Goal: Information Seeking & Learning: Learn about a topic

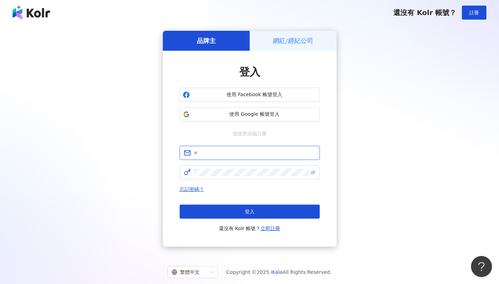
type input "**********"
click at [275, 203] on div "忘記密碼？ 登入 還沒有 Kolr 帳號？ 立即註冊" at bounding box center [250, 209] width 140 height 48
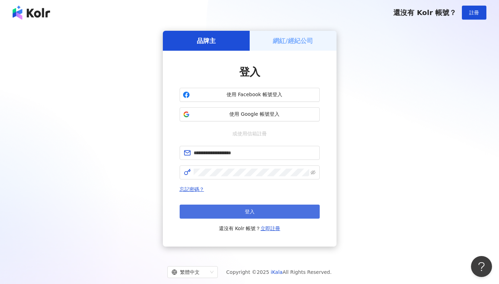
click at [269, 211] on button "登入" at bounding box center [250, 212] width 140 height 14
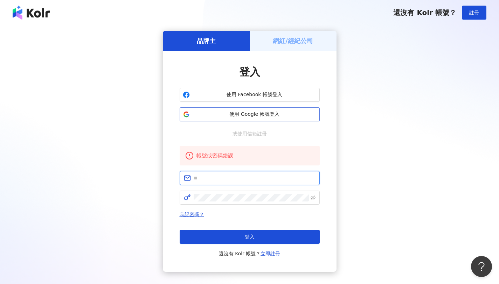
type input "**********"
click at [264, 111] on span "使用 Google 帳號登入" at bounding box center [255, 114] width 124 height 7
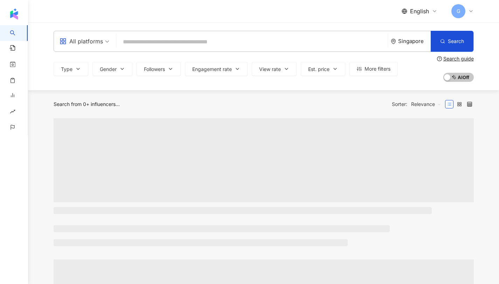
click at [473, 10] on icon at bounding box center [471, 11] width 6 height 6
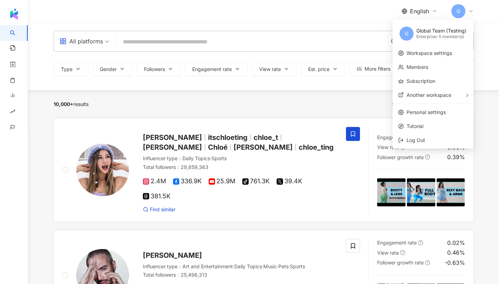
click at [446, 38] on div "Enterprise - 5 member(s)" at bounding box center [442, 37] width 50 height 6
click at [421, 55] on link "Workspace settings" at bounding box center [430, 53] width 46 height 6
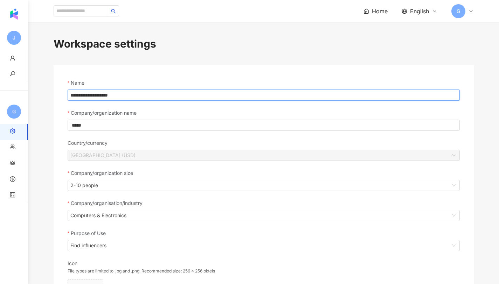
drag, startPoint x: 121, startPoint y: 95, endPoint x: 99, endPoint y: 95, distance: 22.1
click at [99, 95] on input "**********" at bounding box center [264, 95] width 392 height 11
type input "**********"
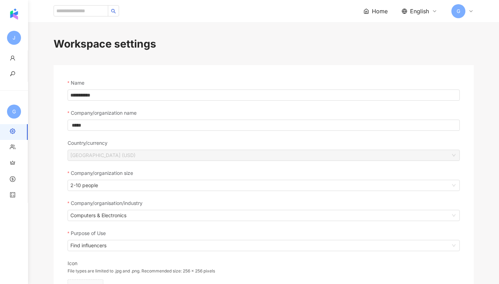
click at [129, 106] on form "**********" at bounding box center [264, 238] width 392 height 318
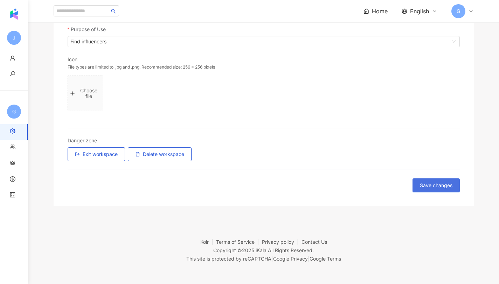
click at [443, 185] on span "Save changes" at bounding box center [436, 186] width 33 height 6
click at [426, 185] on span "Save changes" at bounding box center [436, 186] width 33 height 6
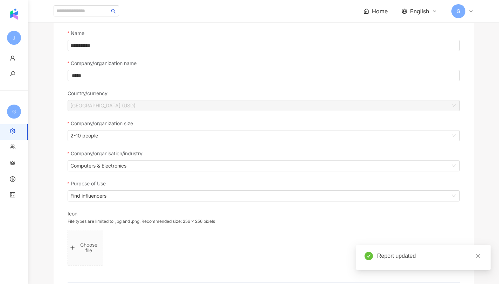
scroll to position [0, 0]
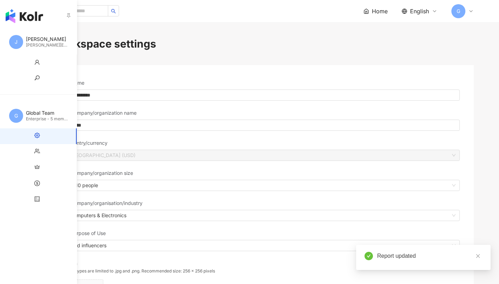
click at [6, 44] on div "J Jennifer Wen jennifer.wen@ikala.ai" at bounding box center [38, 41] width 77 height 25
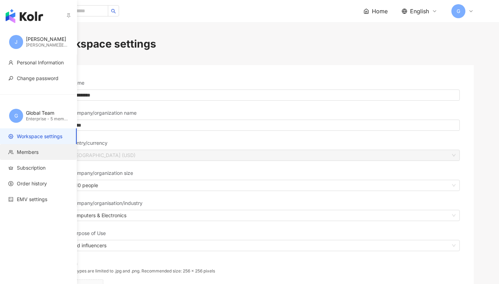
click at [23, 149] on span "Members" at bounding box center [28, 152] width 22 height 7
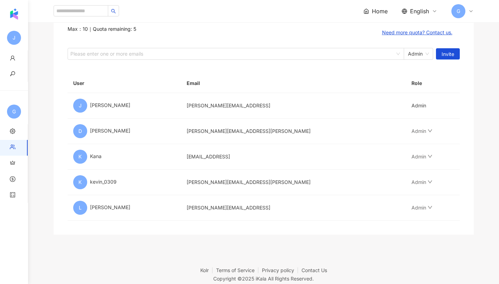
scroll to position [70, 0]
click at [254, 252] on footer "Kolr Terms of Service Privacy policy Contact Us Copyright © 2025 iKala All Righ…" at bounding box center [263, 273] width 471 height 78
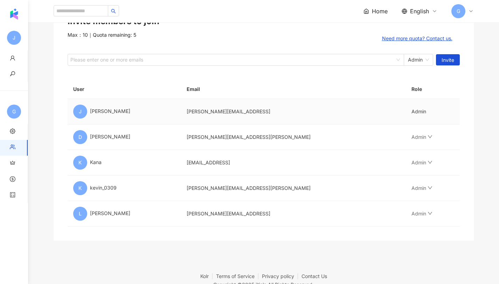
scroll to position [55, 0]
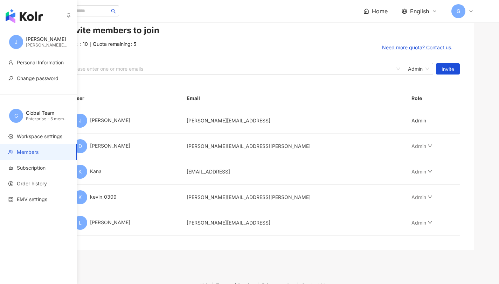
click at [18, 116] on span "G" at bounding box center [16, 116] width 4 height 8
click at [15, 14] on img "button" at bounding box center [24, 16] width 37 height 14
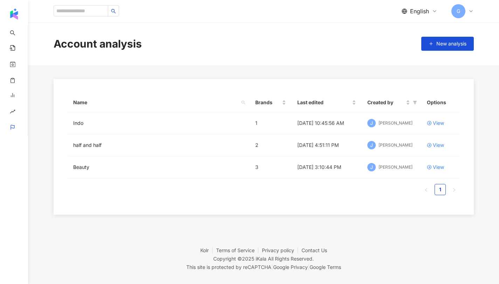
click at [468, 14] on div "G" at bounding box center [463, 11] width 22 height 14
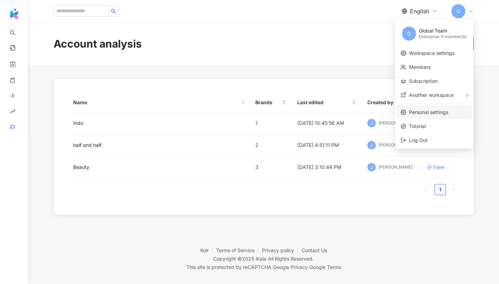
click at [425, 110] on link "Personal settings" at bounding box center [428, 112] width 39 height 6
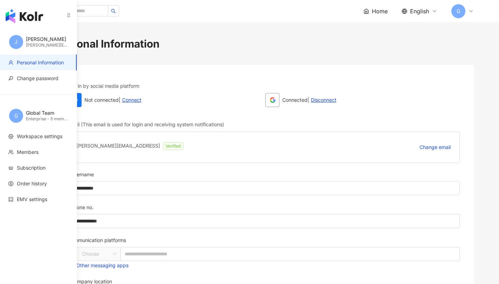
click at [22, 113] on div "G" at bounding box center [16, 116] width 14 height 14
click at [28, 133] on span "Workspace settings" at bounding box center [40, 136] width 46 height 7
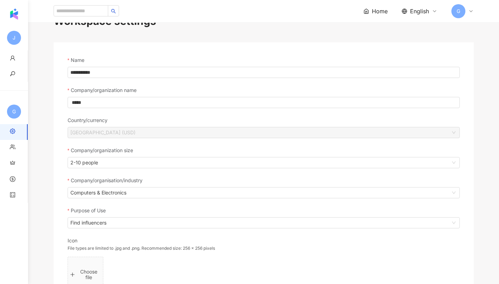
scroll to position [26, 0]
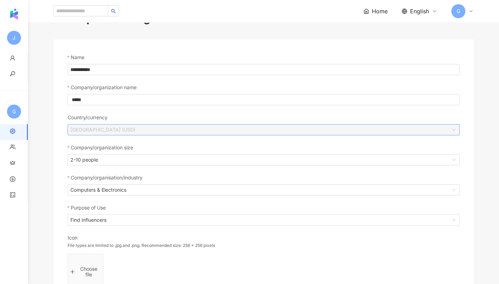
click at [114, 130] on span "[GEOGRAPHIC_DATA] (USD)" at bounding box center [263, 130] width 387 height 11
click at [114, 130] on span "Singapore (USD)" at bounding box center [263, 130] width 387 height 11
click at [109, 179] on label "Company/organisation/industry" at bounding box center [108, 178] width 80 height 8
click at [109, 185] on input "Company/organisation/industry" at bounding box center [259, 190] width 379 height 11
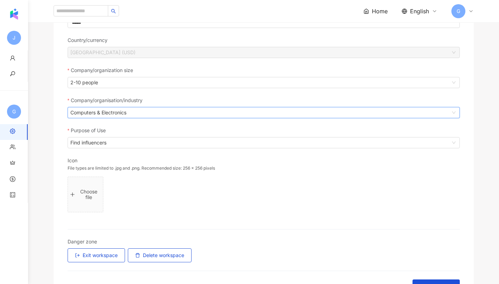
scroll to position [0, 0]
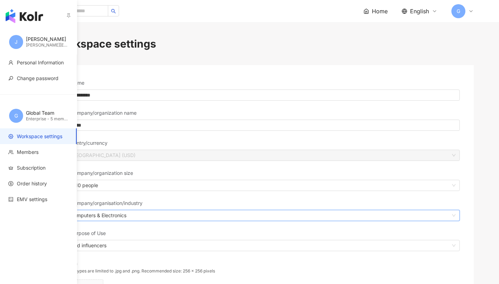
click at [23, 132] on li "Workspace settings" at bounding box center [38, 137] width 77 height 16
click at [26, 115] on div "Global Team" at bounding box center [47, 113] width 42 height 7
click at [23, 42] on div "J Jennifer Wen jennifer.wen@ikala.ai" at bounding box center [38, 41] width 77 height 25
click at [17, 43] on span "J" at bounding box center [16, 42] width 3 height 8
click at [19, 35] on div "J Jennifer Wen jennifer.wen@ikala.ai" at bounding box center [38, 41] width 77 height 25
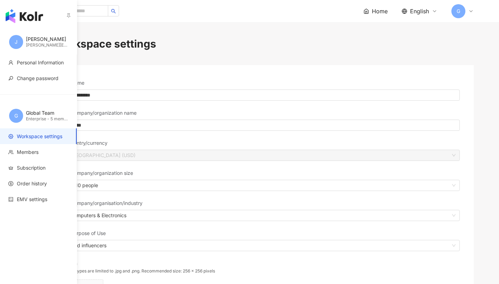
click at [18, 13] on img "button" at bounding box center [24, 16] width 37 height 14
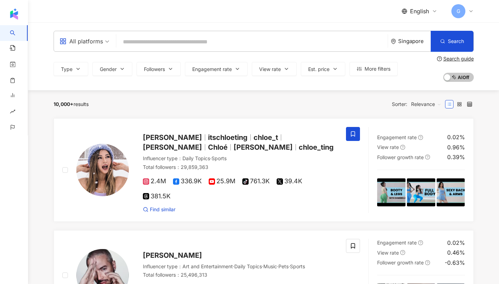
click at [471, 14] on div "G" at bounding box center [463, 11] width 22 height 14
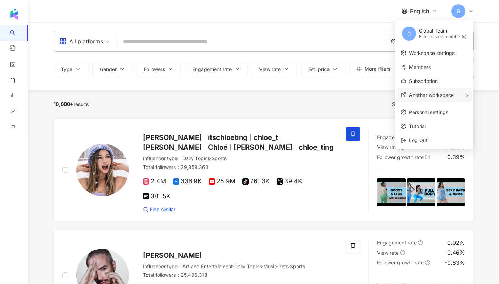
click at [445, 92] on span "Another workspace" at bounding box center [431, 95] width 45 height 6
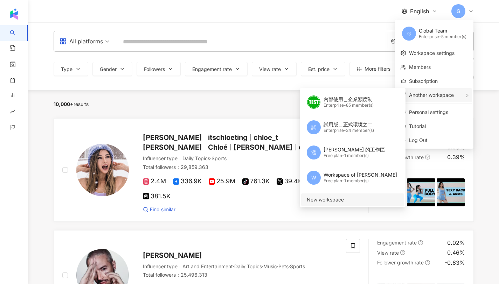
click at [365, 196] on span "New workspace" at bounding box center [352, 200] width 90 height 8
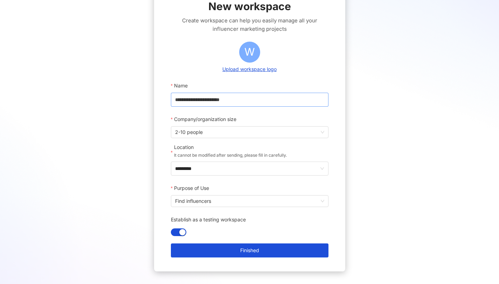
scroll to position [71, 0]
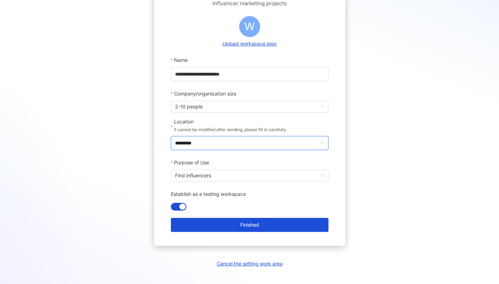
click at [226, 146] on input "*********" at bounding box center [247, 143] width 144 height 13
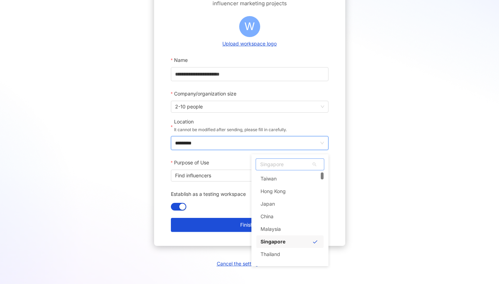
click at [278, 164] on span "Singapore" at bounding box center [290, 164] width 68 height 11
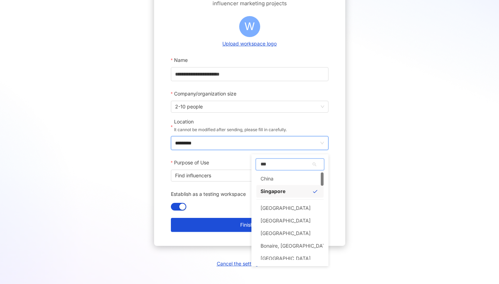
type input "****"
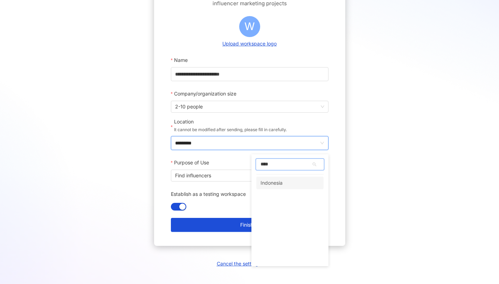
click at [274, 185] on div "Indonesia" at bounding box center [272, 183] width 22 height 13
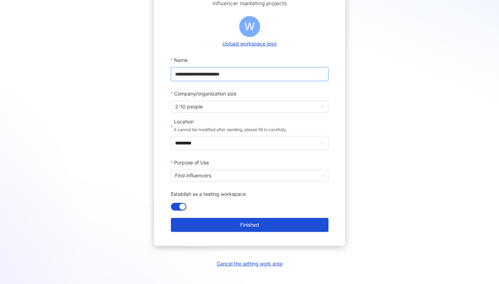
drag, startPoint x: 243, startPoint y: 77, endPoint x: 151, endPoint y: 73, distance: 91.5
click at [151, 73] on div "**********" at bounding box center [249, 113] width 482 height 308
type input "*********"
click at [238, 201] on label "Establish as a testing workspace" at bounding box center [211, 194] width 80 height 14
click at [186, 203] on button "Establish as a testing workspace" at bounding box center [178, 207] width 15 height 8
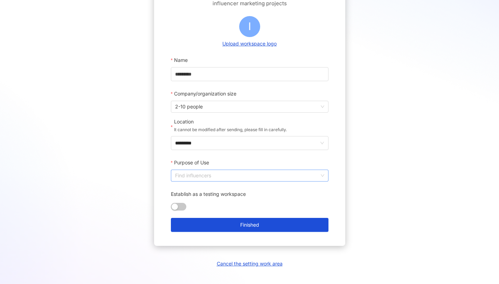
click at [237, 174] on span "Find influencers" at bounding box center [249, 175] width 149 height 11
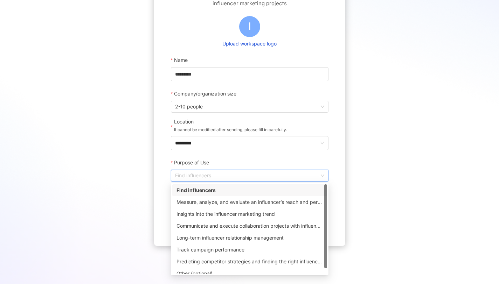
click at [237, 174] on span "Find influencers" at bounding box center [249, 175] width 149 height 11
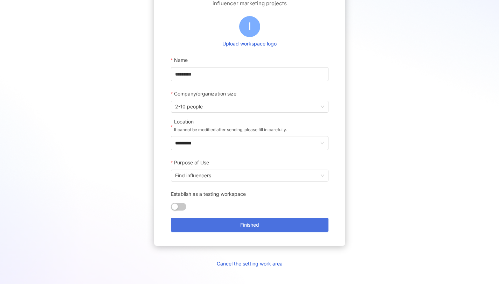
click at [217, 224] on button "Finished" at bounding box center [250, 225] width 158 height 14
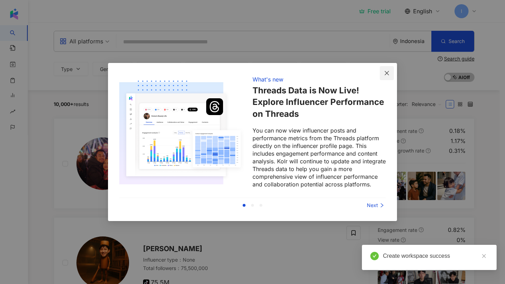
click at [385, 73] on icon "close" at bounding box center [387, 73] width 6 height 6
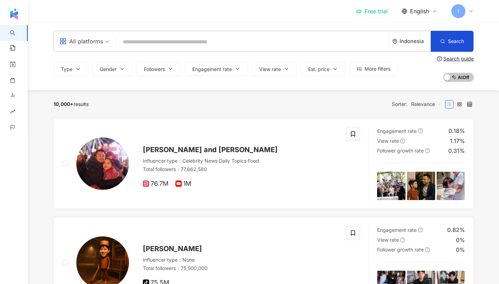
click at [466, 14] on div "I" at bounding box center [463, 11] width 22 height 14
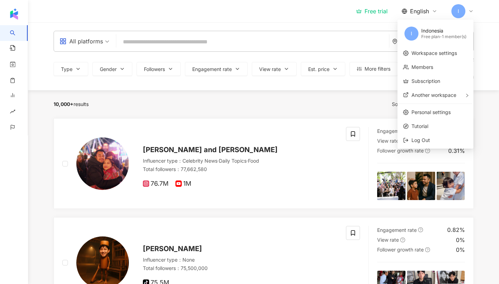
click at [369, 88] on div "All platforms Indonesia Search Type Gender Followers Engagement rate View rate …" at bounding box center [263, 56] width 471 height 68
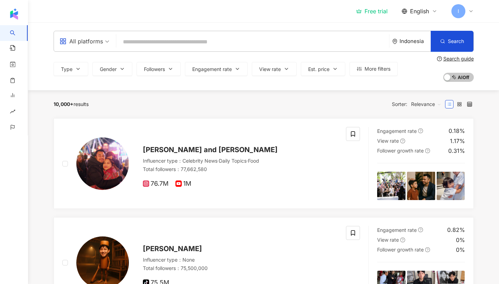
click at [461, 13] on span "I" at bounding box center [459, 11] width 14 height 14
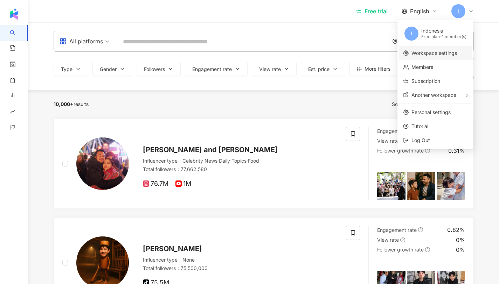
click at [428, 55] on link "Workspace settings" at bounding box center [435, 53] width 46 height 6
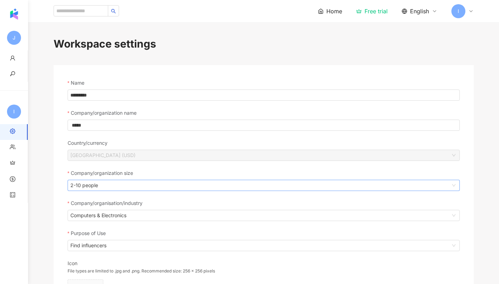
scroll to position [129, 0]
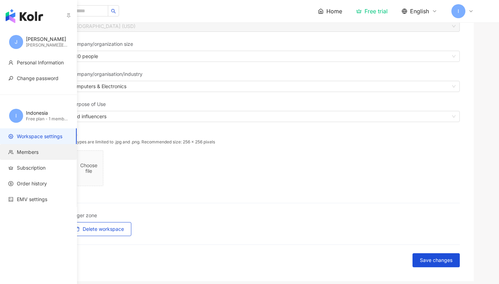
click at [20, 150] on span "Members" at bounding box center [28, 152] width 22 height 7
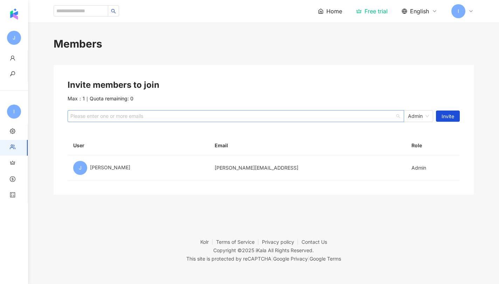
click at [116, 119] on div "Please enter one or more emails" at bounding box center [236, 116] width 337 height 12
click at [464, 15] on span "I" at bounding box center [459, 11] width 14 height 14
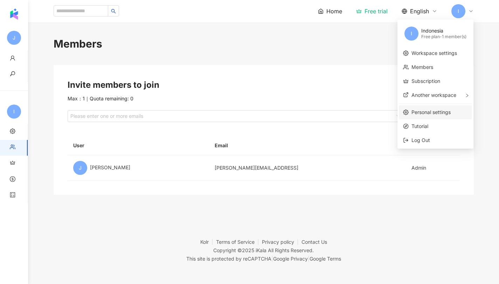
click at [438, 111] on link "Personal settings" at bounding box center [431, 112] width 39 height 6
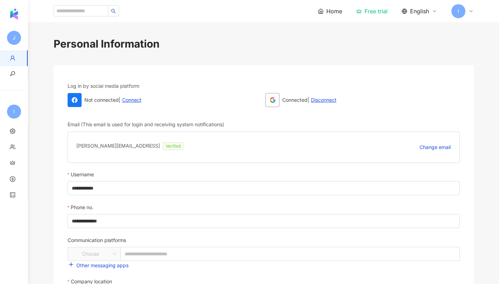
scroll to position [141, 0]
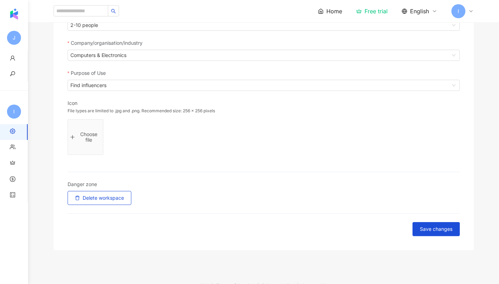
scroll to position [185, 0]
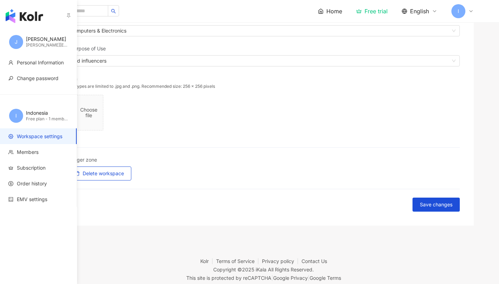
click at [27, 116] on div "Indonesia" at bounding box center [47, 113] width 42 height 7
click at [14, 114] on span "I" at bounding box center [16, 116] width 14 height 14
click at [35, 140] on li "Workspace settings" at bounding box center [38, 137] width 77 height 16
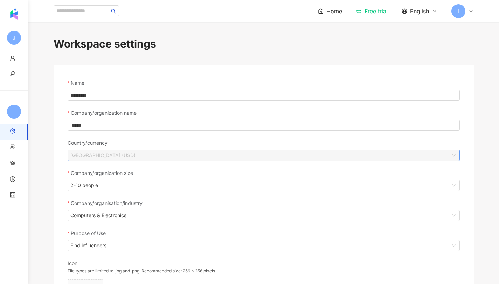
click at [113, 151] on span "[GEOGRAPHIC_DATA] (USD)" at bounding box center [263, 155] width 387 height 11
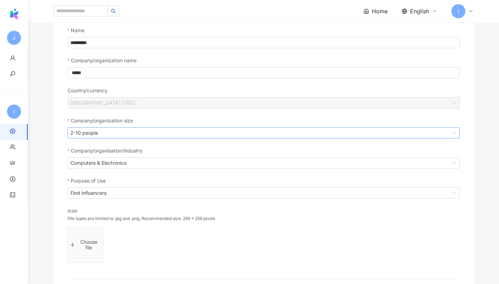
scroll to position [162, 0]
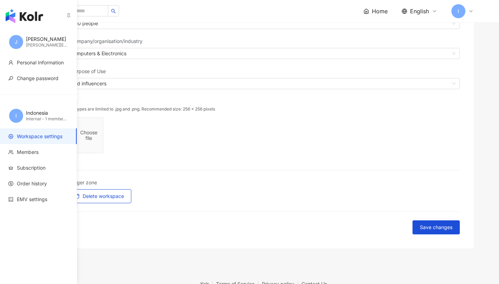
click at [11, 11] on img "button" at bounding box center [24, 16] width 37 height 14
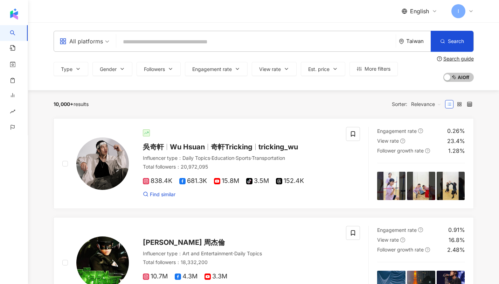
click at [472, 7] on div "I" at bounding box center [463, 11] width 22 height 14
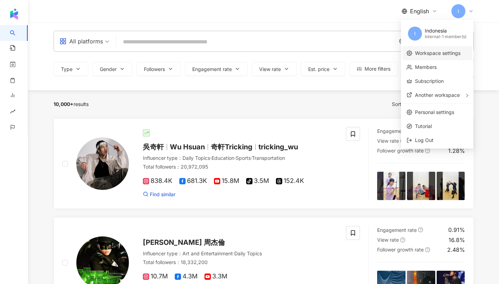
click at [443, 56] on link "Workspace settings" at bounding box center [438, 53] width 46 height 6
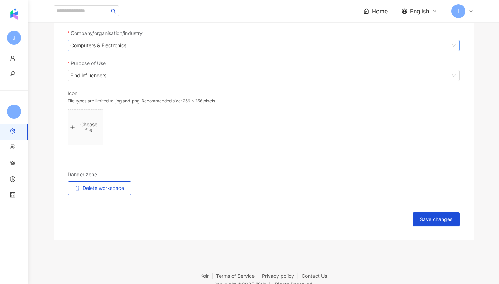
scroll to position [205, 0]
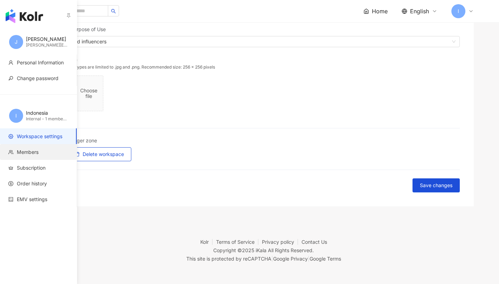
click at [31, 151] on span "Members" at bounding box center [28, 152] width 22 height 7
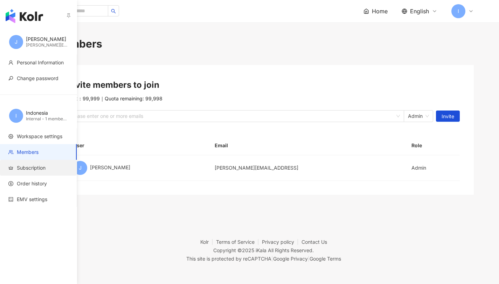
click at [22, 166] on span "Subscription" at bounding box center [31, 168] width 29 height 7
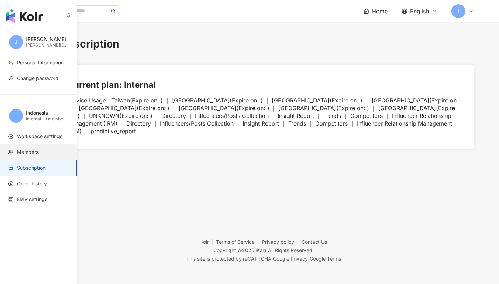
click at [21, 158] on li "Members" at bounding box center [38, 152] width 77 height 16
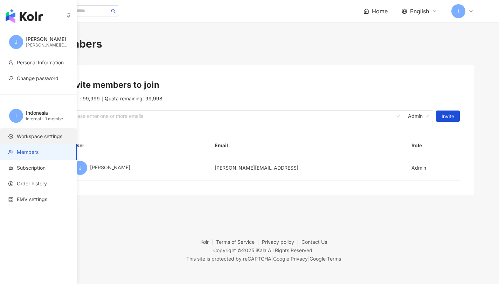
click at [25, 139] on span "Workspace settings" at bounding box center [40, 136] width 46 height 7
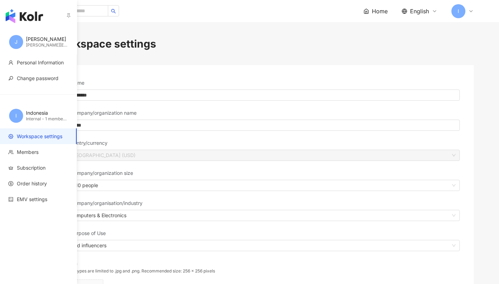
click at [22, 113] on span "I" at bounding box center [16, 116] width 14 height 14
click at [19, 114] on span "I" at bounding box center [16, 116] width 14 height 14
click at [14, 117] on span "I" at bounding box center [16, 116] width 14 height 14
click at [24, 155] on span "Members" at bounding box center [28, 152] width 22 height 7
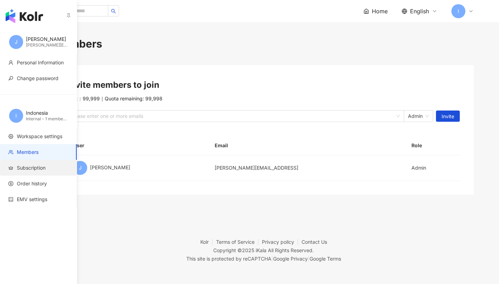
click at [25, 168] on span "Subscription" at bounding box center [31, 168] width 29 height 7
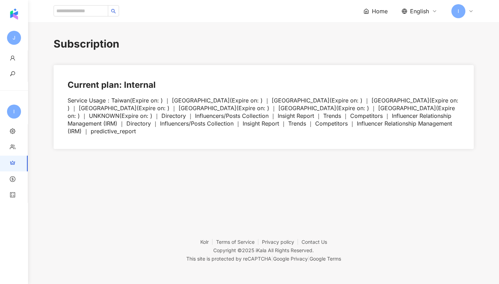
scroll to position [8, 0]
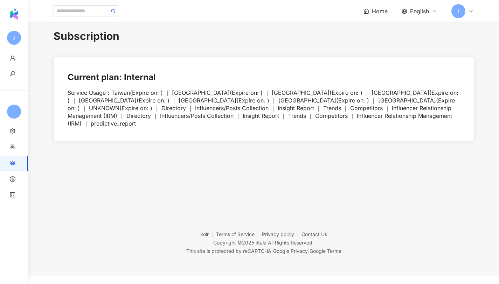
click at [145, 119] on div "Service Usage ： Taiwan(Expire on: ) ｜ Japan(Expire on: ) ｜ Hong Kong(Expire on:…" at bounding box center [264, 108] width 392 height 39
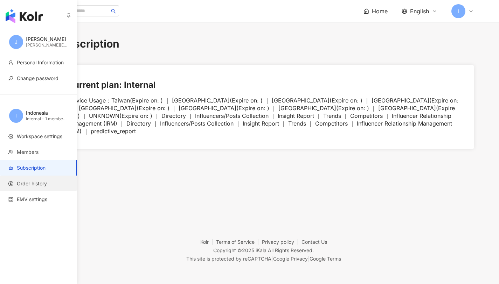
click at [37, 184] on span "Order history" at bounding box center [32, 183] width 30 height 7
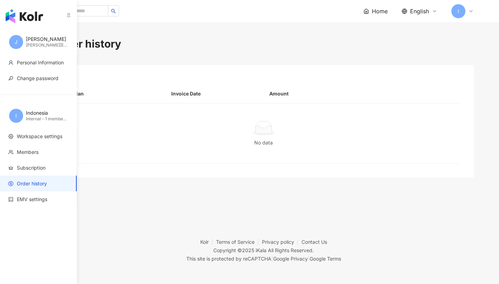
click at [15, 18] on img "button" at bounding box center [24, 16] width 37 height 14
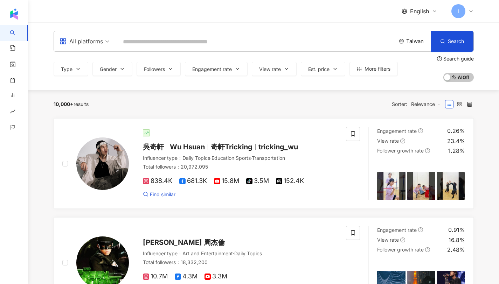
click at [476, 12] on div "English I" at bounding box center [264, 11] width 448 height 22
click at [471, 12] on icon at bounding box center [471, 11] width 3 height 1
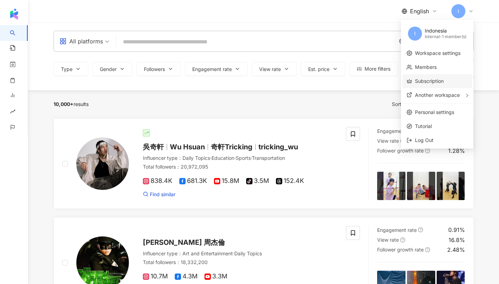
click at [444, 82] on link "Subscription" at bounding box center [429, 81] width 29 height 6
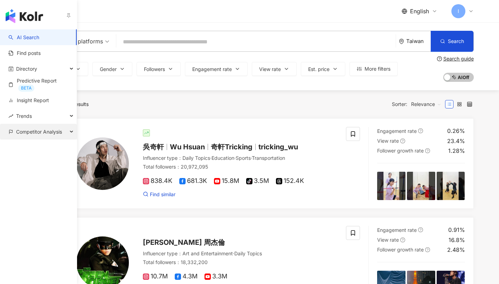
click at [15, 134] on div "Competitor Analysis" at bounding box center [38, 132] width 77 height 16
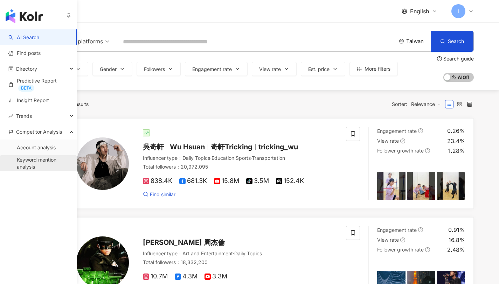
click at [34, 159] on link "Keyword mention analysis" at bounding box center [44, 164] width 54 height 14
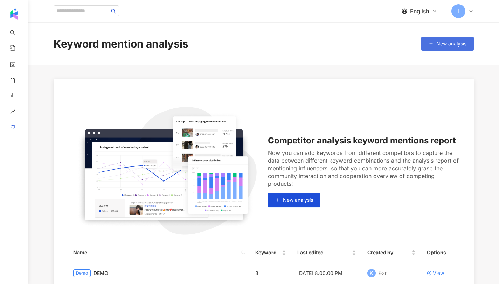
click at [426, 39] on button "New analysis" at bounding box center [447, 44] width 53 height 14
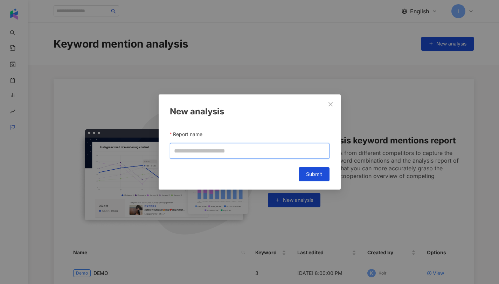
click at [291, 146] on input "Report name" at bounding box center [250, 151] width 160 height 16
type input "*"
type input "*****"
click at [302, 176] on button "Submit" at bounding box center [314, 174] width 31 height 14
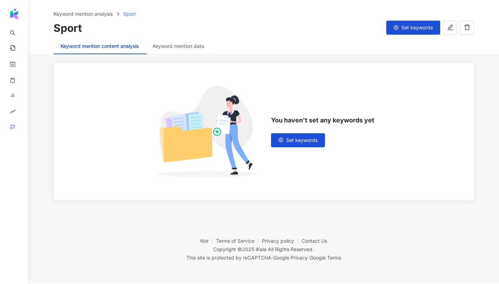
scroll to position [30, 0]
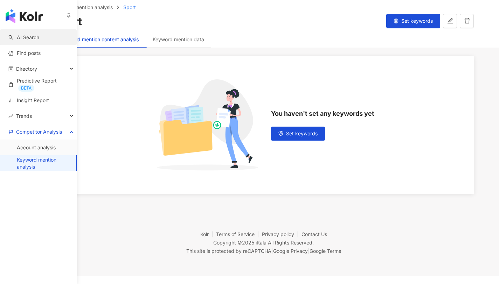
click at [22, 40] on link "AI Search" at bounding box center [23, 37] width 31 height 7
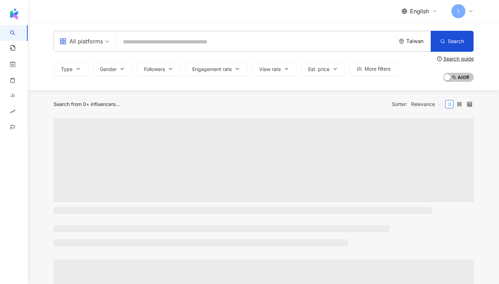
click at [408, 39] on div "Taiwan" at bounding box center [418, 41] width 25 height 6
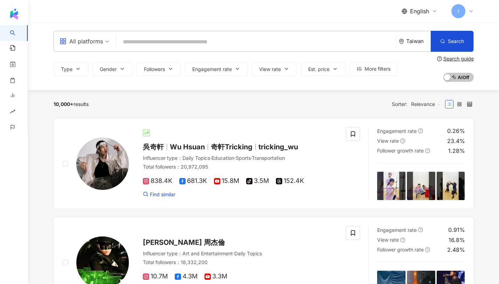
click at [413, 42] on div "Taiwan" at bounding box center [418, 41] width 25 height 6
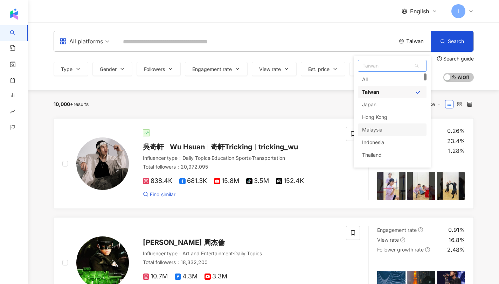
scroll to position [18, 0]
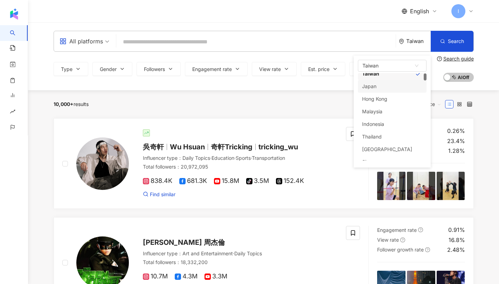
click at [469, 11] on icon at bounding box center [471, 11] width 6 height 6
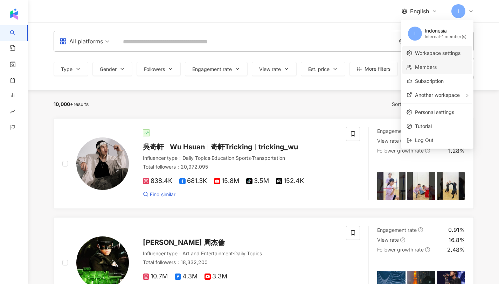
click at [425, 54] on link "Workspace settings" at bounding box center [438, 53] width 46 height 6
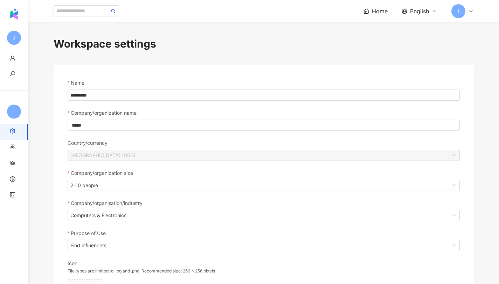
scroll to position [17, 0]
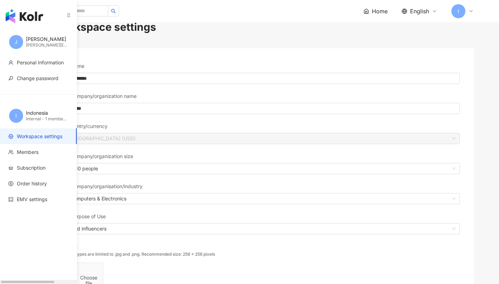
click at [15, 16] on img "button" at bounding box center [24, 16] width 37 height 14
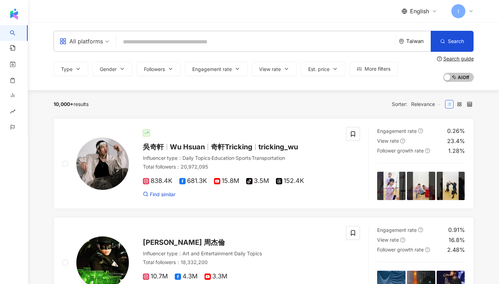
click at [411, 50] on div "Taiwan" at bounding box center [415, 41] width 32 height 20
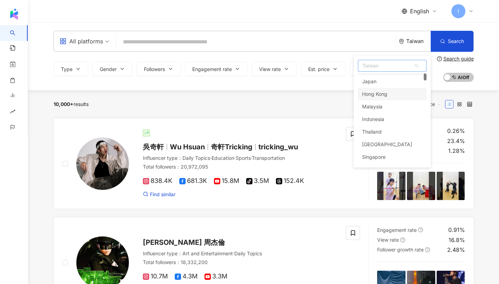
scroll to position [23, 0]
click at [379, 118] on div "Indonesia" at bounding box center [373, 119] width 22 height 13
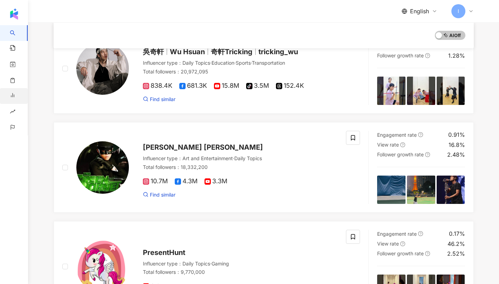
scroll to position [61, 0]
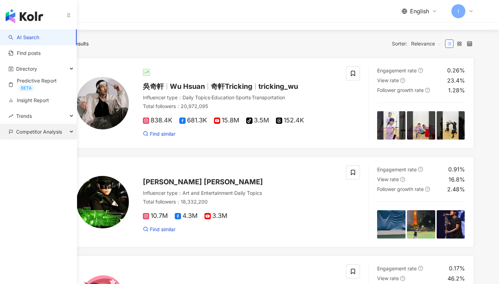
click at [30, 135] on span "Competitor Analysis" at bounding box center [39, 132] width 46 height 16
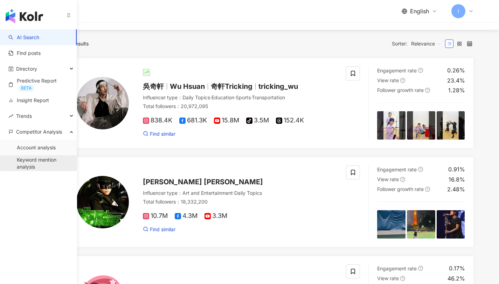
click at [35, 167] on link "Keyword mention analysis" at bounding box center [44, 164] width 54 height 14
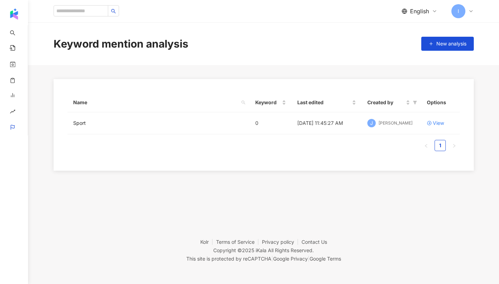
click at [294, 119] on td "[DATE] 11:45:27 AM" at bounding box center [327, 123] width 70 height 22
click at [435, 121] on div "View" at bounding box center [438, 123] width 11 height 8
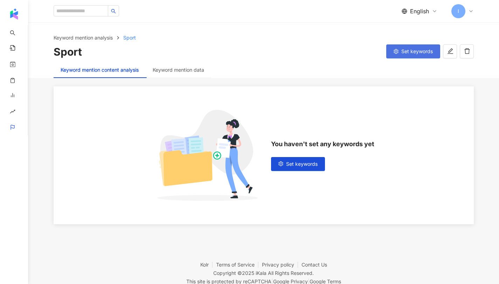
click at [425, 49] on span "Set keywords" at bounding box center [418, 52] width 32 height 6
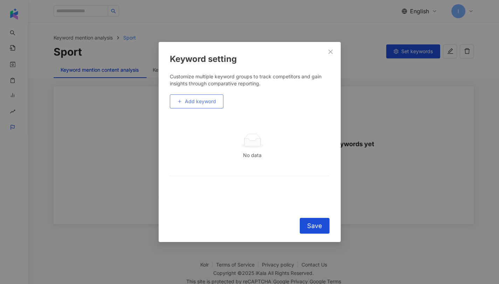
click at [195, 102] on span "Add keyword" at bounding box center [200, 102] width 31 height 6
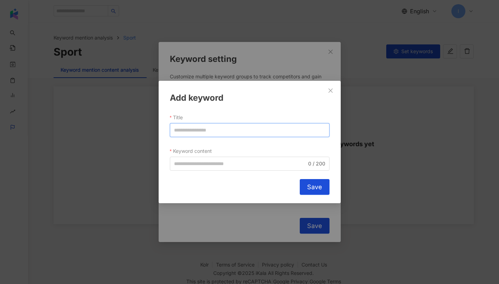
click at [189, 128] on input "Title" at bounding box center [250, 130] width 160 height 14
drag, startPoint x: 188, startPoint y: 128, endPoint x: 165, endPoint y: 128, distance: 23.5
click at [165, 128] on div "Add keyword Title **** Keyword content 0 / 200 Cancel Save" at bounding box center [250, 142] width 182 height 123
click at [181, 157] on span "0 / 200" at bounding box center [250, 164] width 160 height 14
type input "****"
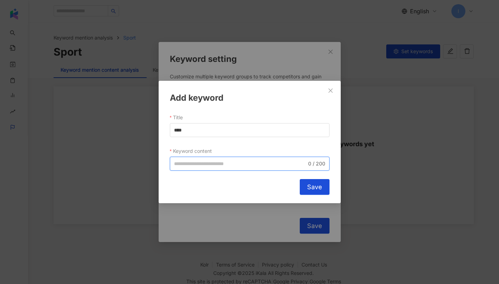
paste input "****"
type input "****"
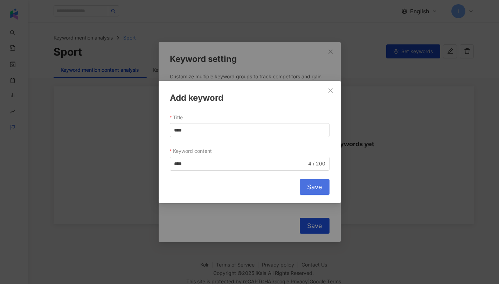
click at [315, 181] on button "Save" at bounding box center [315, 187] width 30 height 16
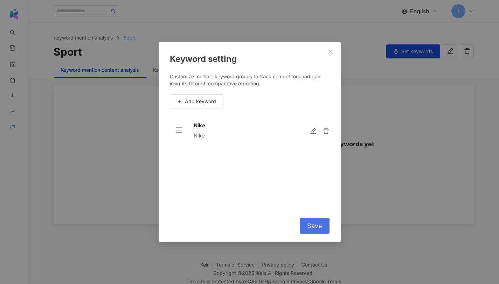
click at [308, 226] on span "Save" at bounding box center [314, 226] width 15 height 8
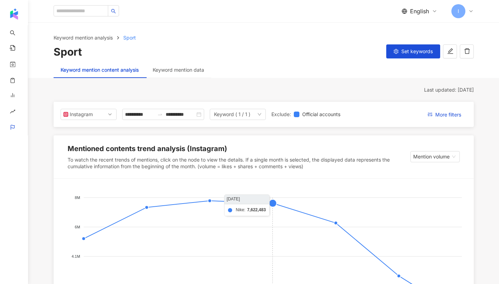
click at [274, 205] on foreignobject at bounding box center [264, 257] width 404 height 140
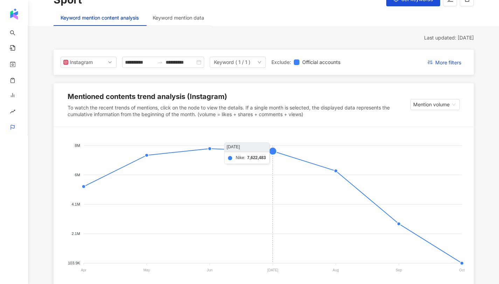
scroll to position [191, 0]
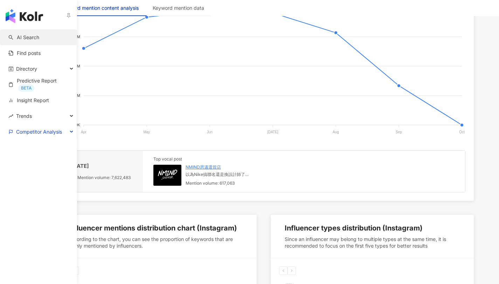
click at [22, 34] on link "AI Search" at bounding box center [23, 37] width 31 height 7
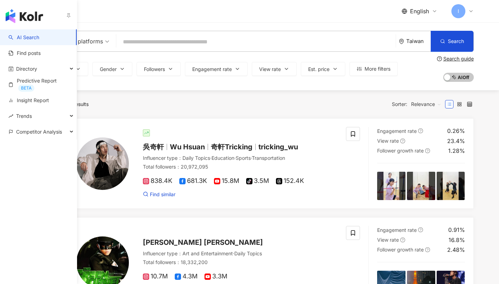
click at [23, 16] on img "button" at bounding box center [24, 16] width 37 height 14
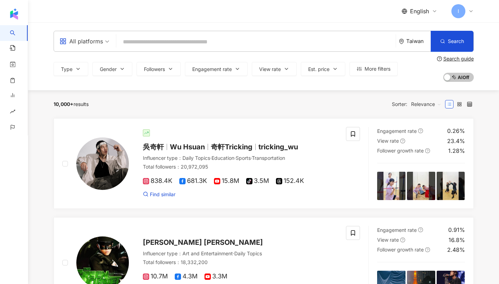
click at [416, 47] on div "Taiwan" at bounding box center [415, 41] width 32 height 20
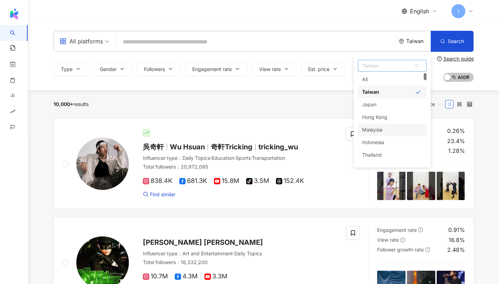
scroll to position [19, 0]
click at [412, 123] on div "Indonesia" at bounding box center [392, 123] width 69 height 13
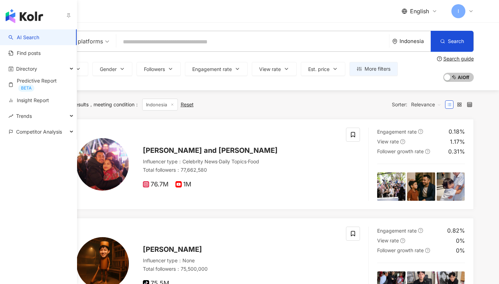
click at [19, 18] on img "button" at bounding box center [24, 16] width 37 height 14
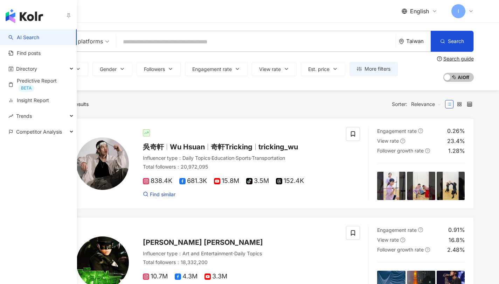
click at [13, 17] on img "button" at bounding box center [24, 16] width 37 height 14
click at [11, 16] on img "button" at bounding box center [24, 16] width 37 height 14
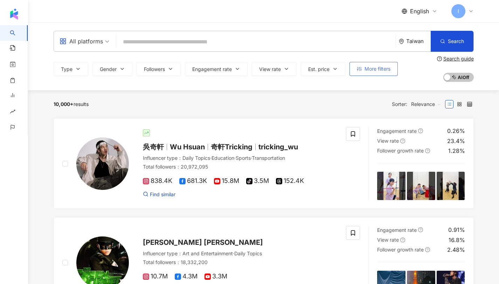
click at [384, 76] on button "More filters" at bounding box center [374, 69] width 48 height 14
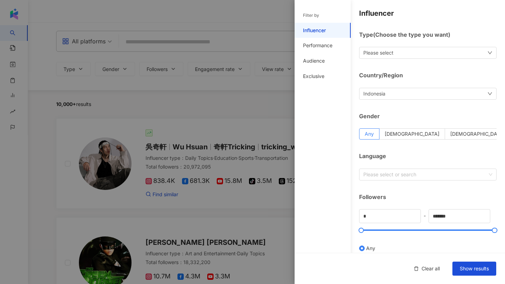
click at [253, 118] on div at bounding box center [252, 142] width 505 height 284
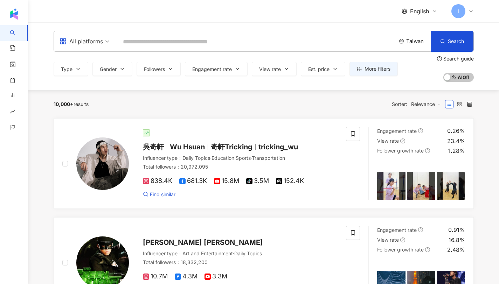
click at [218, 1] on div "English I" at bounding box center [264, 11] width 420 height 22
click at [471, 13] on icon at bounding box center [471, 11] width 6 height 6
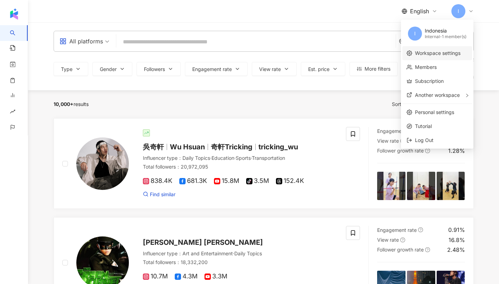
click at [447, 51] on link "Workspace settings" at bounding box center [438, 53] width 46 height 6
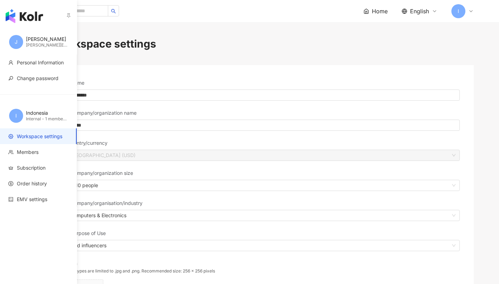
click at [19, 16] on img "button" at bounding box center [24, 16] width 37 height 14
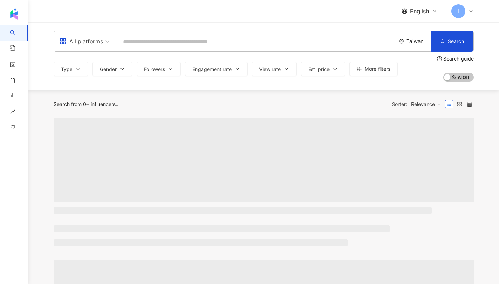
click at [466, 11] on div "I" at bounding box center [463, 11] width 22 height 14
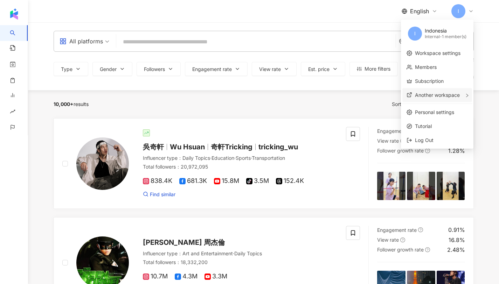
click at [427, 95] on span "Another workspace" at bounding box center [437, 95] width 45 height 6
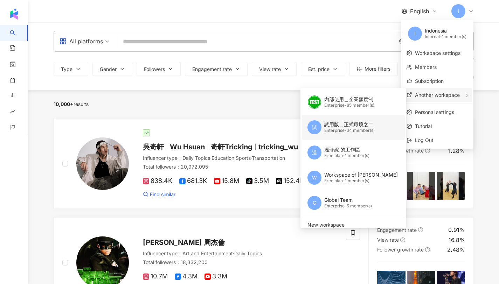
click at [362, 126] on div "試用版＿正式環境之二" at bounding box center [349, 124] width 50 height 7
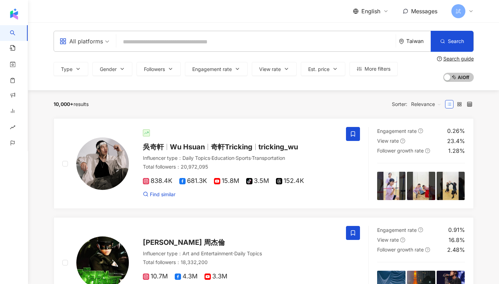
click at [460, 11] on body "AI Search Find posts Directory Predictive Report BETA Campaign Insight Report T…" at bounding box center [249, 142] width 499 height 284
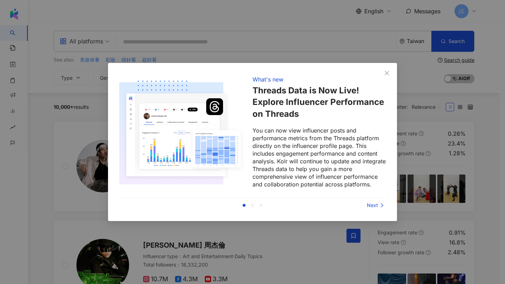
click at [405, 25] on div "What's new Threads Data is Now Live! Explore Influencer Performance on Threads …" at bounding box center [252, 142] width 505 height 284
click at [387, 71] on icon "close" at bounding box center [387, 73] width 6 height 6
click at [385, 73] on icon "close" at bounding box center [387, 73] width 6 height 6
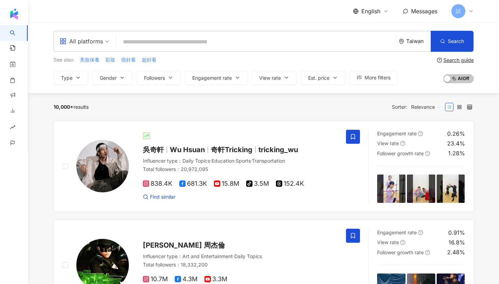
click at [469, 10] on icon at bounding box center [471, 11] width 6 height 6
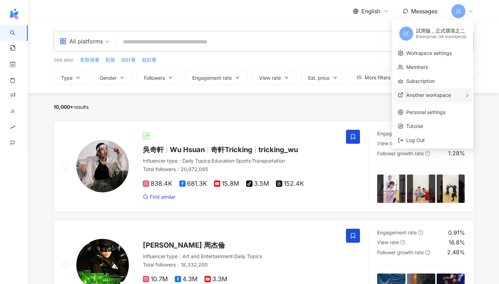
click at [438, 92] on span "Another workspace" at bounding box center [428, 95] width 45 height 6
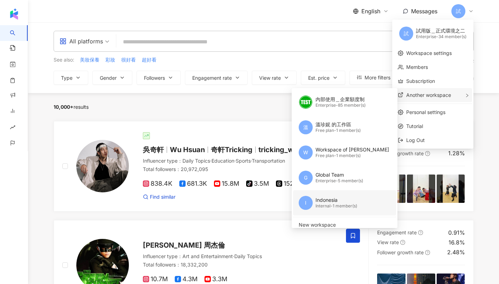
click at [338, 202] on div "Indonesia" at bounding box center [337, 200] width 42 height 7
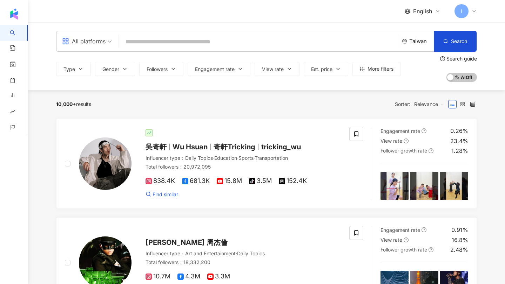
click at [472, 9] on icon at bounding box center [474, 11] width 6 height 6
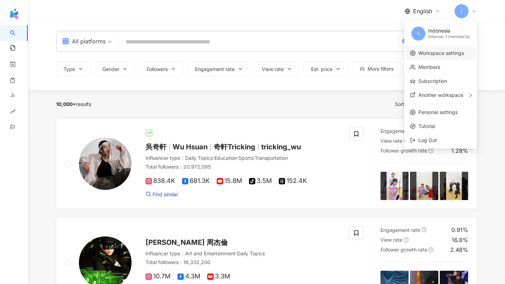
click at [434, 56] on link "Workspace settings" at bounding box center [441, 53] width 46 height 6
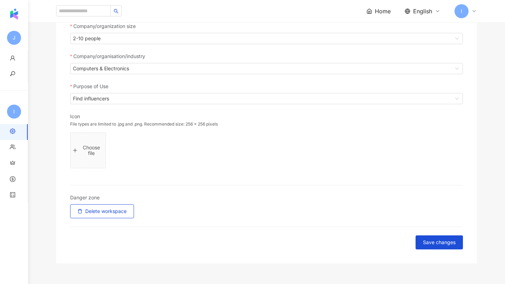
scroll to position [205, 0]
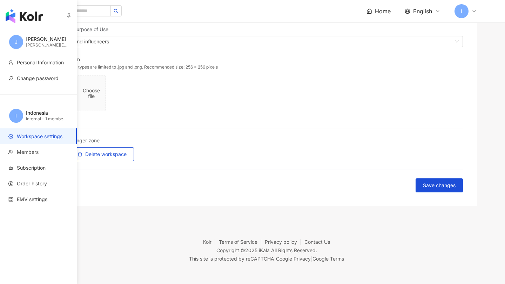
click at [18, 115] on span "I" at bounding box center [16, 116] width 14 height 14
click at [17, 115] on span "I" at bounding box center [16, 116] width 14 height 14
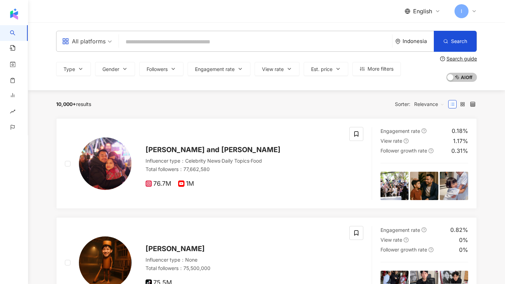
click at [478, 8] on div "English I" at bounding box center [266, 11] width 448 height 22
click at [474, 9] on icon at bounding box center [474, 11] width 6 height 6
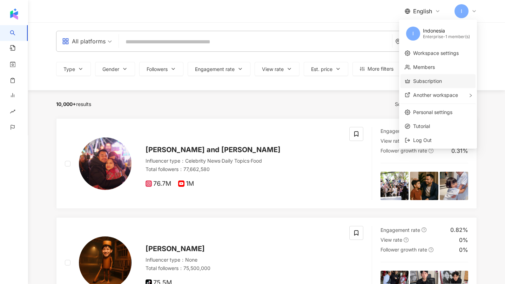
click at [440, 82] on link "Subscription" at bounding box center [427, 81] width 29 height 6
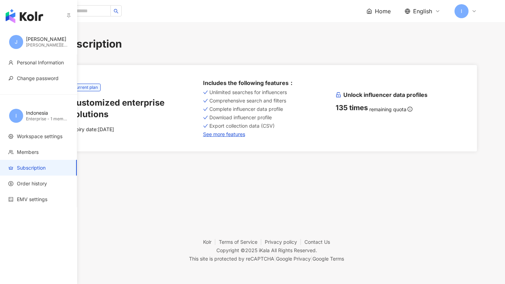
click at [17, 11] on img "button" at bounding box center [24, 16] width 37 height 14
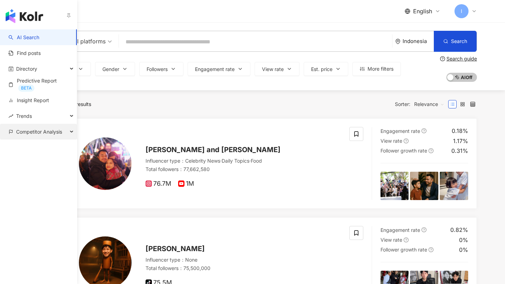
click at [18, 131] on span "Competitor Analysis" at bounding box center [39, 132] width 46 height 16
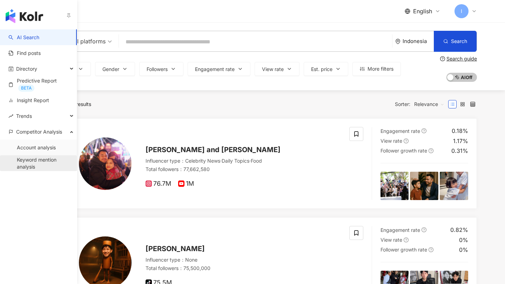
click at [29, 159] on link "Keyword mention analysis" at bounding box center [44, 164] width 54 height 14
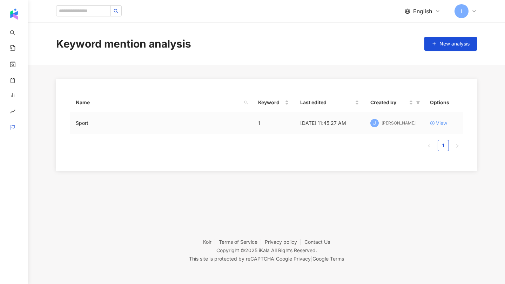
click at [433, 122] on icon at bounding box center [432, 123] width 5 height 5
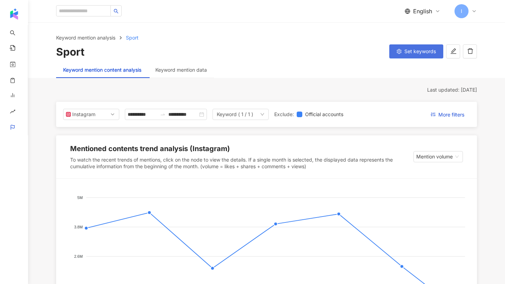
click at [421, 56] on button "Set keywords" at bounding box center [416, 51] width 54 height 14
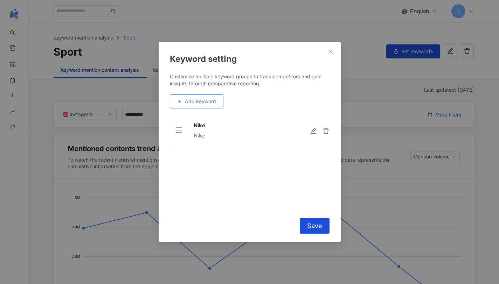
click at [201, 108] on button "Add keyword" at bounding box center [197, 102] width 54 height 14
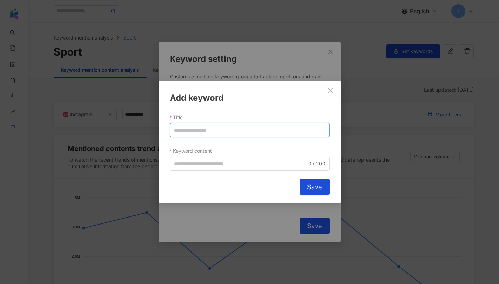
click at [197, 130] on input "Title" at bounding box center [250, 130] width 160 height 14
click at [184, 126] on input "Title" at bounding box center [250, 130] width 160 height 14
click at [186, 130] on input "Title" at bounding box center [250, 130] width 160 height 14
drag, startPoint x: 176, startPoint y: 180, endPoint x: 177, endPoint y: 175, distance: 4.9
click at [176, 180] on div "Cancel Save" at bounding box center [250, 187] width 160 height 16
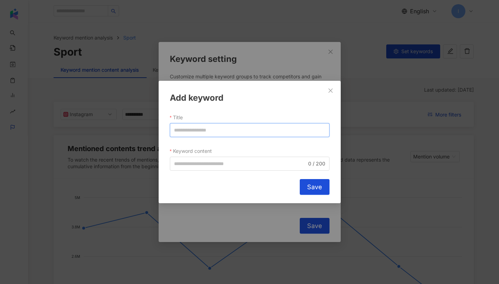
click at [187, 128] on input "Title" at bounding box center [250, 130] width 160 height 14
drag, startPoint x: 192, startPoint y: 130, endPoint x: 179, endPoint y: 147, distance: 21.4
click at [157, 129] on div "Add keyword Title **** Keyword content 0 / 200 Cancel Save" at bounding box center [249, 142] width 499 height 284
drag, startPoint x: 185, startPoint y: 159, endPoint x: 191, endPoint y: 160, distance: 6.7
click at [185, 159] on span "0 / 200" at bounding box center [250, 164] width 160 height 14
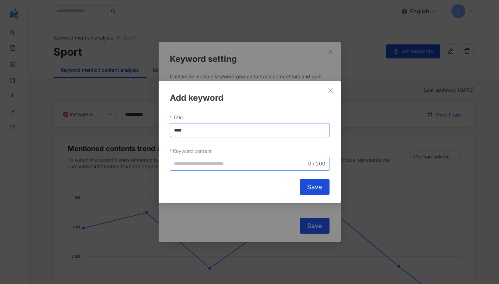
type input "****"
paste input "****"
type input "****"
click at [320, 186] on span "Save" at bounding box center [314, 188] width 15 height 8
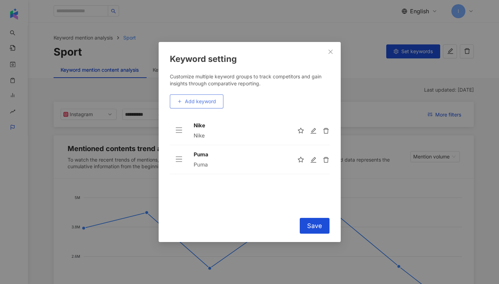
click at [207, 96] on button "Add keyword" at bounding box center [197, 102] width 54 height 14
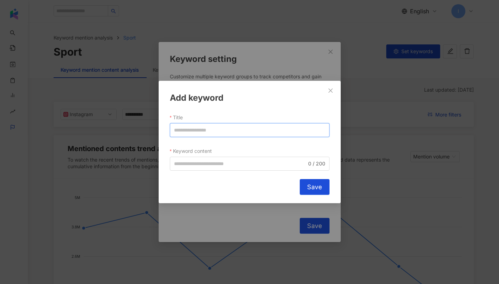
click at [197, 124] on input "Title" at bounding box center [250, 130] width 160 height 14
drag, startPoint x: 195, startPoint y: 134, endPoint x: 164, endPoint y: 140, distance: 31.5
click at [151, 132] on div "Add keyword Title ****** Keyword content 0 / 200 Cancel Save" at bounding box center [249, 142] width 499 height 284
type input "******"
click at [193, 167] on input "Keyword content" at bounding box center [240, 164] width 133 height 8
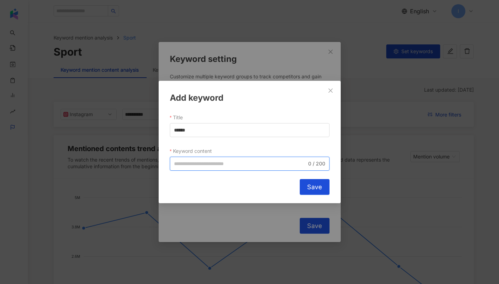
paste input "******"
type input "******"
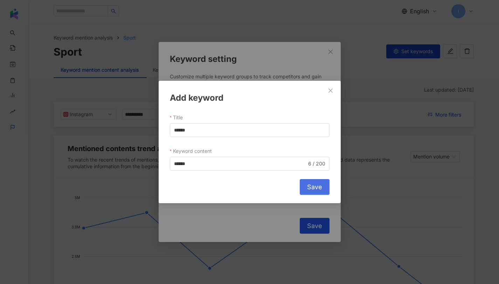
click at [317, 195] on button "Save" at bounding box center [315, 187] width 30 height 16
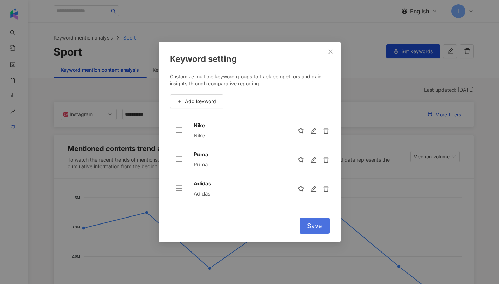
click at [316, 230] on button "Save" at bounding box center [315, 226] width 30 height 16
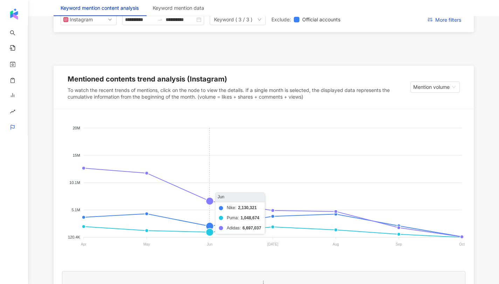
scroll to position [125, 0]
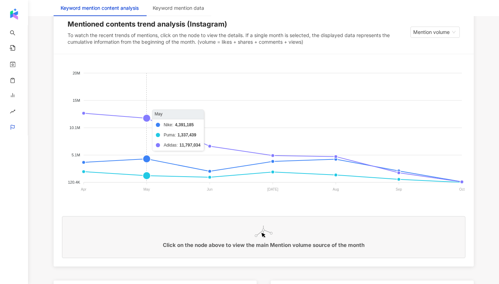
click at [147, 120] on foreignobject "Nike Puma Adidas" at bounding box center [264, 133] width 404 height 140
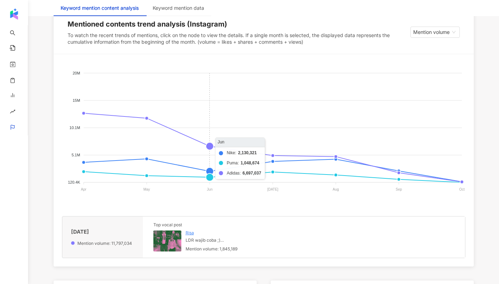
click at [210, 149] on foreignobject "Nike Puma Adidas" at bounding box center [264, 133] width 404 height 140
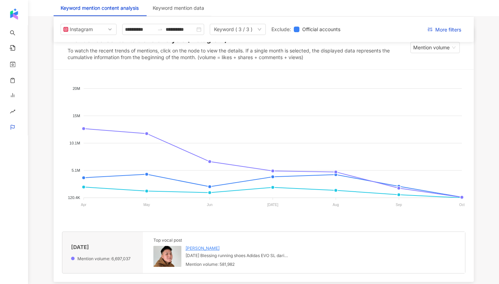
scroll to position [0, 0]
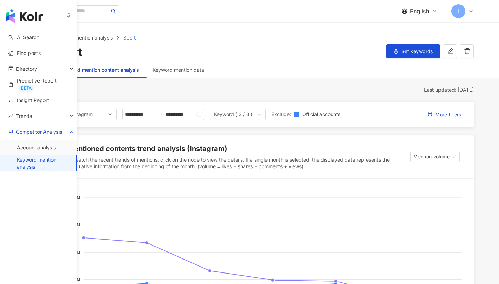
click at [35, 162] on link "Keyword mention analysis" at bounding box center [44, 164] width 54 height 14
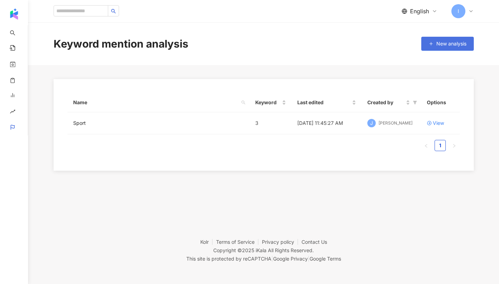
click at [445, 42] on span "New analysis" at bounding box center [452, 44] width 30 height 6
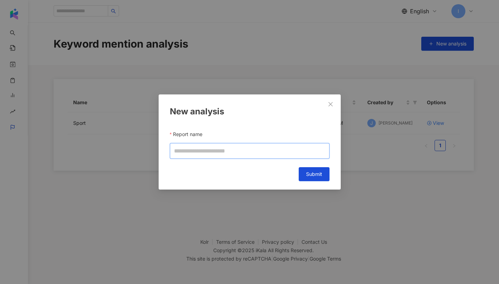
click at [228, 146] on input "Report name" at bounding box center [250, 151] width 160 height 16
type input "******"
click at [305, 180] on button "Submit" at bounding box center [314, 174] width 31 height 14
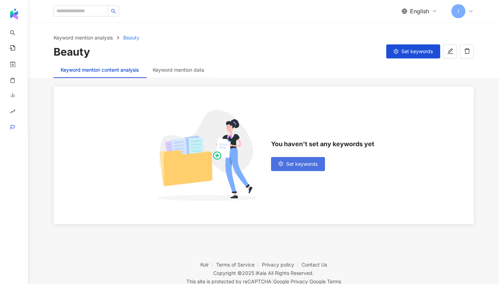
click at [299, 162] on span "Set keywords" at bounding box center [302, 165] width 32 height 6
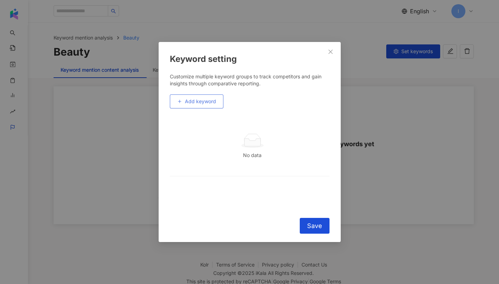
click at [207, 102] on span "Add keyword" at bounding box center [200, 102] width 31 height 6
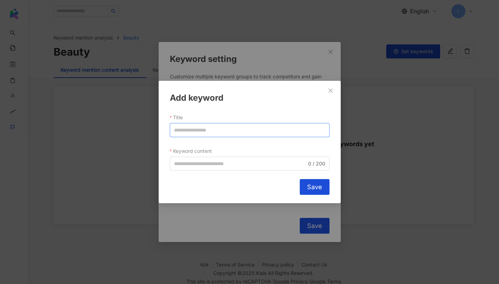
click at [201, 129] on input "Title" at bounding box center [250, 130] width 160 height 14
paste input "********"
type input "********"
click at [200, 167] on input "Keyword content" at bounding box center [240, 164] width 133 height 8
paste input "********"
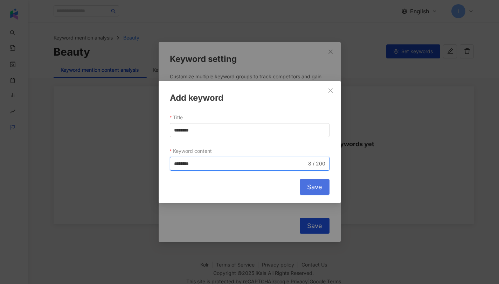
type input "********"
drag, startPoint x: 307, startPoint y: 188, endPoint x: 284, endPoint y: 178, distance: 25.6
click at [308, 188] on span "Save" at bounding box center [314, 188] width 15 height 8
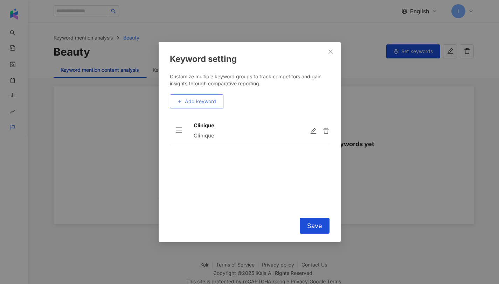
click at [193, 98] on button "Add keyword" at bounding box center [197, 102] width 54 height 14
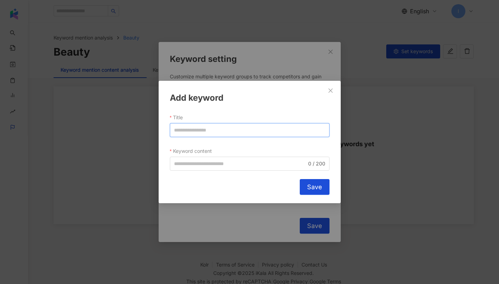
click at [187, 136] on input "Title" at bounding box center [250, 130] width 160 height 14
paste input "**********"
type input "**********"
click at [195, 167] on input "Keyword content" at bounding box center [240, 164] width 133 height 8
paste input "**********"
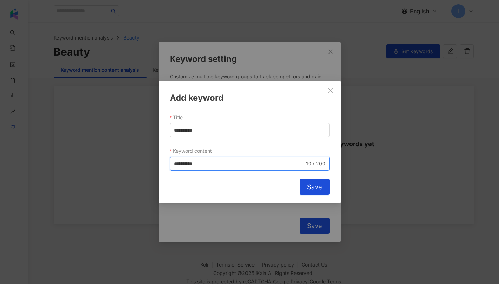
type input "**********"
drag, startPoint x: 297, startPoint y: 186, endPoint x: 302, endPoint y: 186, distance: 5.6
click at [297, 186] on div "Cancel Save" at bounding box center [250, 187] width 160 height 16
drag, startPoint x: 314, startPoint y: 186, endPoint x: 304, endPoint y: 185, distance: 9.6
click at [314, 187] on span "Save" at bounding box center [314, 188] width 15 height 8
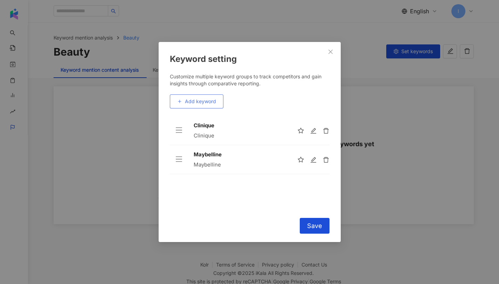
click at [195, 105] on button "Add keyword" at bounding box center [197, 102] width 54 height 14
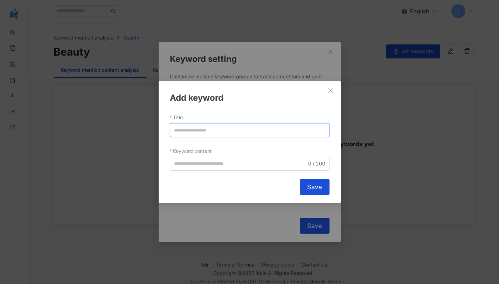
click at [201, 130] on input "Title" at bounding box center [250, 130] width 160 height 14
paste input "******"
type input "******"
drag, startPoint x: 192, startPoint y: 164, endPoint x: 232, endPoint y: 170, distance: 39.7
click at [194, 165] on input "Keyword content" at bounding box center [240, 164] width 133 height 8
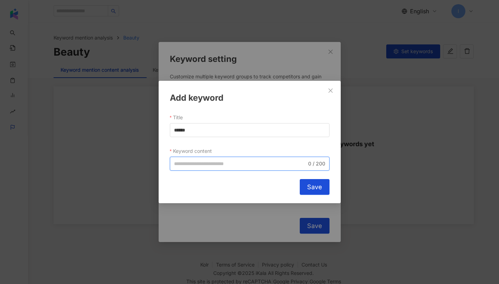
paste input "******"
type input "******"
click at [302, 191] on button "Save" at bounding box center [315, 187] width 30 height 16
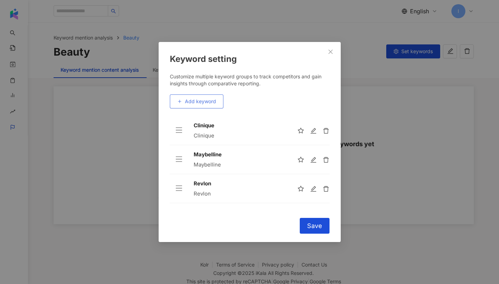
click at [202, 108] on button "Add keyword" at bounding box center [197, 102] width 54 height 14
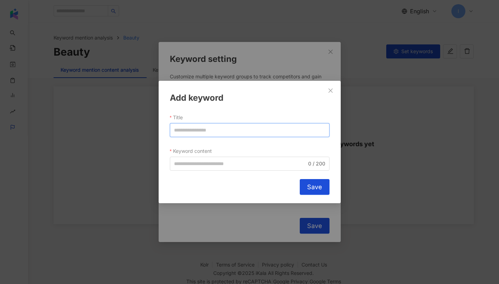
click at [206, 130] on input "Title" at bounding box center [250, 130] width 160 height 14
paste input "********"
type input "********"
drag, startPoint x: 200, startPoint y: 162, endPoint x: 206, endPoint y: 162, distance: 6.0
click at [201, 162] on input "Keyword content" at bounding box center [240, 164] width 133 height 8
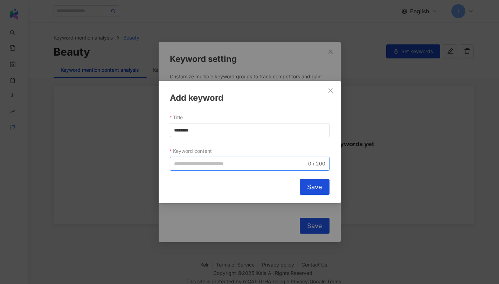
paste input "**********"
type input "**********"
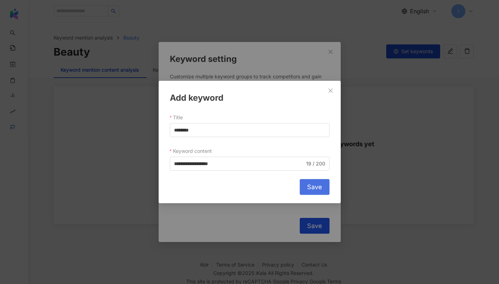
click at [303, 181] on button "Save" at bounding box center [315, 187] width 30 height 16
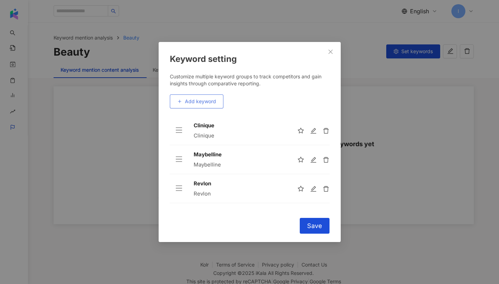
click at [208, 108] on button "Add keyword" at bounding box center [197, 102] width 54 height 14
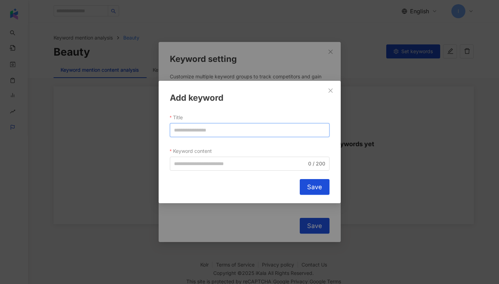
click at [216, 133] on input "Title" at bounding box center [250, 130] width 160 height 14
type input "*"
click at [184, 131] on input "******" at bounding box center [250, 130] width 160 height 14
click at [191, 169] on span "0 / 200" at bounding box center [250, 164] width 160 height 14
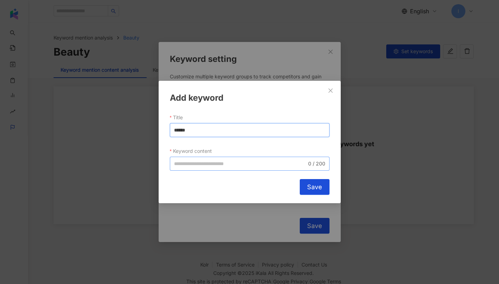
type input "******"
paste input "******"
type input "******"
click at [308, 187] on span "Save" at bounding box center [314, 188] width 15 height 8
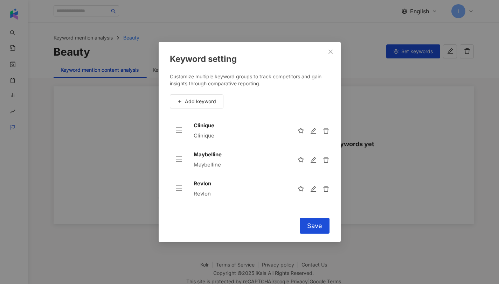
scroll to position [52, 0]
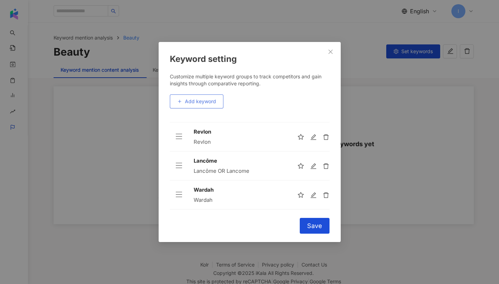
click at [208, 105] on button "Add keyword" at bounding box center [197, 102] width 54 height 14
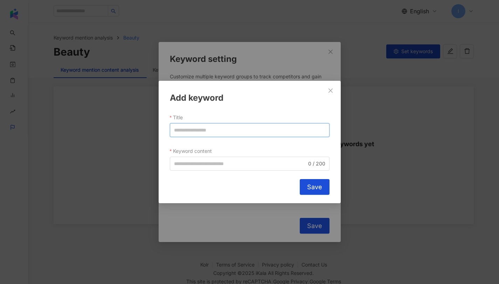
click at [197, 132] on input "Title" at bounding box center [250, 130] width 160 height 14
paste input "*******"
click at [195, 159] on span "0 / 200" at bounding box center [250, 164] width 160 height 14
type input "*******"
paste input "*******"
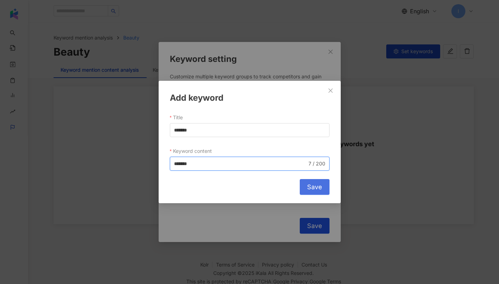
type input "*******"
click at [303, 186] on button "Save" at bounding box center [315, 187] width 30 height 16
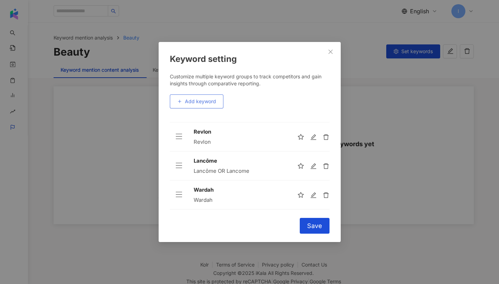
click at [188, 102] on span "Add keyword" at bounding box center [200, 102] width 31 height 6
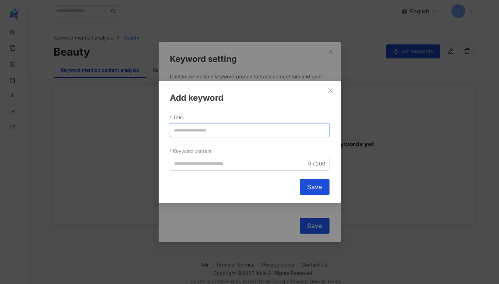
click at [197, 135] on input "Title" at bounding box center [250, 130] width 160 height 14
paste input "*********"
type input "*********"
click at [205, 160] on input "Keyword content" at bounding box center [240, 164] width 133 height 8
paste input "*********"
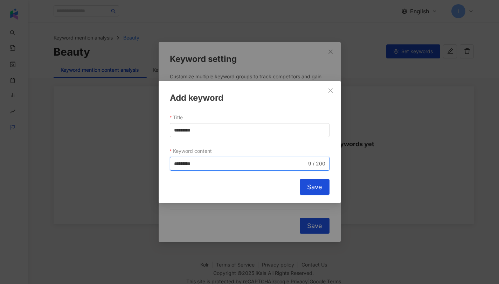
type input "*********"
click at [313, 179] on div "Add keyword Title ********* Keyword content Somethinc ********* 9 / 200 Cancel …" at bounding box center [250, 142] width 182 height 123
click at [313, 184] on span "Save" at bounding box center [314, 188] width 15 height 8
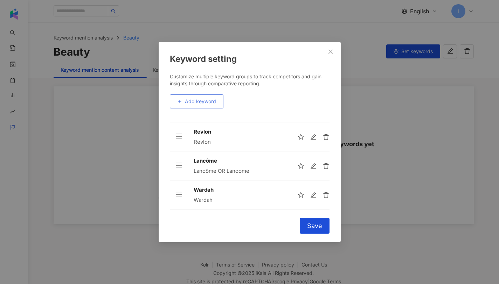
click at [214, 106] on button "Add keyword" at bounding box center [197, 102] width 54 height 14
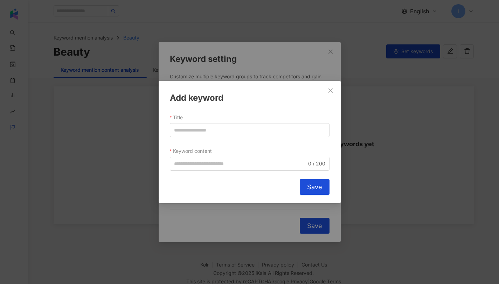
drag, startPoint x: 209, startPoint y: 119, endPoint x: 213, endPoint y: 129, distance: 10.7
click at [210, 120] on div "Title" at bounding box center [250, 117] width 160 height 11
drag, startPoint x: 213, startPoint y: 129, endPoint x: 218, endPoint y: 133, distance: 6.2
click at [214, 130] on input "Title" at bounding box center [250, 130] width 160 height 14
paste input "*****"
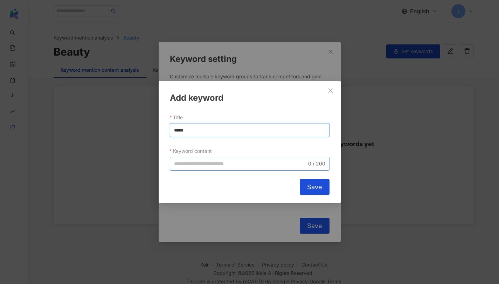
type input "*****"
drag, startPoint x: 198, startPoint y: 164, endPoint x: 214, endPoint y: 165, distance: 16.2
click at [201, 166] on input "Keyword content" at bounding box center [240, 164] width 133 height 8
paste input "*****"
type input "*****"
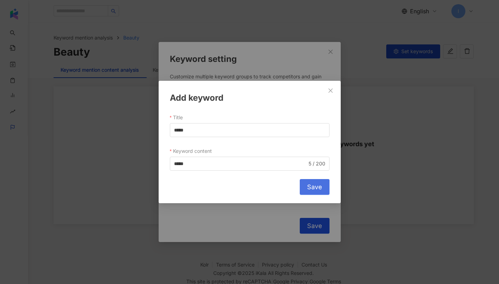
click at [324, 189] on button "Save" at bounding box center [315, 187] width 30 height 16
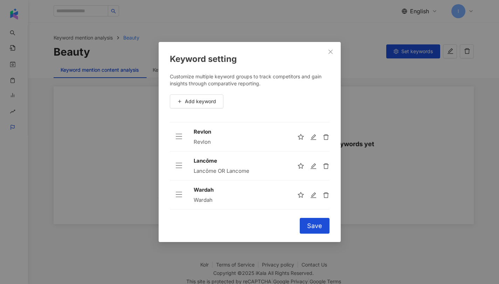
click at [322, 217] on div "Keyword setting Customize multiple keyword groups to track competitors and gain…" at bounding box center [250, 142] width 182 height 201
click at [318, 221] on button "Save" at bounding box center [315, 226] width 30 height 16
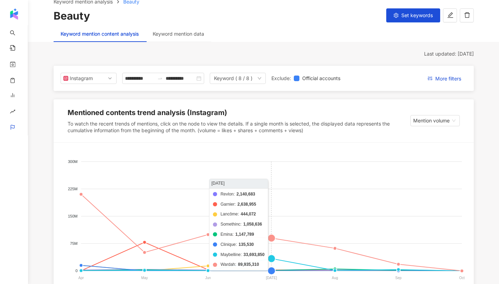
scroll to position [96, 0]
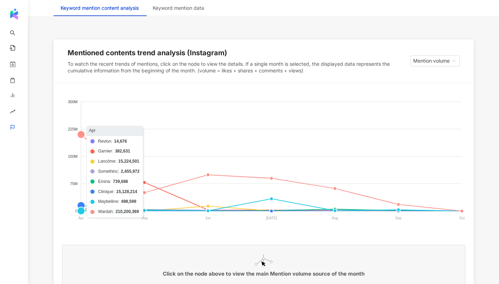
click at [82, 135] on foreignobject "Revlon Garnier Lancôme Somethinc Emina Clinique Maybelline Wardah" at bounding box center [264, 161] width 404 height 140
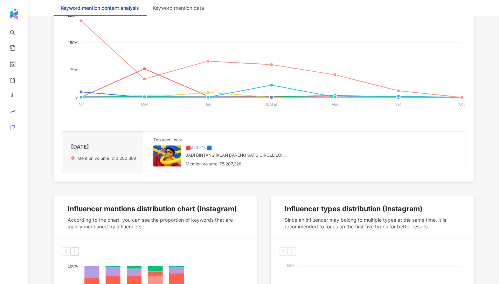
scroll to position [212, 0]
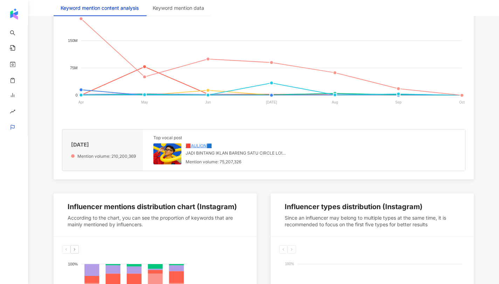
click at [237, 158] on div "🟥AULION🟦 JADI BINTANG IKLAN BARENG SATU CIRCLE LO! Hepi banget soalnya gue yang…" at bounding box center [238, 154] width 105 height 22
click at [164, 152] on img at bounding box center [167, 154] width 28 height 21
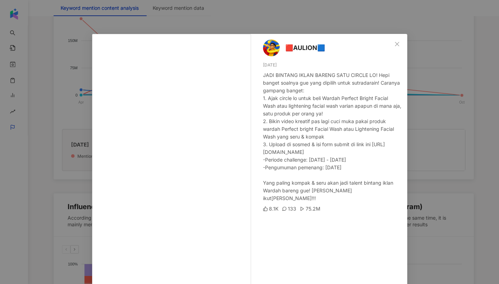
scroll to position [1, 0]
click at [398, 41] on span "Close" at bounding box center [397, 44] width 14 height 6
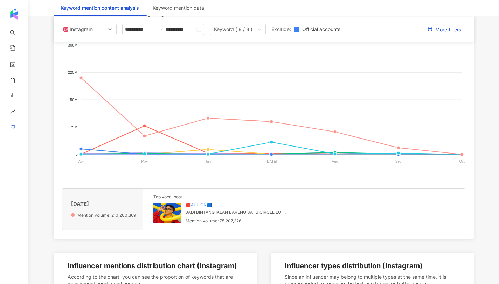
scroll to position [76, 0]
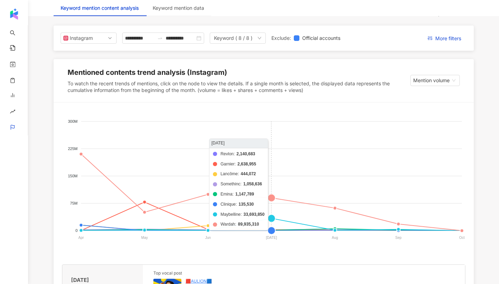
click at [271, 199] on foreignobject "Revlon Garnier Lancôme Somethinc Emina Clinique Maybelline Wardah" at bounding box center [264, 181] width 404 height 140
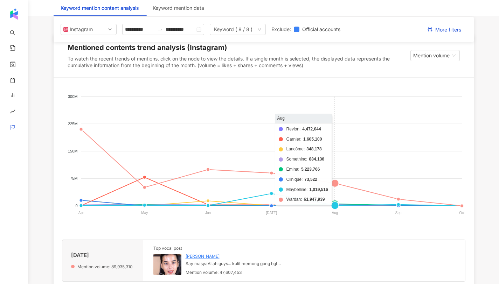
scroll to position [136, 0]
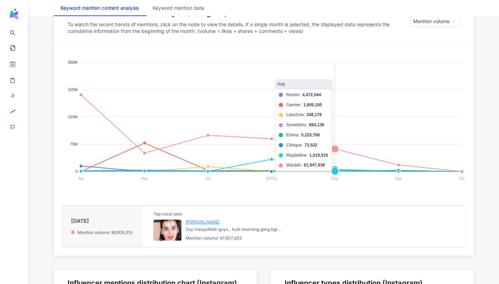
click at [337, 149] on foreignobject "Revlon Garnier Lancôme Somethinc Emina Clinique Maybelline Wardah" at bounding box center [264, 122] width 404 height 140
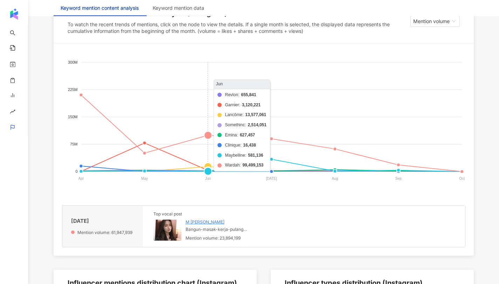
click at [206, 137] on foreignobject "Revlon Garnier Lancôme Somethinc Emina Clinique Maybelline Wardah" at bounding box center [264, 122] width 404 height 140
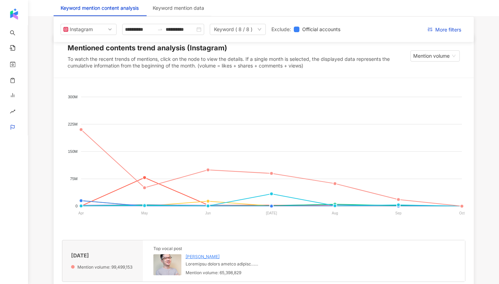
scroll to position [0, 0]
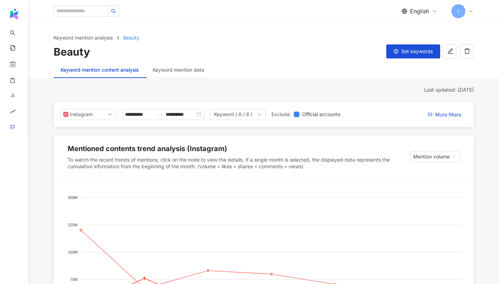
click at [405, 44] on div "Keyword mention analysis Beauty Beauty Set keywords" at bounding box center [264, 46] width 448 height 25
click at [406, 49] on span "Set keywords" at bounding box center [418, 52] width 32 height 6
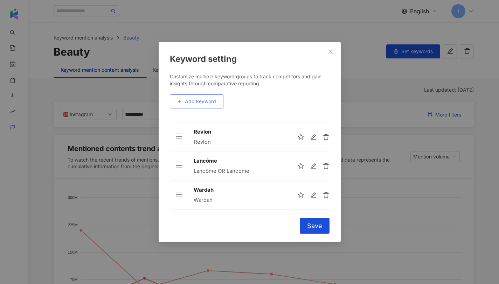
click at [208, 105] on button "Add keyword" at bounding box center [197, 102] width 54 height 14
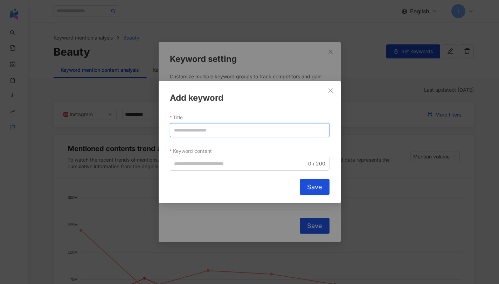
drag, startPoint x: 205, startPoint y: 129, endPoint x: 208, endPoint y: 134, distance: 5.8
click at [205, 130] on input "Title" at bounding box center [250, 130] width 160 height 14
paste input "********"
type input "********"
drag, startPoint x: 207, startPoint y: 162, endPoint x: 241, endPoint y: 167, distance: 35.0
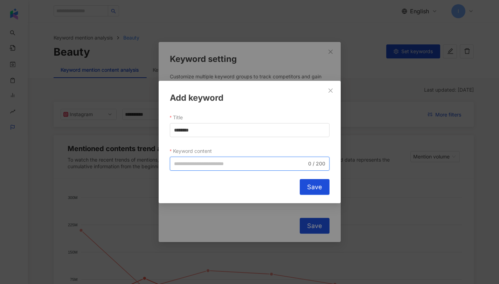
click at [208, 163] on input "Keyword content" at bounding box center [240, 164] width 133 height 8
paste input "********"
type input "********"
click at [303, 187] on button "Save" at bounding box center [315, 187] width 30 height 16
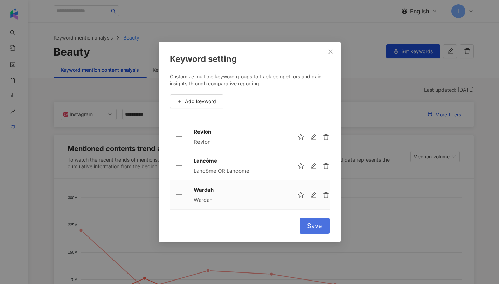
click at [316, 219] on button "Save" at bounding box center [315, 226] width 30 height 16
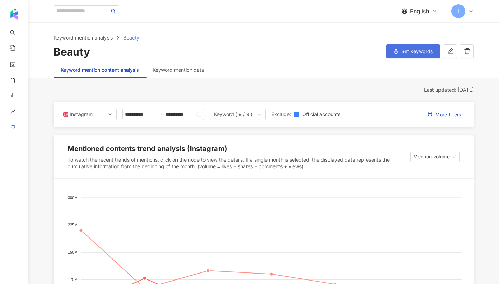
click at [420, 49] on span "Set keywords" at bounding box center [418, 52] width 32 height 6
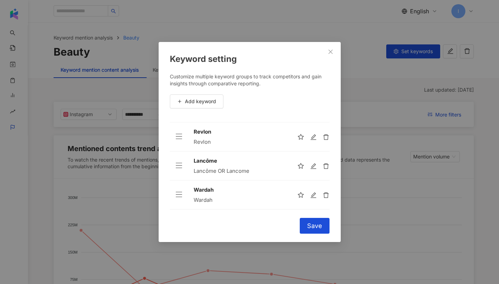
click at [190, 103] on span "Add keyword" at bounding box center [200, 102] width 31 height 6
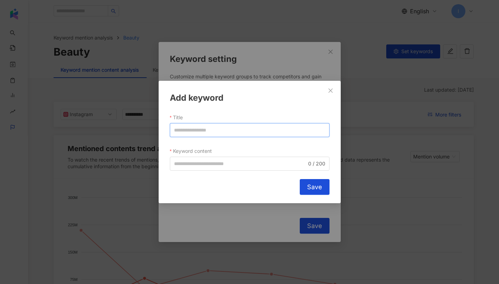
click at [202, 130] on input "Title" at bounding box center [250, 130] width 160 height 14
drag, startPoint x: 205, startPoint y: 132, endPoint x: 151, endPoint y: 131, distance: 53.6
click at [151, 131] on div "Add keyword Title **** Keyword content 0 / 200 Cancel Save" at bounding box center [249, 142] width 499 height 284
type input "****"
drag, startPoint x: 196, startPoint y: 167, endPoint x: 232, endPoint y: 167, distance: 35.7
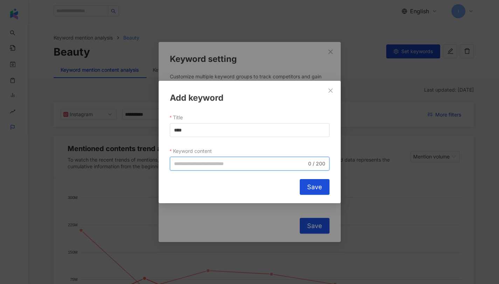
click at [197, 167] on input "Keyword content" at bounding box center [240, 164] width 133 height 8
paste input "****"
type input "****"
click at [316, 190] on span "Save" at bounding box center [314, 188] width 15 height 8
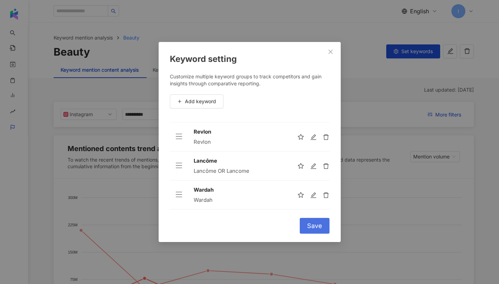
click at [318, 226] on span "Save" at bounding box center [314, 226] width 15 height 8
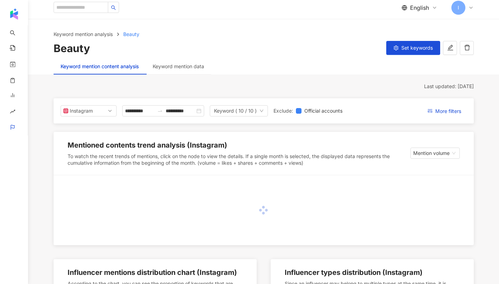
scroll to position [116, 0]
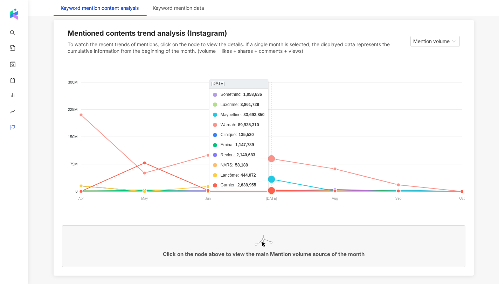
click at [273, 162] on foreignobject "Somethinc Luxcrime Maybelline Wardah Clinique Emina Revlon NARS Lancôme Garnier" at bounding box center [264, 142] width 404 height 140
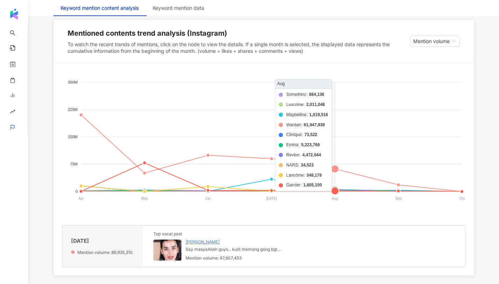
click at [342, 173] on foreignobject "Somethinc Luxcrime Maybelline Wardah Clinique Emina Revlon NARS Lancôme Garnier" at bounding box center [264, 142] width 404 height 140
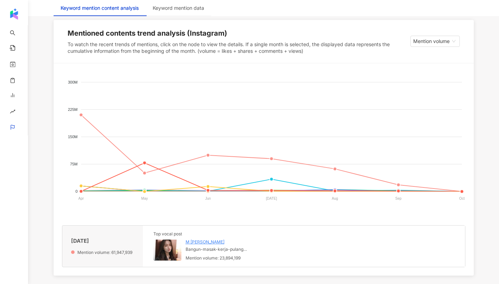
click at [158, 255] on img at bounding box center [167, 250] width 28 height 21
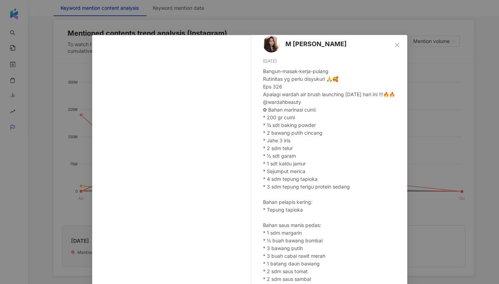
scroll to position [12, 0]
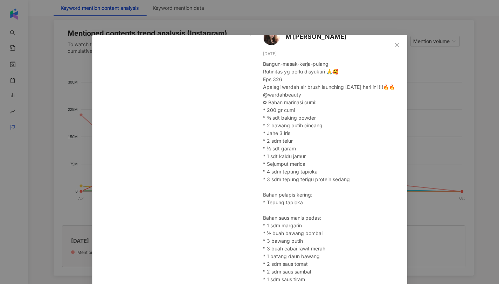
click at [430, 202] on div "M Erlia Agastyani 8/8/25 Bangun-masak-kerja-pulang Rutinitas yg perlu disyukuri…" at bounding box center [249, 142] width 499 height 284
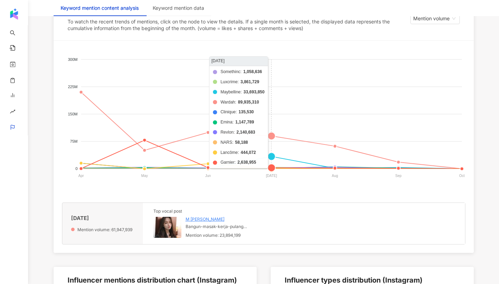
scroll to position [0, 0]
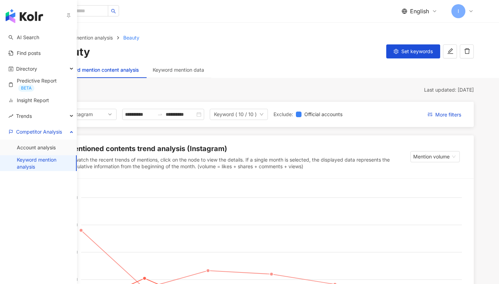
click at [29, 160] on link "Keyword mention analysis" at bounding box center [44, 164] width 54 height 14
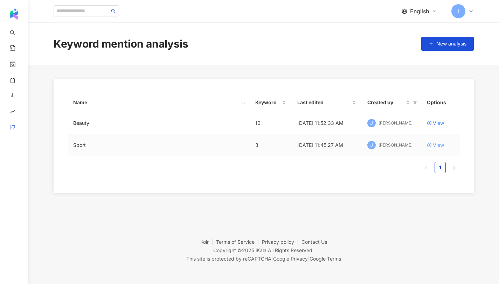
click at [428, 144] on icon at bounding box center [429, 145] width 5 height 5
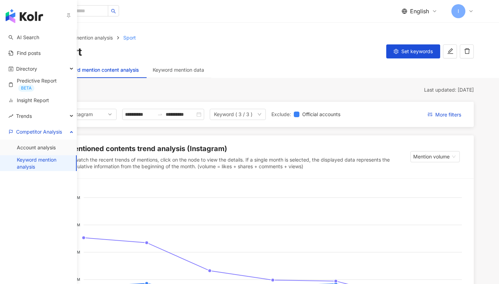
click at [30, 161] on link "Keyword mention analysis" at bounding box center [44, 164] width 54 height 14
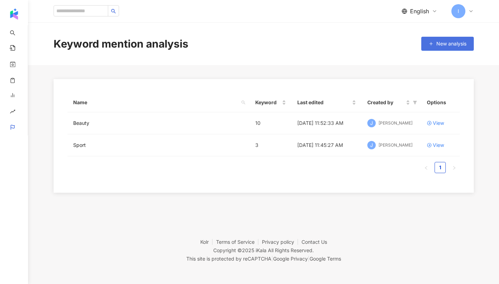
click at [449, 41] on span "New analysis" at bounding box center [452, 44] width 30 height 6
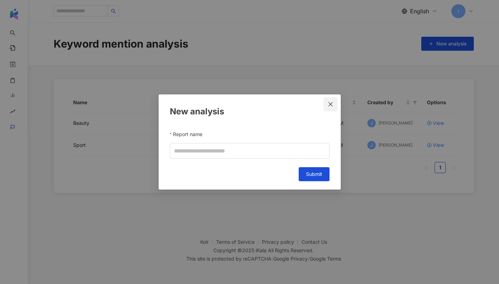
click at [332, 103] on icon "close" at bounding box center [331, 105] width 6 height 6
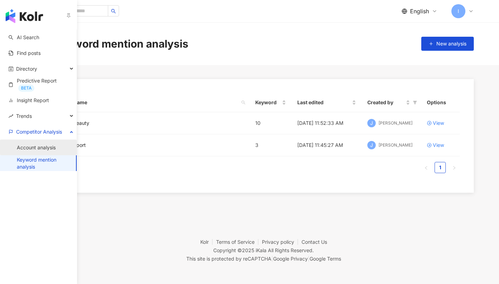
click at [23, 144] on link "Account analysis" at bounding box center [36, 147] width 39 height 7
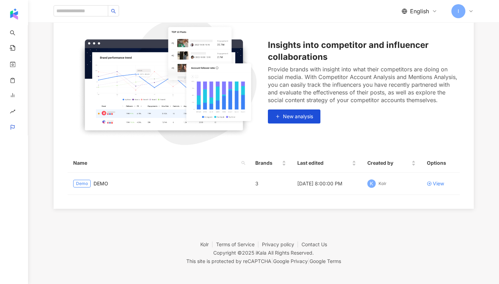
scroll to position [78, 0]
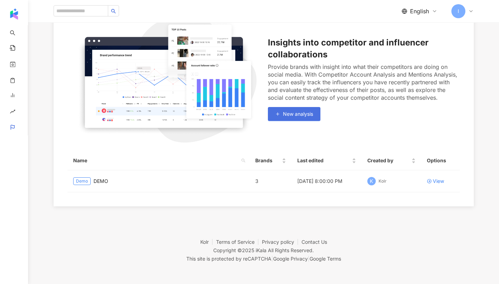
click at [295, 120] on button "New analysis" at bounding box center [294, 114] width 53 height 14
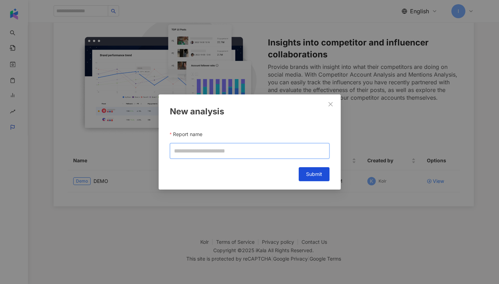
click at [254, 156] on input "Report name" at bounding box center [250, 151] width 160 height 16
click at [385, 242] on div "New analysis Report name Cancel Submit" at bounding box center [249, 142] width 499 height 284
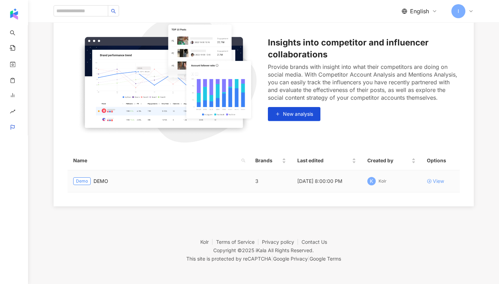
click at [445, 181] on link "View" at bounding box center [440, 182] width 27 height 8
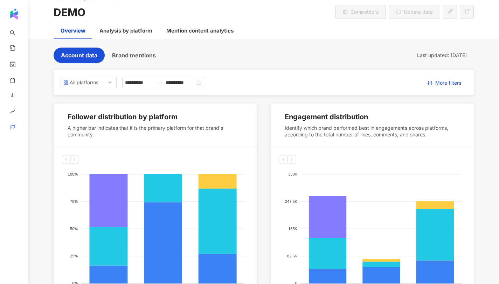
scroll to position [25, 0]
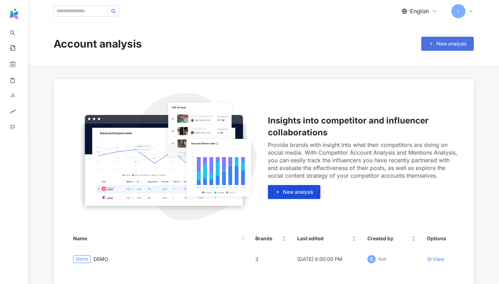
click at [430, 42] on icon "button" at bounding box center [431, 43] width 5 height 5
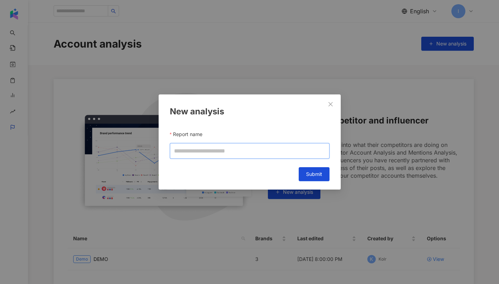
click at [224, 152] on input "Report name" at bounding box center [250, 151] width 160 height 16
type input "******"
click at [313, 179] on button "Submit" at bounding box center [314, 174] width 31 height 14
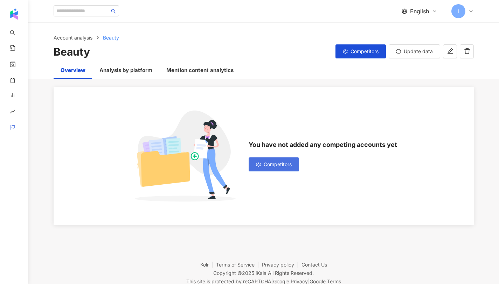
click at [285, 167] on span "Competitors" at bounding box center [278, 165] width 28 height 6
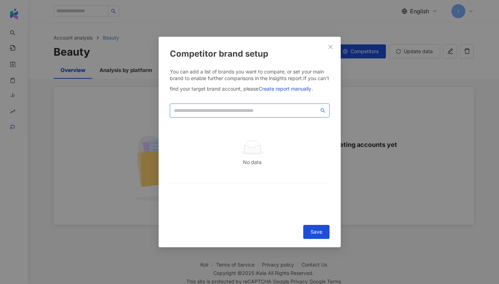
click at [212, 113] on input "search" at bounding box center [246, 111] width 145 height 8
paste input "**********"
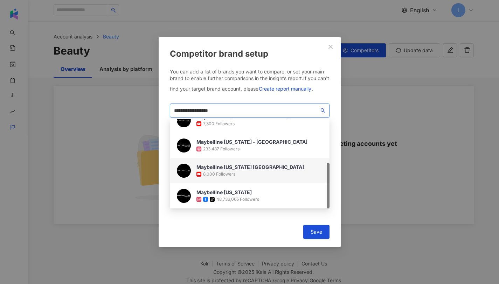
scroll to position [1, 0]
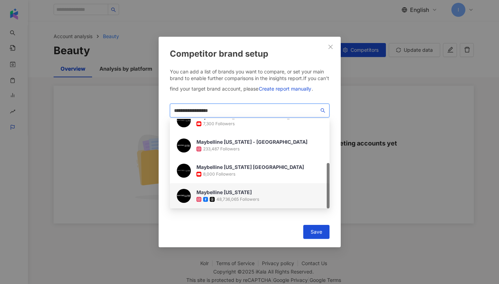
click at [263, 195] on div "Maybelline New York 48,736,065 Followers" at bounding box center [250, 196] width 160 height 25
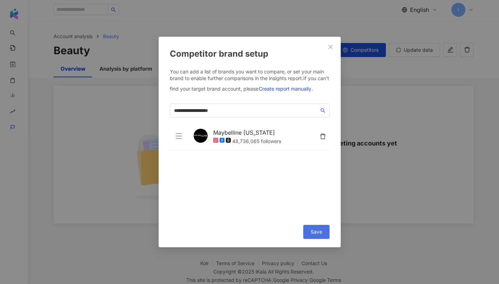
click at [321, 232] on span "Save" at bounding box center [317, 232] width 12 height 6
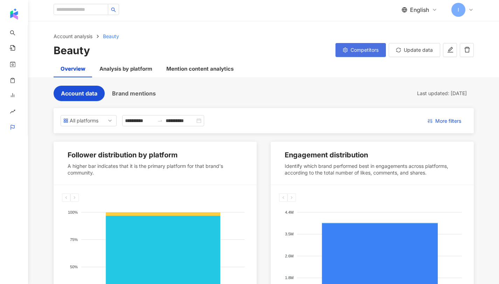
click at [353, 50] on span "Competitors" at bounding box center [365, 50] width 28 height 6
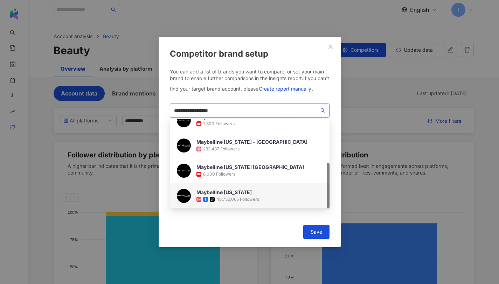
drag, startPoint x: 243, startPoint y: 112, endPoint x: 143, endPoint y: 110, distance: 100.2
click at [143, 110] on div "**********" at bounding box center [249, 142] width 499 height 284
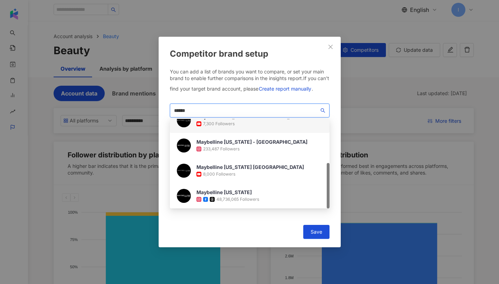
scroll to position [0, 0]
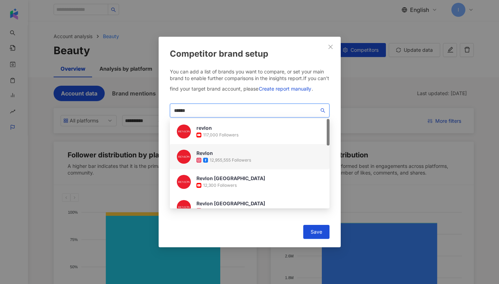
click at [244, 159] on div "12,955,555 Followers" at bounding box center [230, 161] width 41 height 6
drag, startPoint x: 199, startPoint y: 112, endPoint x: 146, endPoint y: 106, distance: 53.3
click at [147, 106] on div "Competitor brand setup You can add a list of brands you want to compare, or set…" at bounding box center [249, 142] width 499 height 284
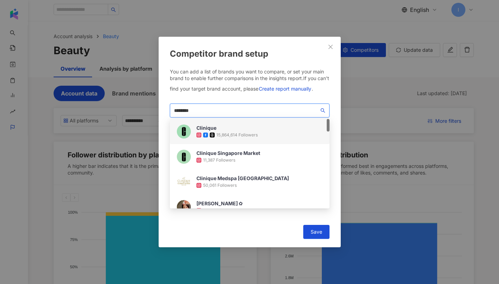
click at [248, 135] on div "15,864,614 Followers" at bounding box center [237, 135] width 41 height 6
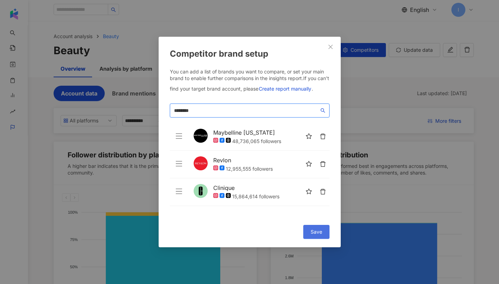
type input "********"
click at [324, 231] on button "Save" at bounding box center [316, 232] width 26 height 14
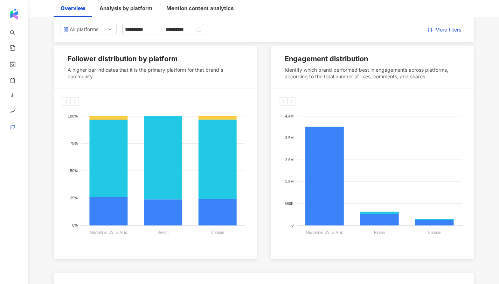
scroll to position [81, 0]
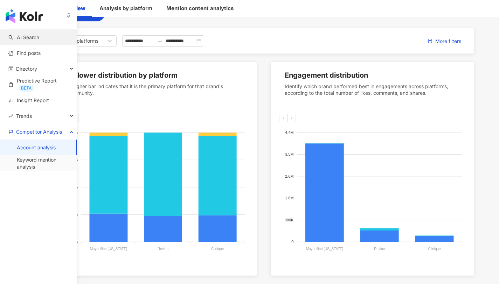
click at [18, 36] on link "AI Search" at bounding box center [23, 37] width 31 height 7
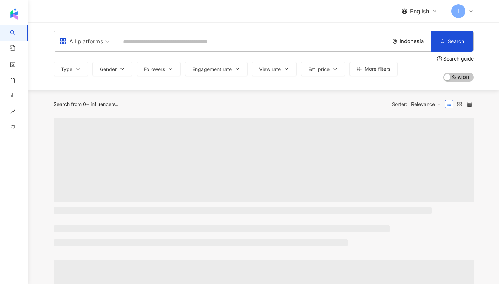
click at [169, 49] on div "All platforms Indonesia Search" at bounding box center [264, 41] width 420 height 21
click at [171, 43] on input "search" at bounding box center [252, 41] width 267 height 13
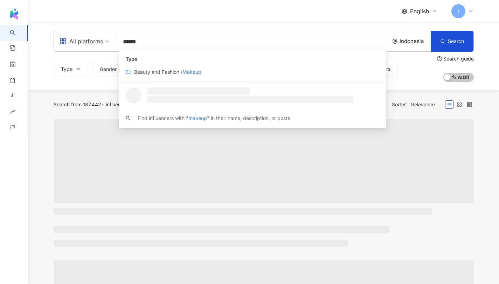
click at [431, 105] on span "Relevance" at bounding box center [426, 104] width 30 height 11
type input "******"
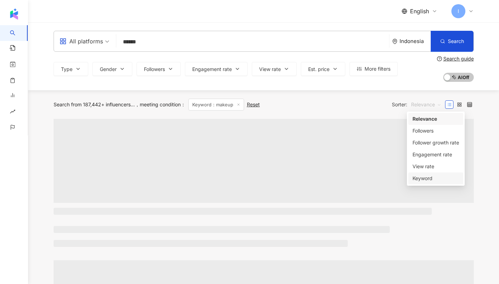
click at [423, 175] on div "Keyword" at bounding box center [436, 179] width 47 height 8
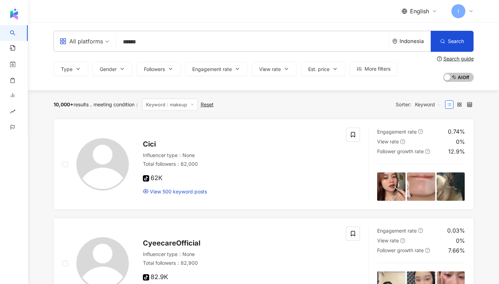
click at [91, 40] on div "All platforms" at bounding box center [81, 41] width 43 height 11
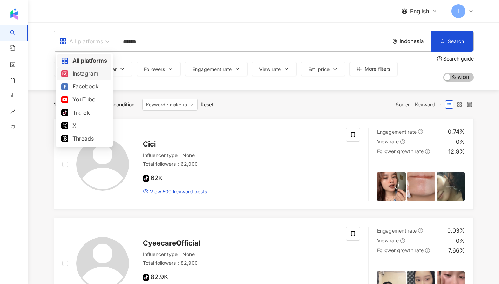
click at [80, 78] on div "Instagram" at bounding box center [84, 73] width 54 height 13
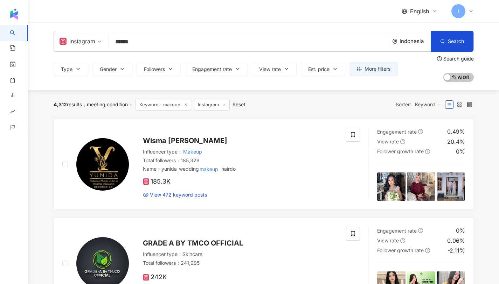
click at [119, 78] on div "Type Gender Followers Engagement rate View rate Est. price More filters Search …" at bounding box center [264, 69] width 420 height 26
click at [117, 71] on button "Gender" at bounding box center [112, 69] width 40 height 14
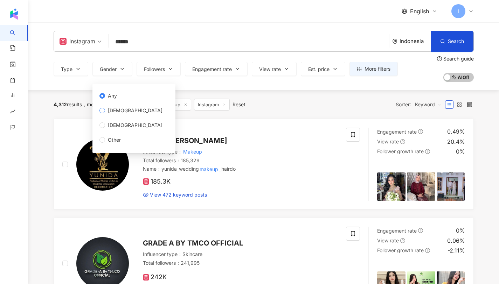
click at [118, 111] on span "Female" at bounding box center [135, 111] width 60 height 8
click at [227, 109] on span "Instagram" at bounding box center [212, 105] width 36 height 12
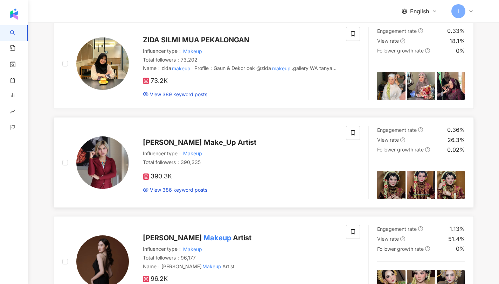
scroll to position [332, 0]
click at [67, 69] on div at bounding box center [95, 63] width 67 height 73
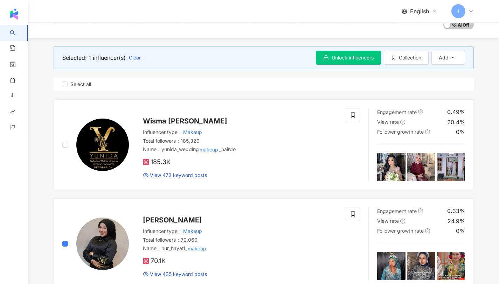
scroll to position [0, 0]
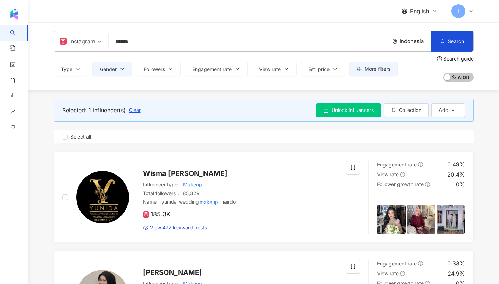
click at [414, 83] on div "Instagram ****** Indonesia Search customizedTag loading Type Beauty and Fashion…" at bounding box center [263, 56] width 471 height 68
click at [65, 145] on div "Selected: 1 influencer(s) Clear Unlock influencers Collection Add Select all" at bounding box center [264, 121] width 420 height 62
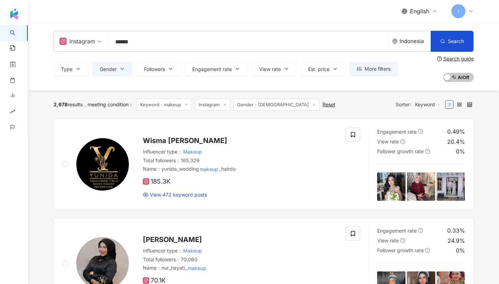
click at [467, 105] on icon at bounding box center [469, 104] width 5 height 5
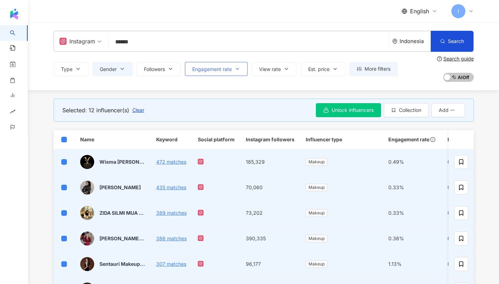
click at [227, 70] on span "Engagement rate" at bounding box center [212, 70] width 40 height 6
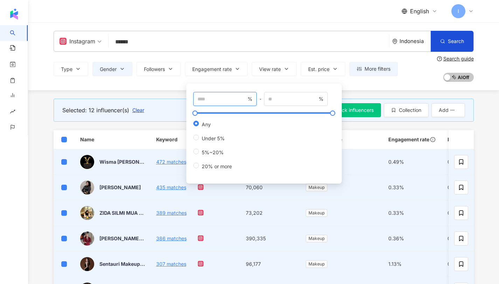
click at [229, 102] on input "number" at bounding box center [222, 99] width 49 height 8
type input "*"
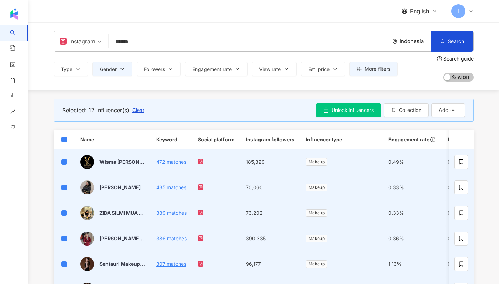
click at [146, 133] on th "Name" at bounding box center [113, 139] width 76 height 19
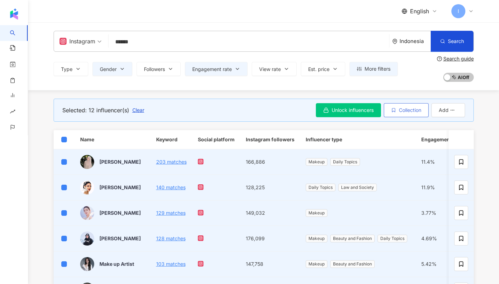
click at [405, 111] on span "Collection" at bounding box center [410, 111] width 22 height 6
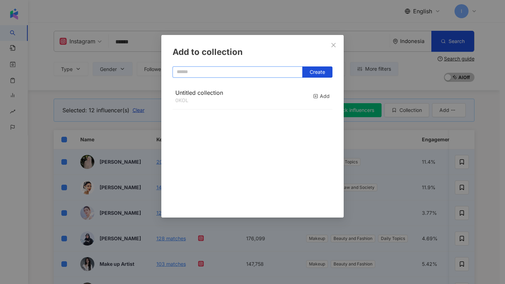
click at [218, 75] on input "text" at bounding box center [237, 72] width 130 height 11
click at [308, 72] on button "Create" at bounding box center [317, 72] width 30 height 11
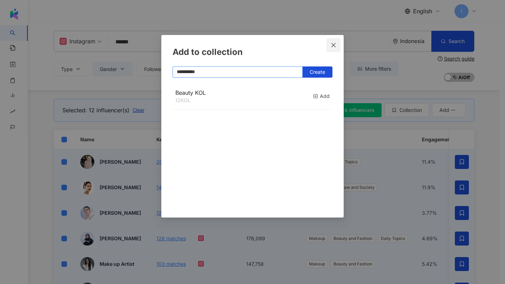
type input "**********"
click at [336, 42] on span "Close" at bounding box center [333, 45] width 14 height 6
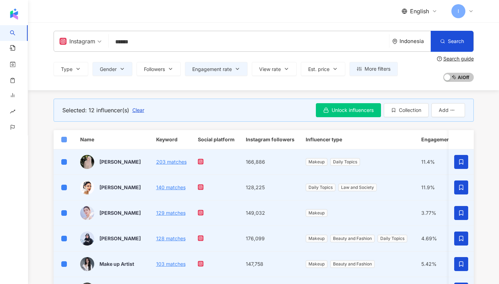
click at [64, 135] on th at bounding box center [64, 139] width 21 height 19
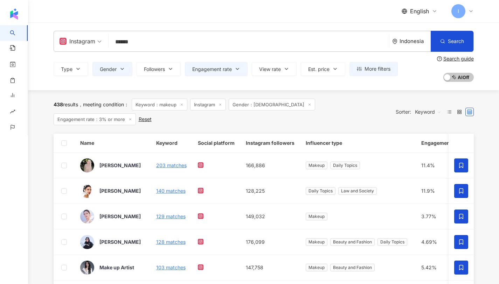
drag, startPoint x: 143, startPoint y: 41, endPoint x: 83, endPoint y: 41, distance: 60.3
click at [83, 41] on div "Instagram ****** Indonesia Search customizedTag Type Beauty and Fashion / Makeu…" at bounding box center [264, 41] width 420 height 21
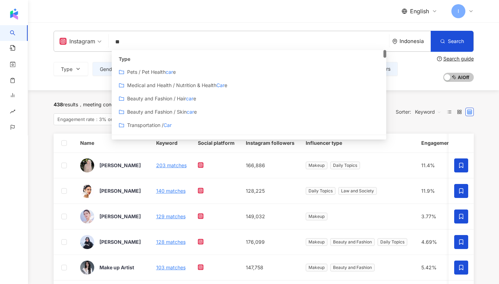
type input "*"
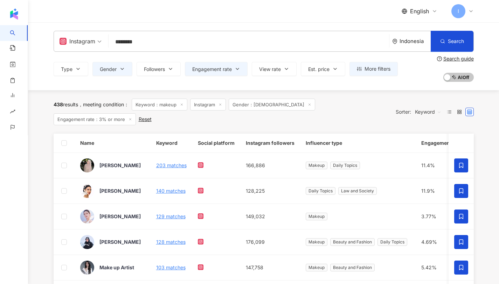
type input "********"
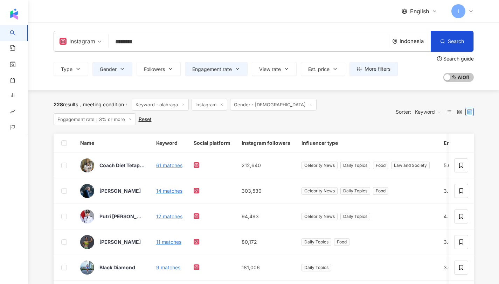
click at [61, 134] on th at bounding box center [64, 143] width 21 height 19
click at [64, 139] on label at bounding box center [64, 143] width 6 height 8
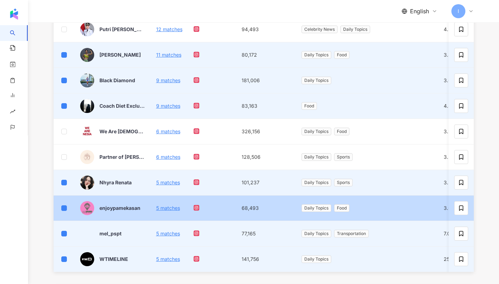
scroll to position [192, 0]
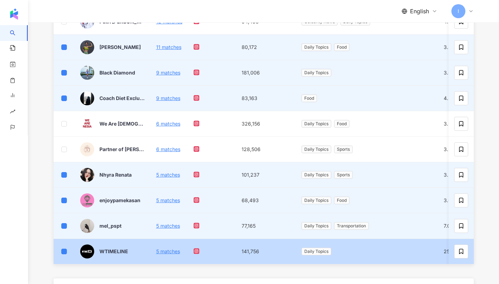
click at [61, 251] on td at bounding box center [64, 252] width 21 height 26
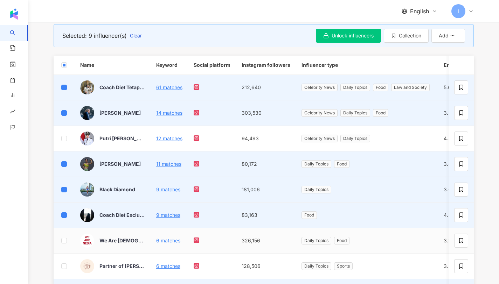
scroll to position [66, 0]
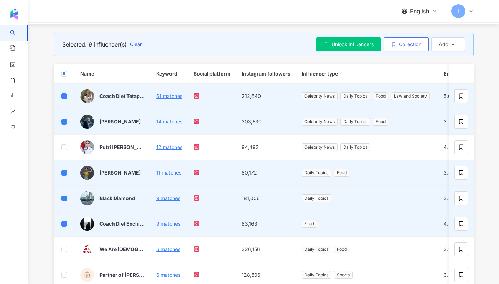
click at [425, 48] on button "Collection" at bounding box center [406, 44] width 45 height 14
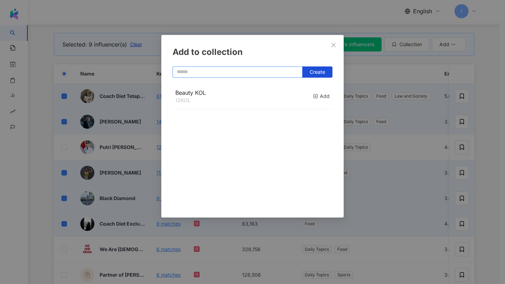
click at [228, 73] on input "text" at bounding box center [237, 72] width 130 height 11
click at [305, 74] on button "Create" at bounding box center [317, 72] width 30 height 11
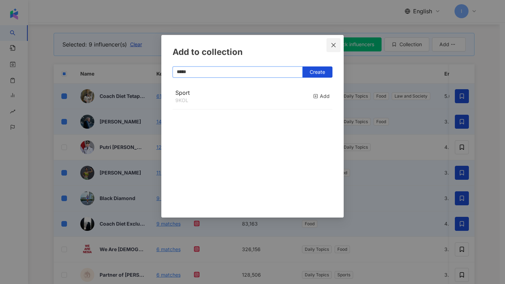
type input "*****"
click at [335, 45] on icon "close" at bounding box center [333, 45] width 6 height 6
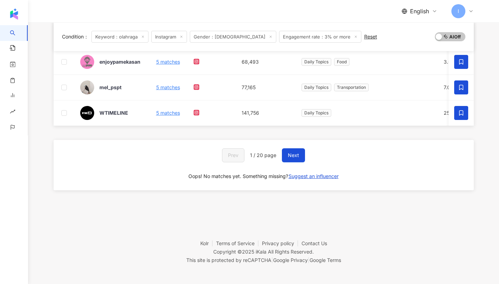
scroll to position [326, 0]
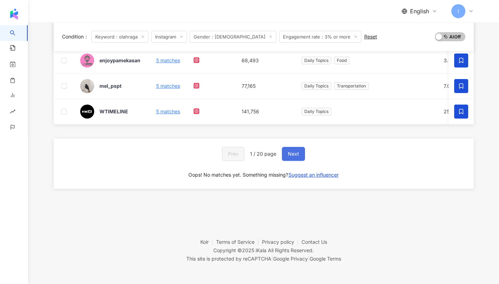
click at [282, 152] on button "Next" at bounding box center [293, 154] width 23 height 14
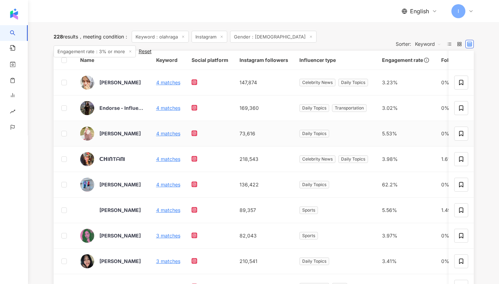
scroll to position [68, 0]
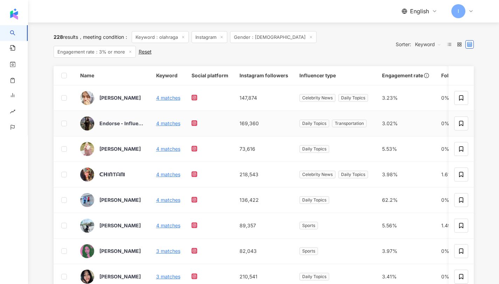
click at [69, 111] on td at bounding box center [64, 124] width 21 height 26
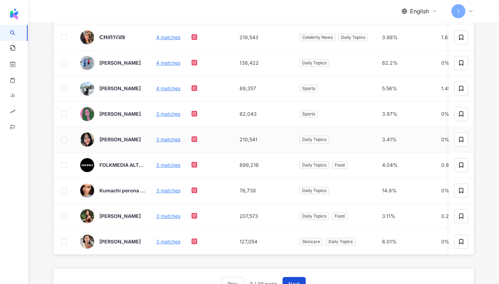
scroll to position [286, 0]
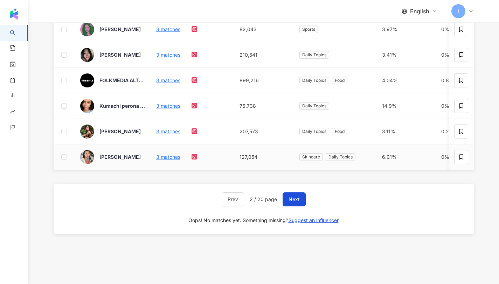
click at [67, 158] on td at bounding box center [64, 158] width 21 height 26
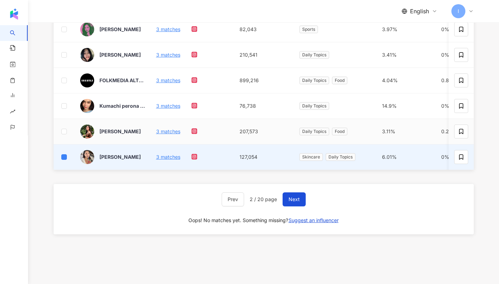
click at [68, 130] on td at bounding box center [64, 132] width 21 height 26
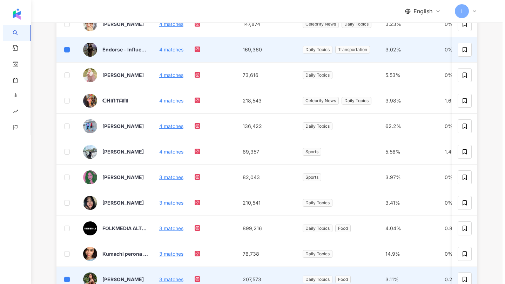
scroll to position [0, 0]
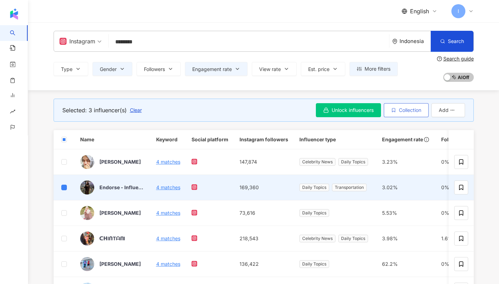
click at [400, 111] on span "Collection" at bounding box center [410, 111] width 22 height 6
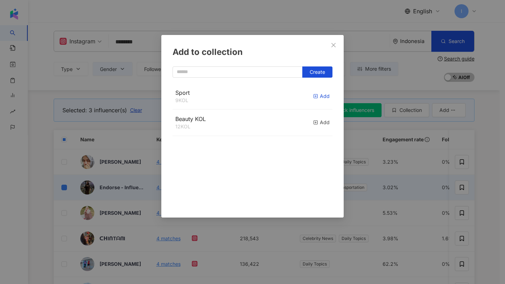
click at [316, 96] on div "Add" at bounding box center [321, 96] width 16 height 8
click at [335, 44] on icon "close" at bounding box center [333, 45] width 6 height 6
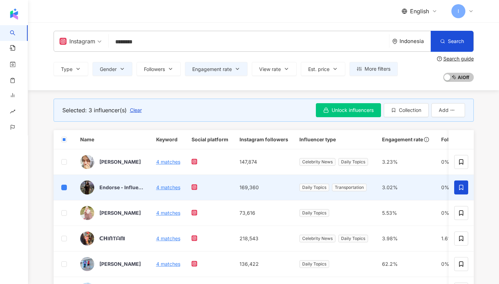
drag, startPoint x: 152, startPoint y: 45, endPoint x: 40, endPoint y: 44, distance: 111.4
click at [42, 45] on div "Instagram ******** Indonesia Search caeb4af0-290d-4d59-96ba-b9cea1d6d01d OLAHRA…" at bounding box center [264, 56] width 448 height 51
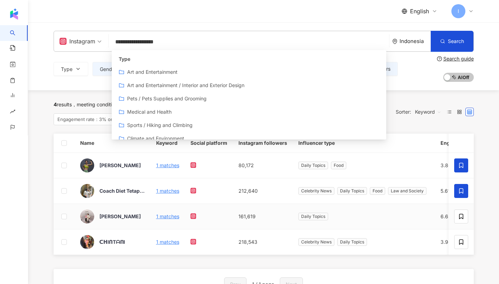
type input "**********"
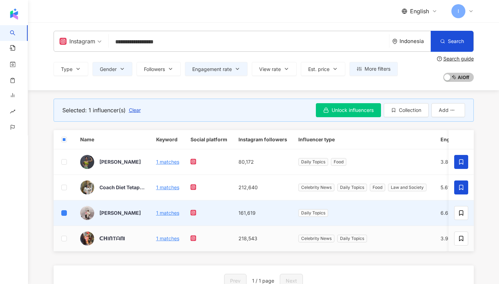
click at [67, 246] on td at bounding box center [64, 239] width 21 height 26
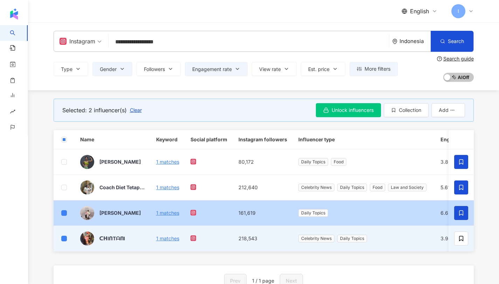
click at [463, 216] on icon at bounding box center [461, 213] width 6 height 6
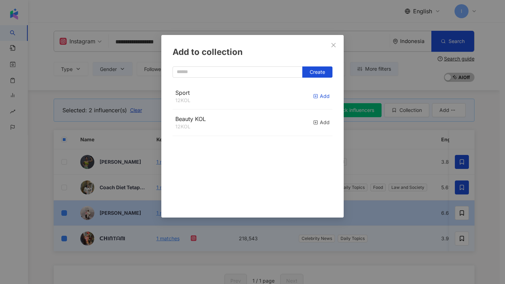
click at [314, 97] on div "Add" at bounding box center [321, 96] width 16 height 8
click at [96, 110] on div "Add to collection Create Sport 13 KOL Added Beauty KOL 12 KOL Add" at bounding box center [252, 142] width 505 height 284
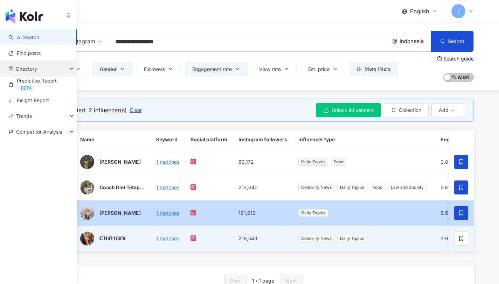
click at [30, 67] on span "Directory" at bounding box center [26, 69] width 21 height 16
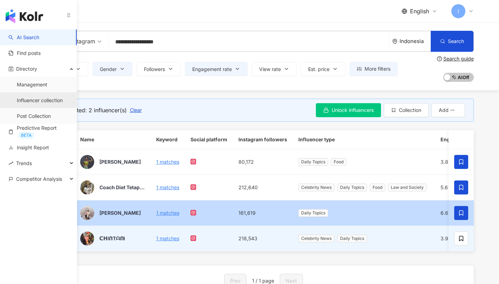
click at [50, 99] on link "Influencer collection" at bounding box center [40, 100] width 46 height 7
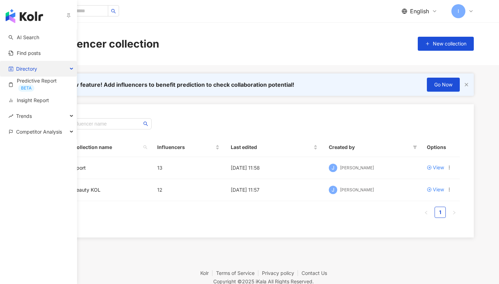
click at [23, 69] on span "Directory" at bounding box center [26, 69] width 21 height 16
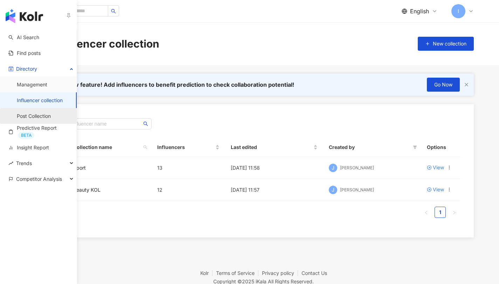
click at [34, 116] on link "Post Collection" at bounding box center [34, 116] width 34 height 7
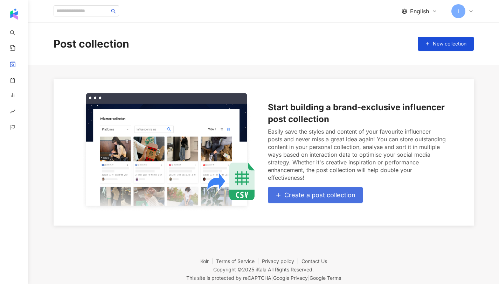
click at [311, 196] on span "Create a post collection" at bounding box center [319, 196] width 71 height 8
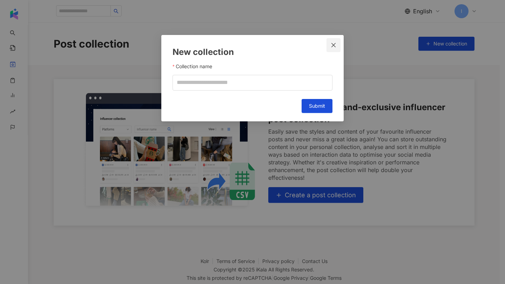
click at [329, 47] on span "Close" at bounding box center [333, 45] width 14 height 6
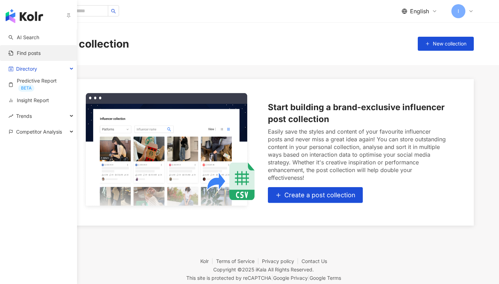
click at [22, 53] on link "Find posts" at bounding box center [24, 53] width 32 height 7
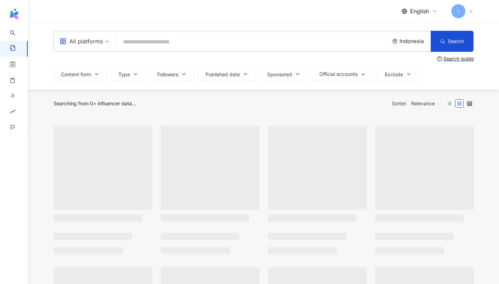
click at [177, 43] on input "search" at bounding box center [252, 41] width 267 height 15
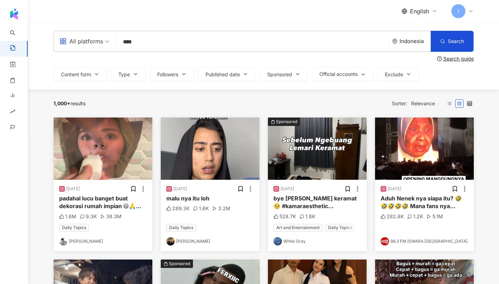
type input "****"
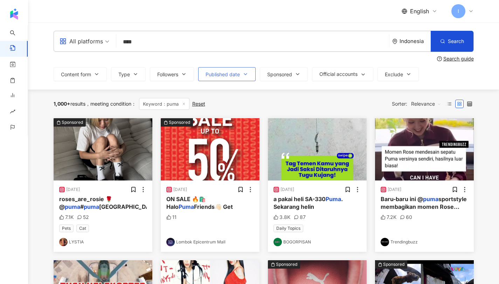
click at [217, 78] on button "Published date" at bounding box center [226, 74] width 57 height 14
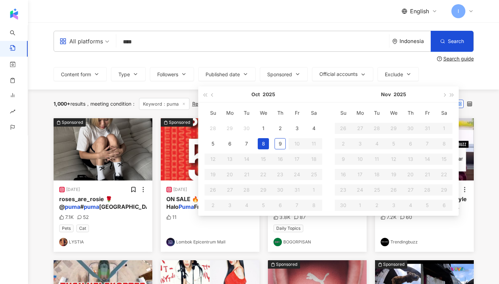
type input "**********"
click at [212, 96] on button "button" at bounding box center [213, 95] width 8 height 16
type input "**********"
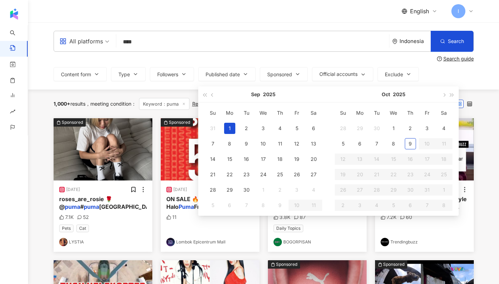
click at [227, 127] on div "1" at bounding box center [229, 128] width 11 height 11
type input "**********"
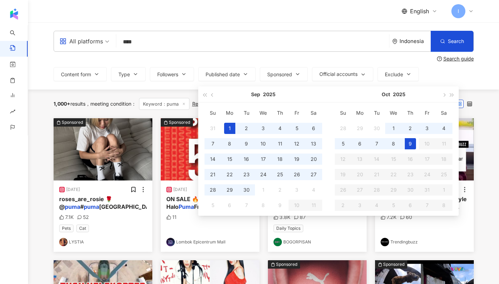
click at [416, 144] on div "9" at bounding box center [410, 143] width 11 height 11
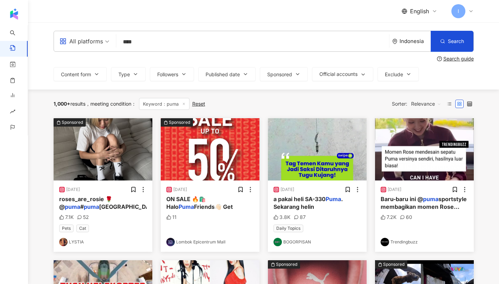
type input "**********"
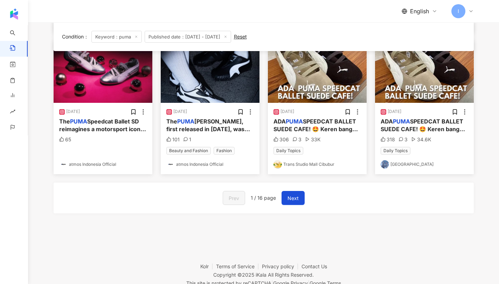
scroll to position [323, 0]
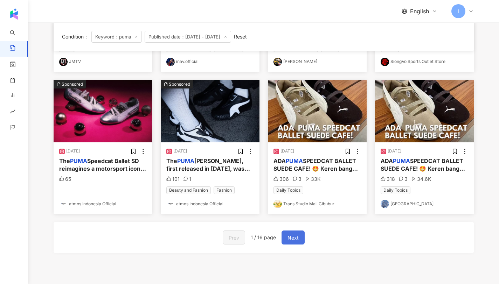
click at [294, 236] on span "Next" at bounding box center [293, 238] width 11 height 8
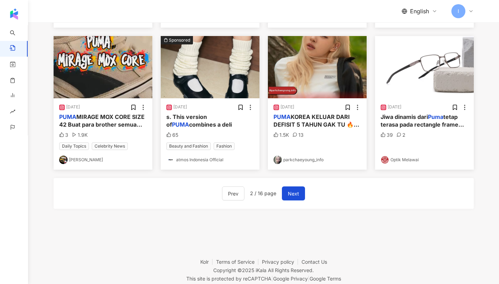
scroll to position [387, 0]
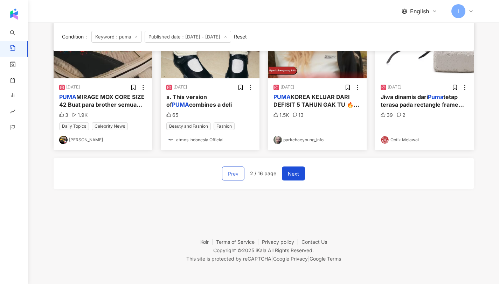
click at [238, 179] on button "Prev" at bounding box center [233, 174] width 22 height 14
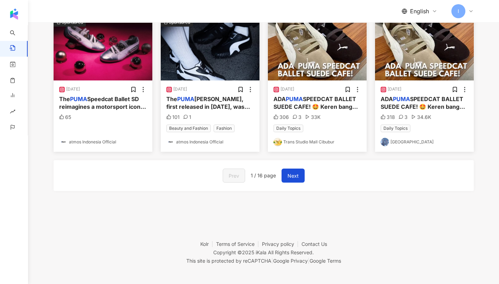
scroll to position [0, 0]
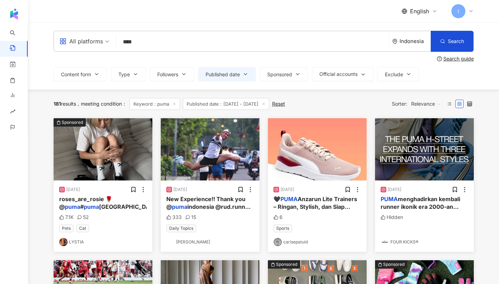
click at [100, 206] on span "indonesia" at bounding box center [129, 207] width 60 height 7
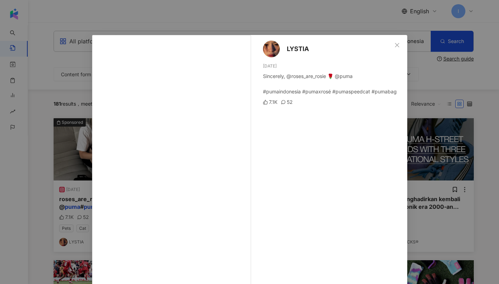
drag, startPoint x: 414, startPoint y: 118, endPoint x: 408, endPoint y: 118, distance: 5.6
click at [412, 118] on div "LYSTIA 9/6/25 Sincerely, @roses_are_rosie 🌹 @puma #pumaindonesia #pumaxrosé #pu…" at bounding box center [249, 142] width 499 height 284
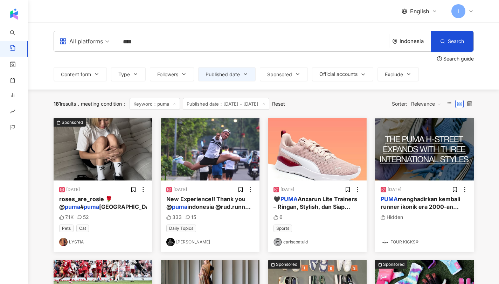
drag, startPoint x: 170, startPoint y: 47, endPoint x: 85, endPoint y: 41, distance: 85.0
click at [93, 42] on div "All platforms **** Indonesia Search" at bounding box center [264, 41] width 420 height 21
click at [213, 191] on div "10/1/25" at bounding box center [210, 189] width 88 height 7
click at [222, 204] on div "New Experience!! Thank you @ puma indonesia @rud.runner !! TRY ON VELOCITY NITR…" at bounding box center [210, 203] width 88 height 16
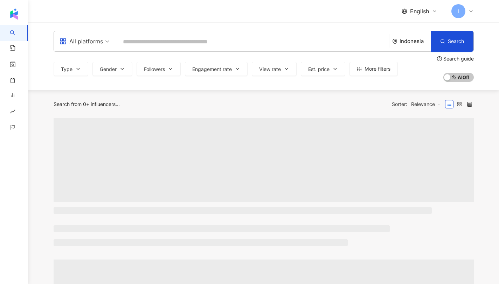
click at [466, 12] on div "I" at bounding box center [463, 11] width 22 height 14
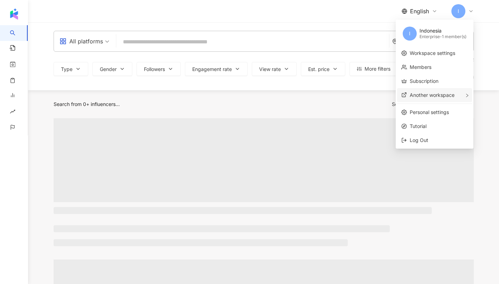
click at [421, 98] on span "Another workspace" at bounding box center [432, 95] width 45 height 6
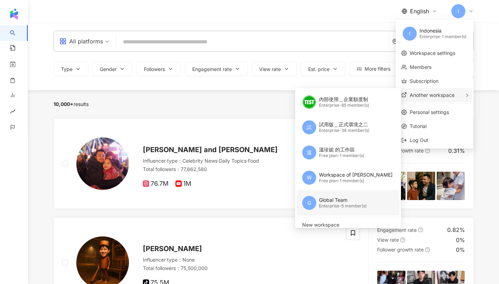
click at [336, 195] on div "G Global Team Enterprise - 5 member(s)" at bounding box center [347, 203] width 90 height 25
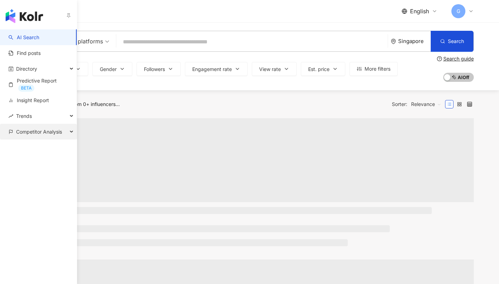
click at [54, 133] on span "Competitor Analysis" at bounding box center [39, 132] width 46 height 16
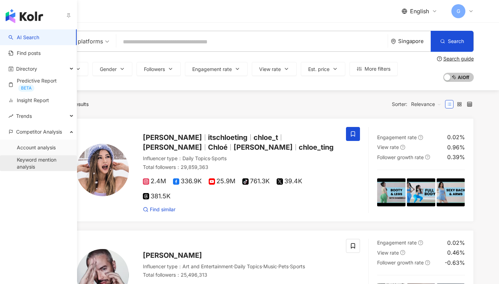
click at [40, 165] on link "Keyword mention analysis" at bounding box center [44, 164] width 54 height 14
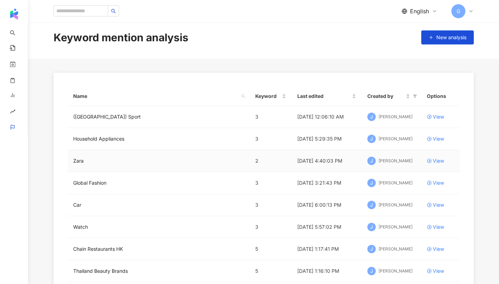
scroll to position [13, 0]
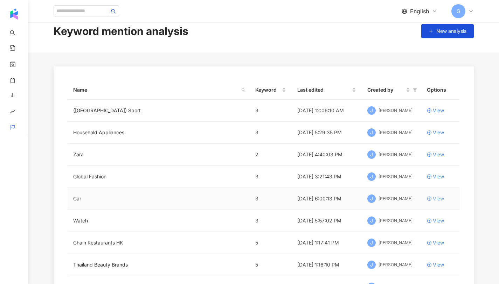
click at [434, 197] on div "View" at bounding box center [438, 199] width 11 height 8
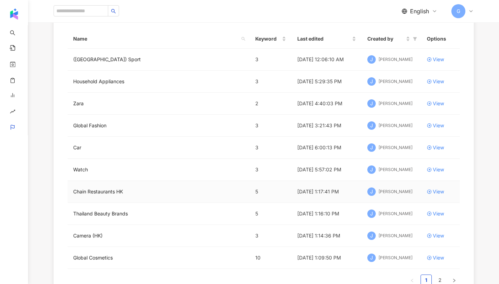
scroll to position [78, 0]
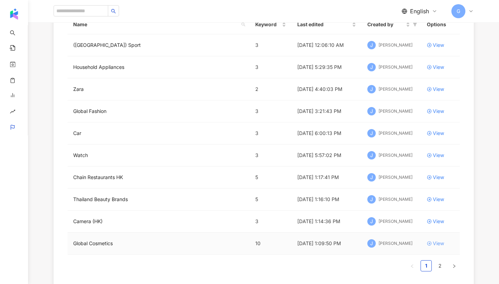
click at [431, 246] on icon at bounding box center [429, 243] width 5 height 5
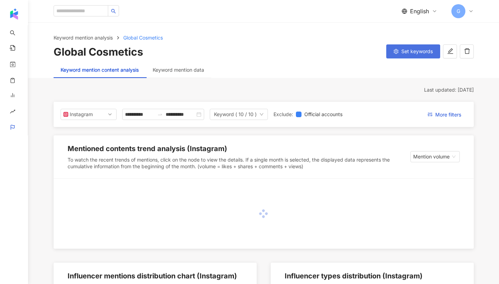
click at [391, 57] on button "Set keywords" at bounding box center [413, 51] width 54 height 14
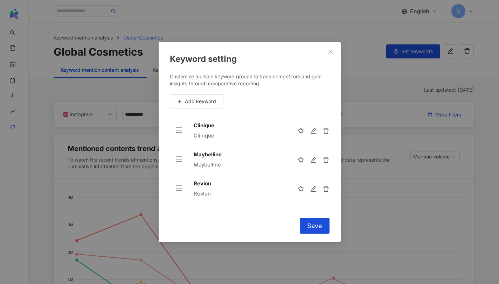
click at [202, 127] on div "Clinique" at bounding box center [240, 126] width 92 height 8
click at [202, 155] on div "Maybelline" at bounding box center [240, 155] width 92 height 8
copy div "Maybelline"
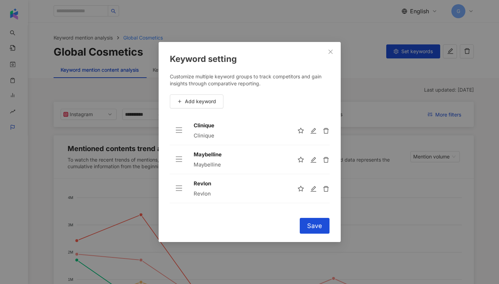
click at [205, 185] on div "Revlon" at bounding box center [240, 184] width 92 height 8
copy div "Revlon"
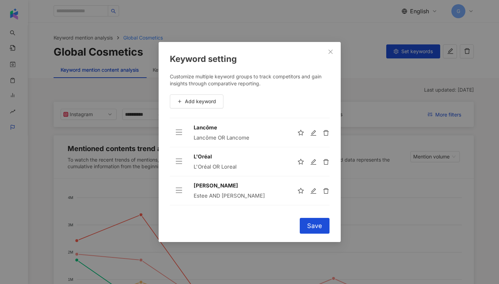
click at [211, 128] on div "Lancôme" at bounding box center [240, 128] width 92 height 8
copy div "Lancôme"
drag, startPoint x: 244, startPoint y: 138, endPoint x: 217, endPoint y: 139, distance: 27.3
click at [192, 138] on td "Lancôme Lancôme OR Lancome" at bounding box center [240, 132] width 104 height 29
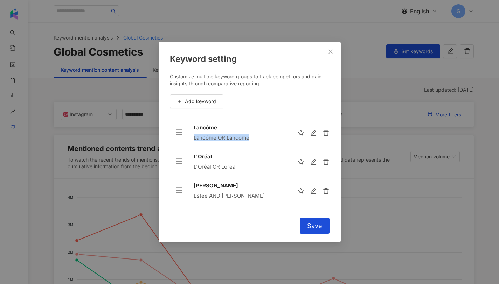
drag, startPoint x: 251, startPoint y: 139, endPoint x: 193, endPoint y: 139, distance: 57.1
click at [194, 140] on div "Lancôme OR Lancome" at bounding box center [240, 138] width 92 height 7
copy div "Lancôme OR Lancome"
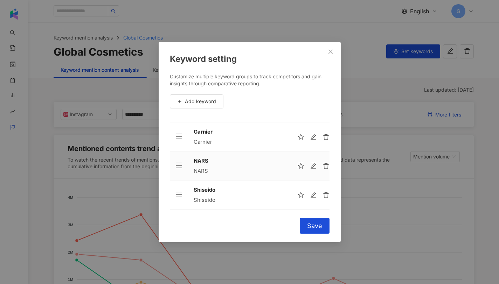
scroll to position [11, 0]
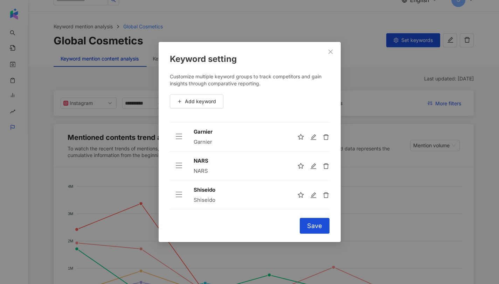
click at [200, 159] on div "NARS" at bounding box center [240, 161] width 92 height 8
click at [200, 130] on div "Garnier" at bounding box center [240, 132] width 92 height 8
copy div "Garnier"
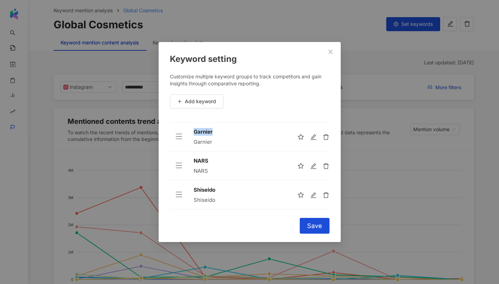
scroll to position [66, 0]
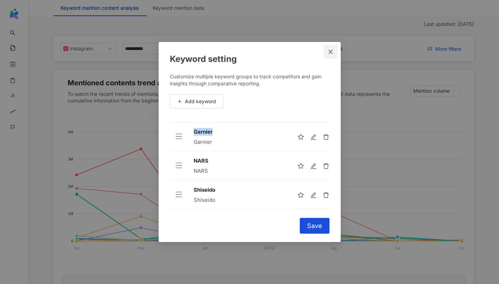
click at [331, 52] on icon "close" at bounding box center [331, 52] width 6 height 6
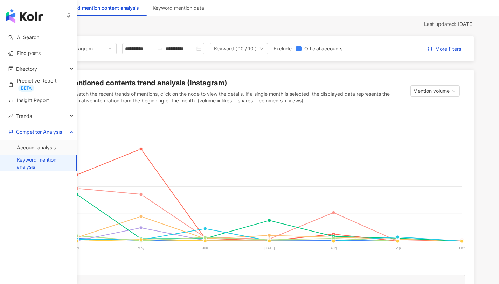
click at [35, 164] on link "Keyword mention analysis" at bounding box center [44, 164] width 54 height 14
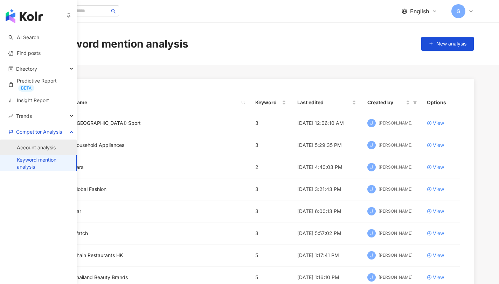
click at [32, 151] on link "Account analysis" at bounding box center [36, 147] width 39 height 7
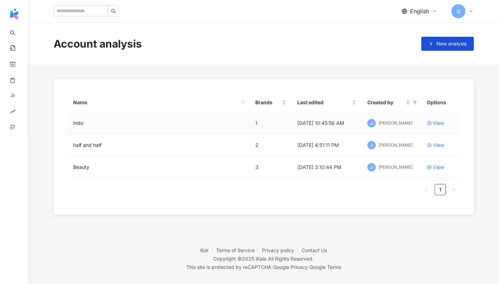
click at [81, 128] on td "Indo" at bounding box center [159, 123] width 182 height 22
click at [425, 125] on td "View" at bounding box center [440, 123] width 39 height 22
click at [431, 165] on icon at bounding box center [429, 167] width 5 height 5
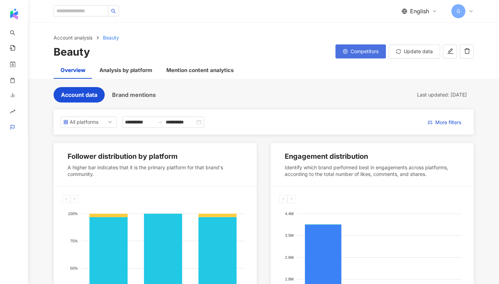
click at [356, 57] on button "Competitors" at bounding box center [361, 51] width 50 height 14
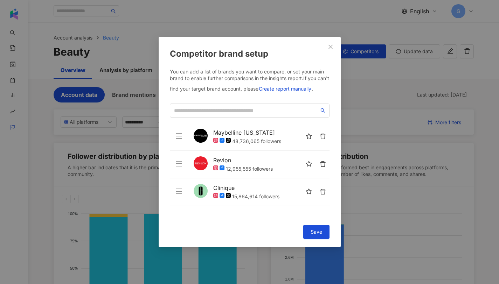
click at [219, 136] on link "Maybelline [US_STATE]" at bounding box center [247, 133] width 68 height 8
click at [323, 228] on button "Save" at bounding box center [316, 232] width 26 height 14
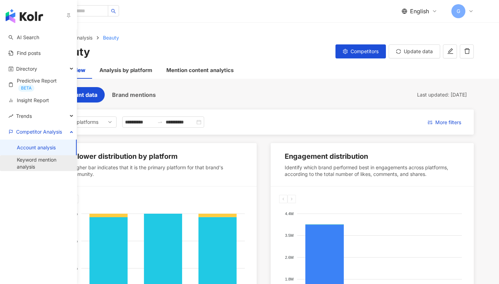
click at [30, 162] on link "Keyword mention analysis" at bounding box center [44, 164] width 54 height 14
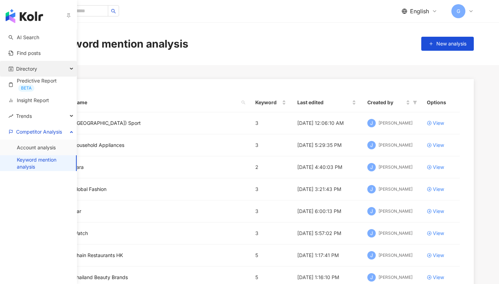
click at [27, 67] on span "Directory" at bounding box center [26, 69] width 21 height 16
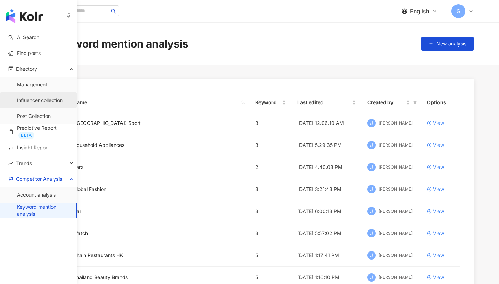
click at [40, 98] on link "Influencer collection" at bounding box center [40, 100] width 46 height 7
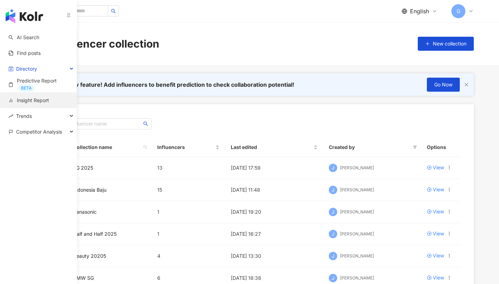
click at [25, 104] on link "Insight Report" at bounding box center [28, 100] width 41 height 7
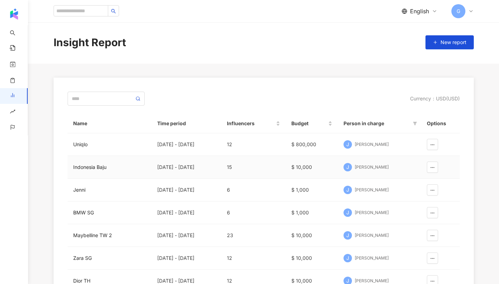
scroll to position [6, 0]
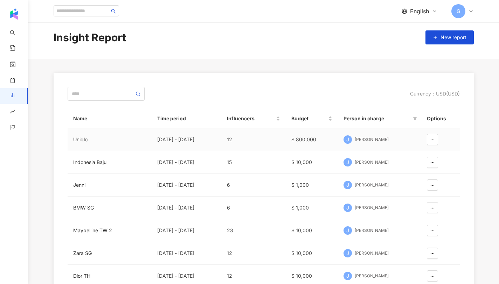
click at [370, 139] on div "[PERSON_NAME]" at bounding box center [372, 140] width 34 height 6
click at [81, 140] on div "Uniqlo" at bounding box center [109, 140] width 73 height 8
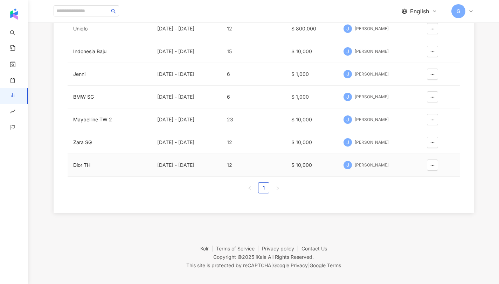
scroll to position [60, 0]
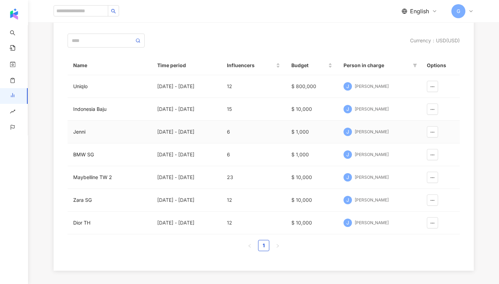
click at [358, 130] on div "[PERSON_NAME]" at bounding box center [372, 132] width 34 height 6
click at [348, 132] on span "J" at bounding box center [347, 132] width 3 height 8
click at [350, 132] on span "J" at bounding box center [348, 132] width 8 height 8
click at [80, 127] on td "Jenni" at bounding box center [110, 132] width 84 height 23
click at [81, 131] on div "Jenni" at bounding box center [109, 132] width 73 height 8
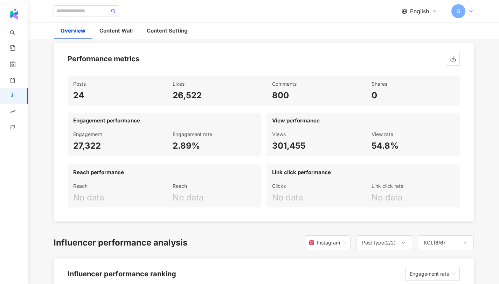
scroll to position [231, 0]
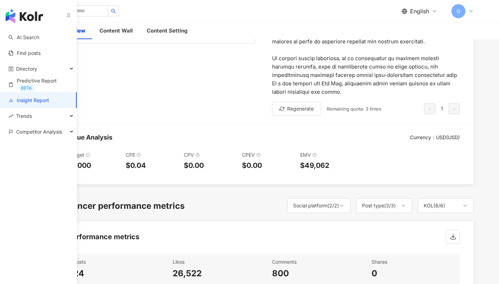
click at [25, 101] on link "Insight Report" at bounding box center [28, 100] width 41 height 7
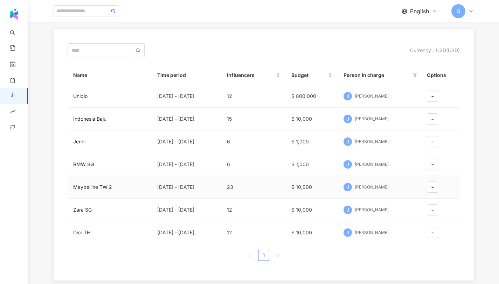
scroll to position [67, 0]
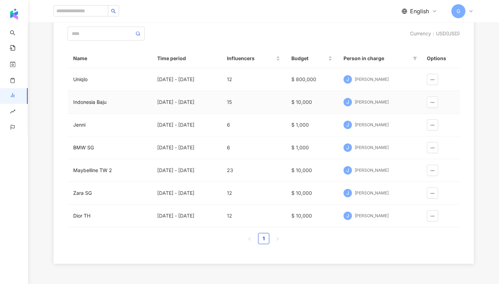
click at [105, 104] on div "Indonesia Baju" at bounding box center [109, 102] width 73 height 8
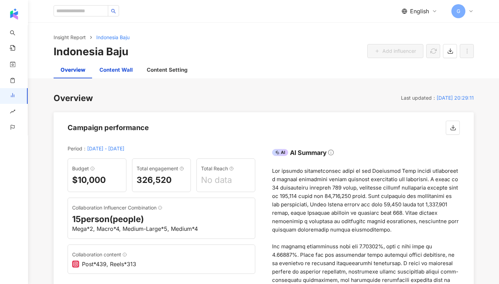
click at [109, 71] on div "Content Wall" at bounding box center [116, 70] width 33 height 8
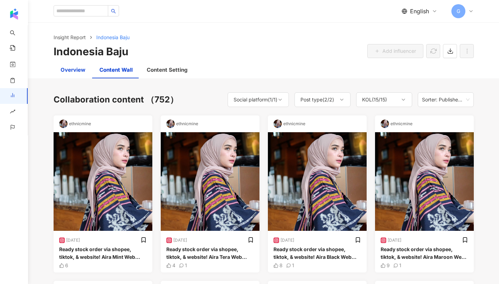
click at [76, 69] on div "Overview" at bounding box center [73, 70] width 25 height 8
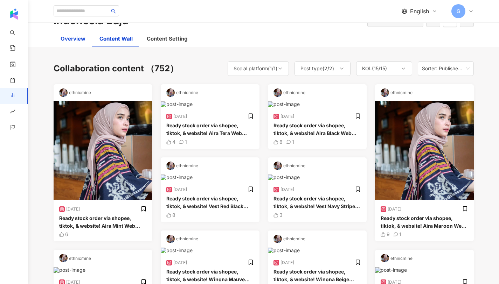
scroll to position [32, 0]
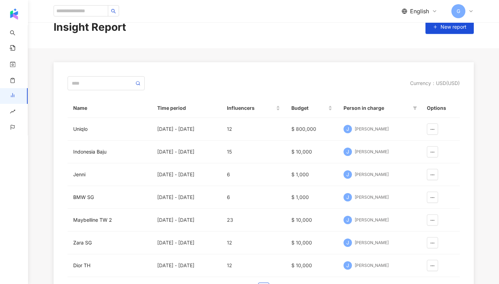
scroll to position [51, 0]
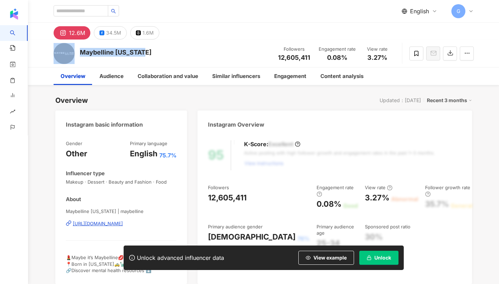
drag, startPoint x: 92, startPoint y: 56, endPoint x: 75, endPoint y: 54, distance: 17.2
click at [75, 54] on div "Maybelline New York Followers 12,605,411 Engagement rate 0.08% View rate 3.27%" at bounding box center [264, 54] width 448 height 28
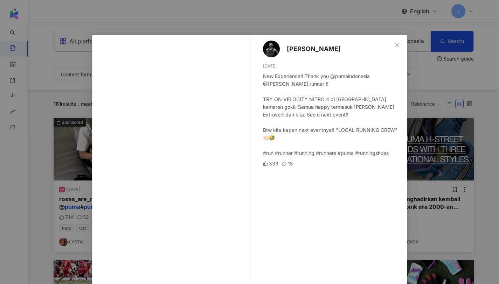
click at [429, 113] on div "[PERSON_NAME] [DATE] New Experience!! Thank you @pumaindonesia @[PERSON_NAME].r…" at bounding box center [249, 142] width 499 height 284
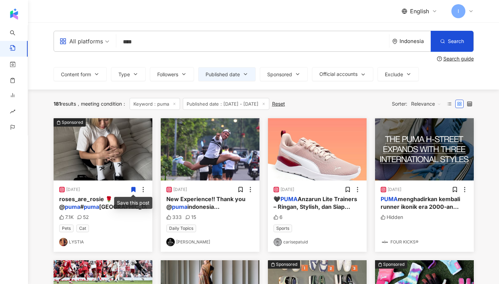
click at [134, 190] on icon at bounding box center [133, 189] width 4 height 5
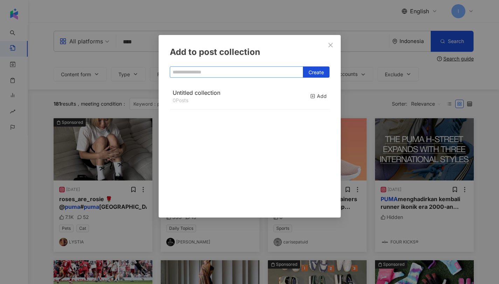
click at [212, 74] on input "text" at bounding box center [236, 72] width 133 height 11
drag, startPoint x: 317, startPoint y: 73, endPoint x: 314, endPoint y: 71, distance: 4.0
click at [317, 73] on span "Create" at bounding box center [316, 72] width 15 height 11
type input "*****"
click at [338, 41] on div "Add to post collection ***** Create Sport 1 Posts Added" at bounding box center [250, 126] width 182 height 183
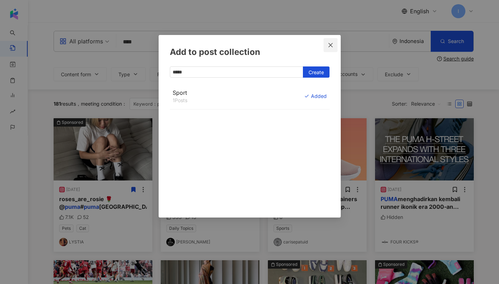
click at [330, 46] on icon "close" at bounding box center [331, 45] width 6 height 6
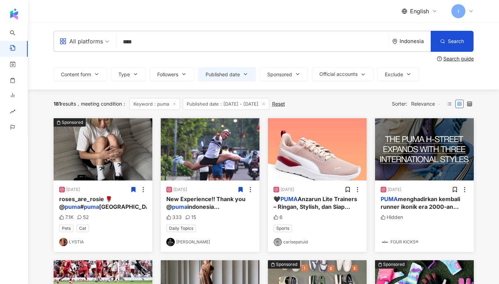
click at [240, 191] on icon at bounding box center [241, 189] width 4 height 5
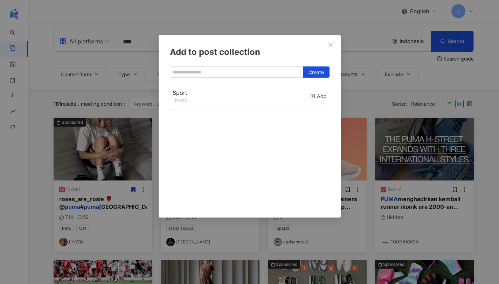
click at [255, 107] on div "Sport 1 Posts Add" at bounding box center [250, 96] width 160 height 27
click at [312, 95] on div "Add" at bounding box center [318, 96] width 16 height 8
click at [328, 50] on button "Close" at bounding box center [331, 45] width 14 height 14
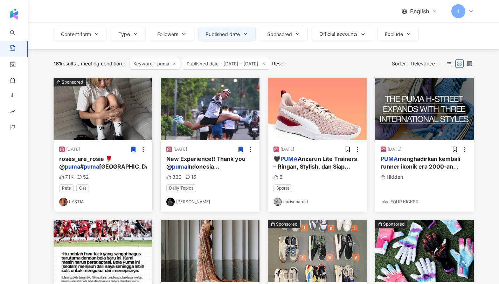
scroll to position [123, 0]
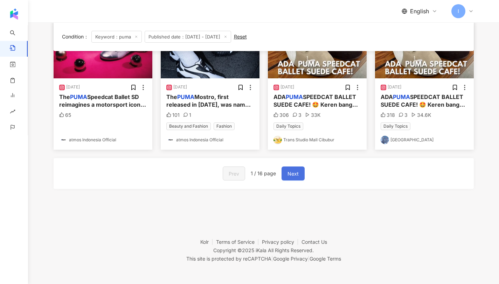
click at [301, 173] on button "Next" at bounding box center [293, 174] width 23 height 14
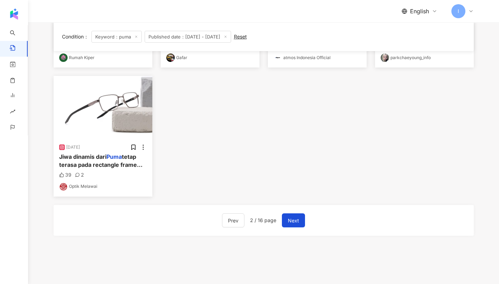
scroll to position [516, 0]
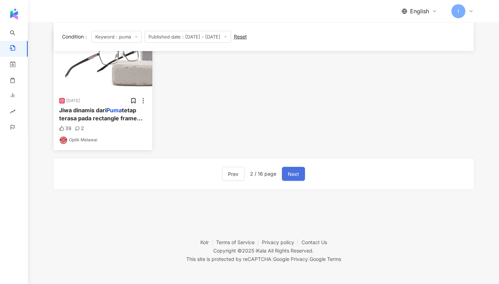
click at [290, 175] on span "Next" at bounding box center [293, 174] width 11 height 8
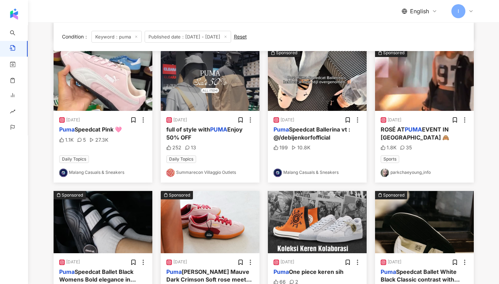
scroll to position [379, 0]
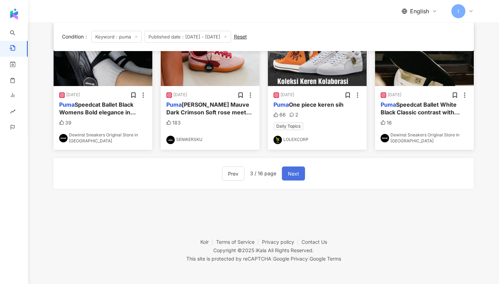
click at [289, 176] on span "Next" at bounding box center [293, 174] width 11 height 8
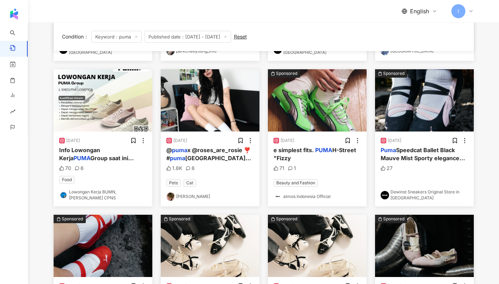
scroll to position [178, 0]
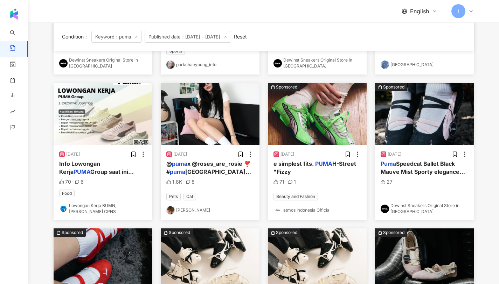
click at [225, 188] on div "1.8K 8" at bounding box center [210, 184] width 88 height 10
click at [227, 176] on div "@ puma x @roses_are_rosie ❣️ # puma indonesia # puma xrosé # puma speedcat" at bounding box center [210, 168] width 88 height 16
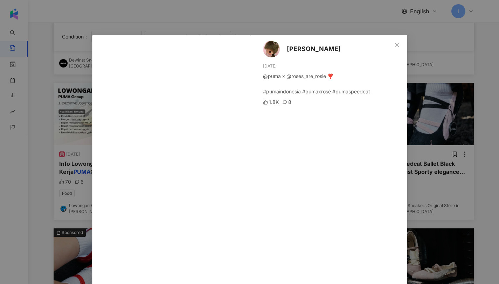
click at [386, 46] on div "MICERA 9/16/25 @puma x @roses_are_rosie ❣️ #pumaindonesia #pumaxrosé #pumaspeed…" at bounding box center [331, 166] width 153 height 263
click at [393, 49] on button "Close" at bounding box center [397, 45] width 14 height 14
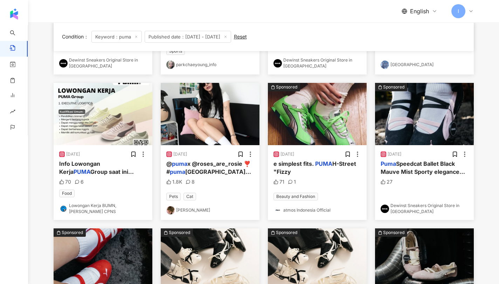
click at [244, 155] on div at bounding box center [246, 154] width 16 height 7
click at [242, 153] on icon at bounding box center [241, 154] width 4 height 5
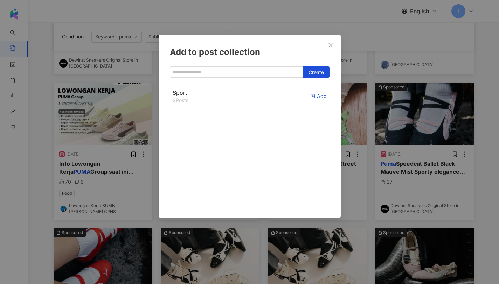
click at [312, 95] on div "Add" at bounding box center [318, 96] width 16 height 8
click at [329, 49] on button "Close" at bounding box center [331, 45] width 14 height 14
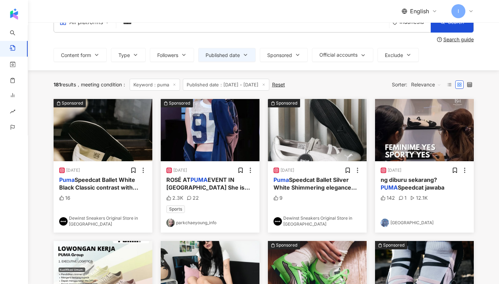
scroll to position [0, 0]
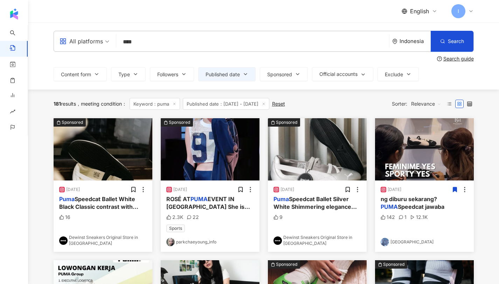
click at [455, 191] on icon at bounding box center [455, 189] width 4 height 5
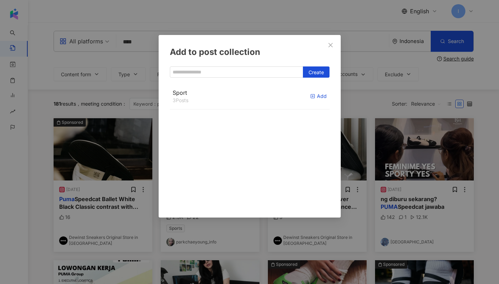
click at [317, 94] on div "Add" at bounding box center [318, 96] width 16 height 8
click at [328, 47] on icon "close" at bounding box center [331, 45] width 6 height 6
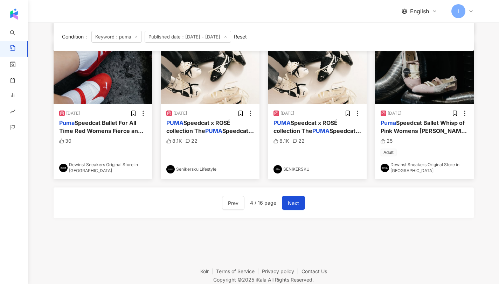
scroll to position [391, 0]
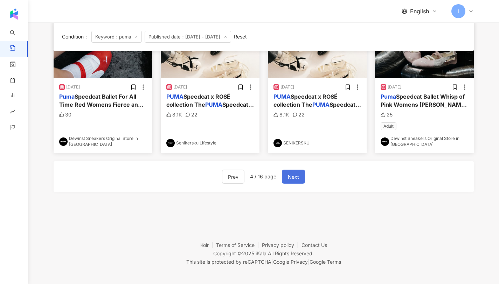
click at [290, 174] on span "Next" at bounding box center [293, 177] width 11 height 8
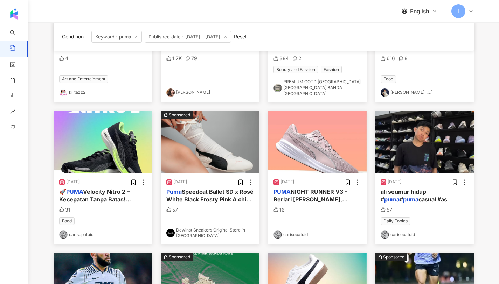
scroll to position [42, 0]
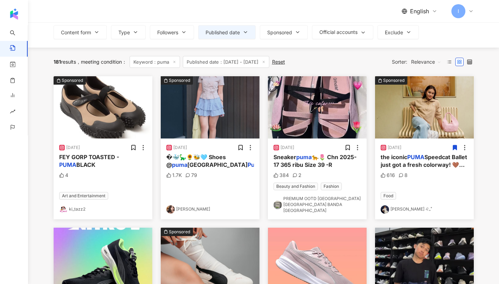
click at [455, 151] on icon at bounding box center [455, 148] width 6 height 6
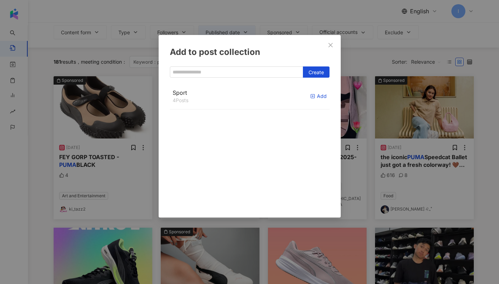
click at [315, 96] on div "Add" at bounding box center [318, 96] width 16 height 8
click at [331, 47] on icon "close" at bounding box center [331, 45] width 6 height 6
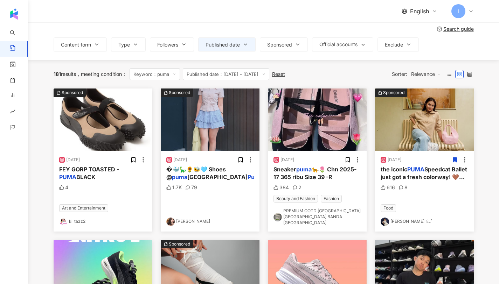
scroll to position [29, 0]
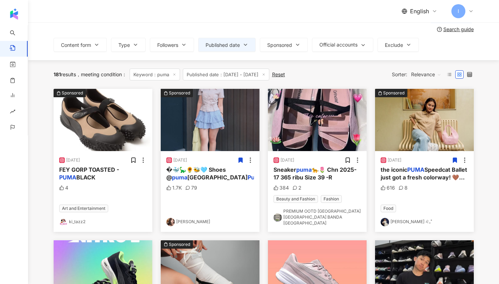
click at [243, 160] on icon at bounding box center [241, 160] width 6 height 6
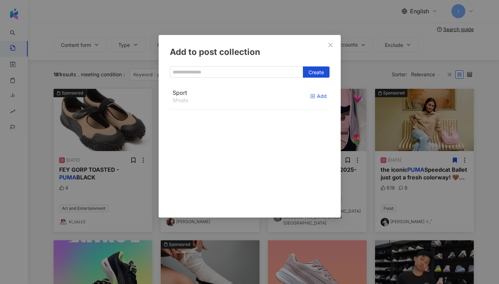
click at [317, 93] on div "Add" at bounding box center [318, 96] width 16 height 8
click at [325, 48] on button "Close" at bounding box center [331, 45] width 14 height 14
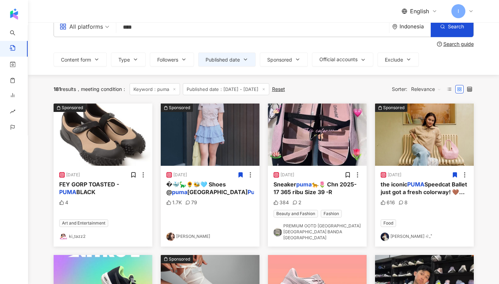
scroll to position [0, 0]
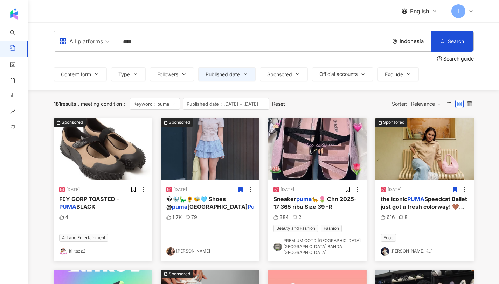
click at [265, 104] on line at bounding box center [264, 104] width 2 height 2
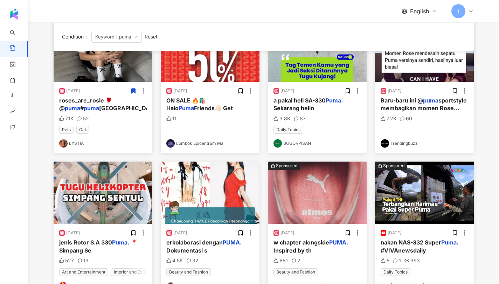
scroll to position [29, 0]
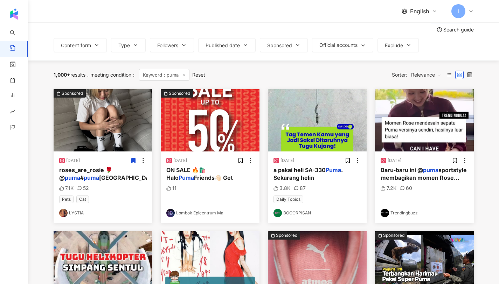
click at [399, 175] on span "sportstyle membagikan momen Rose Blackpink yang tengah mendesain sepatu" at bounding box center [424, 186] width 86 height 39
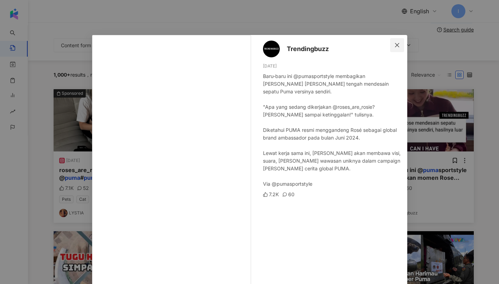
click at [394, 43] on icon "close" at bounding box center [397, 45] width 6 height 6
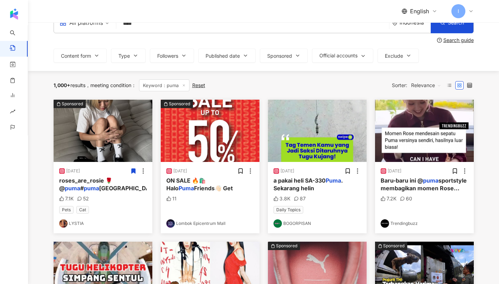
scroll to position [0, 0]
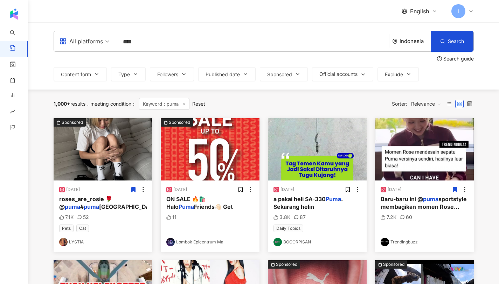
click at [456, 189] on icon at bounding box center [455, 189] width 4 height 5
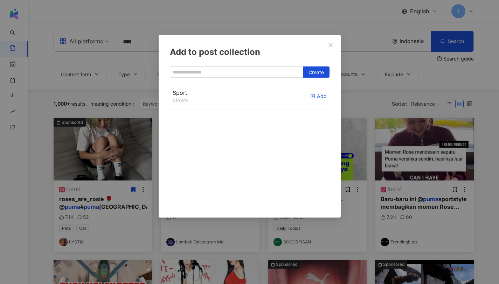
click at [319, 94] on div "Add" at bounding box center [318, 96] width 16 height 8
click at [330, 50] on button "Close" at bounding box center [331, 45] width 14 height 14
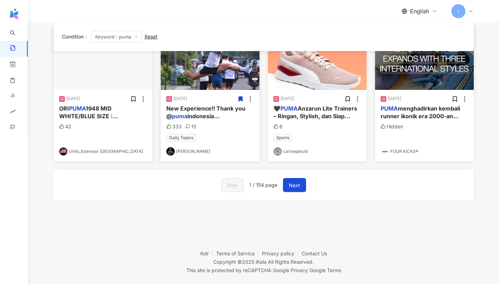
scroll to position [392, 0]
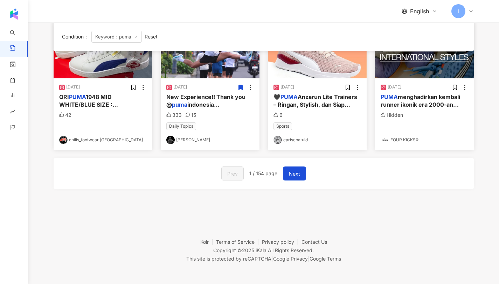
click at [306, 173] on button "Next" at bounding box center [294, 174] width 23 height 14
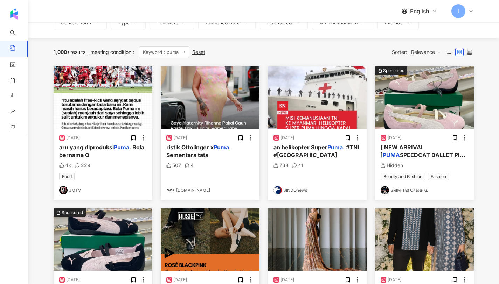
scroll to position [0, 0]
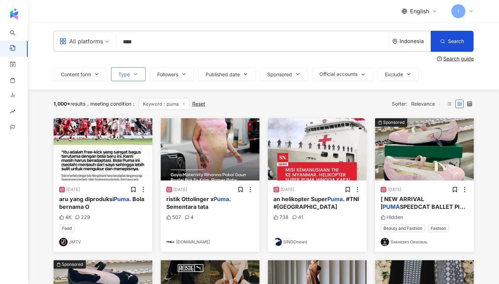
click at [128, 71] on button "Type" at bounding box center [128, 74] width 35 height 14
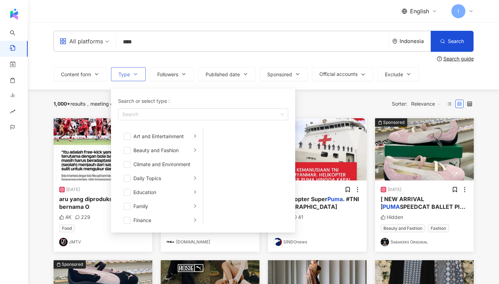
click at [138, 72] on button "Type Search or select type : Search Art and Entertainment Beauty and Fashion Cl…" at bounding box center [128, 74] width 35 height 14
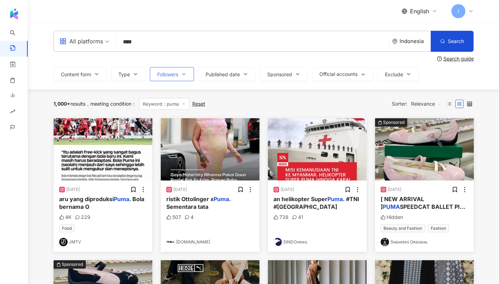
click at [178, 73] on span "Followers" at bounding box center [167, 75] width 21 height 6
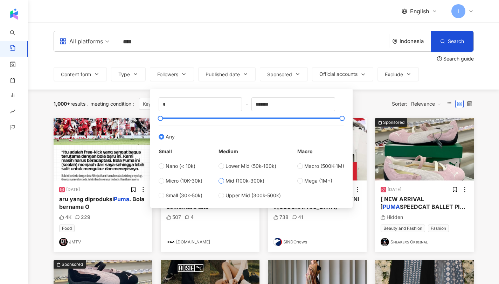
click at [228, 182] on span "Mid (100k-300k)" at bounding box center [245, 181] width 39 height 8
type input "******"
click at [373, 96] on div "1,000+ results meeting condition ： Keyword：puma Reset Sorter: Relevance" at bounding box center [264, 104] width 420 height 29
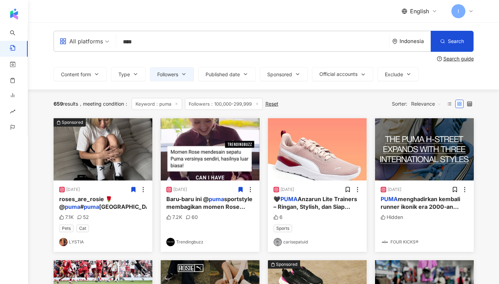
click at [261, 102] on span "Followers：100,000-299,999" at bounding box center [224, 104] width 78 height 12
click at [258, 104] on icon at bounding box center [257, 104] width 4 height 4
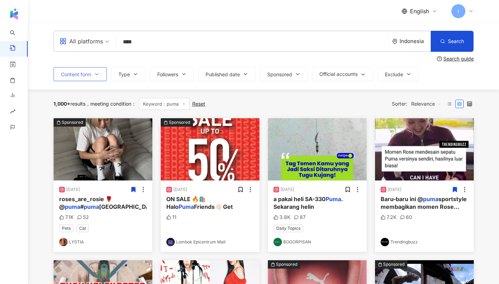
click at [92, 73] on button "Content form" at bounding box center [80, 74] width 53 height 14
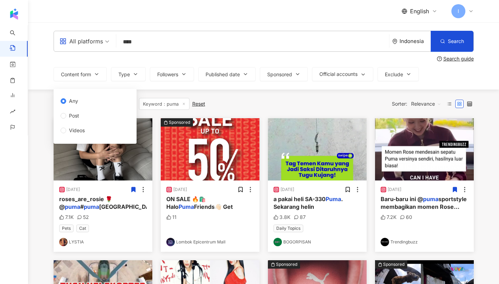
click at [87, 131] on span "Videos" at bounding box center [76, 131] width 21 height 8
click at [312, 98] on div "1,000+ results meeting condition ： Keyword：puma Reset Sorter: Relevance" at bounding box center [264, 104] width 420 height 12
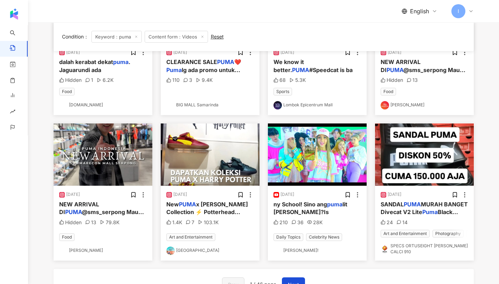
scroll to position [319, 0]
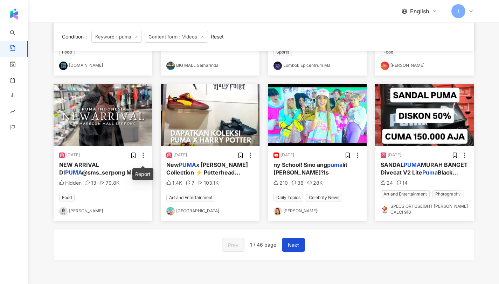
click at [144, 159] on icon at bounding box center [143, 155] width 7 height 7
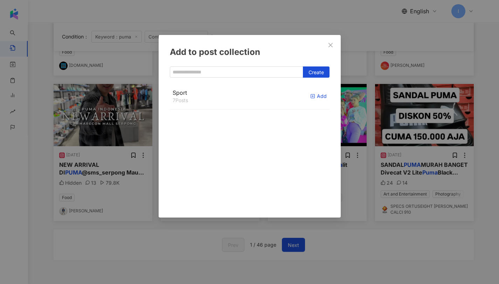
click at [313, 96] on div "Add" at bounding box center [318, 96] width 16 height 8
click at [371, 241] on div "Add to post collection Create Sport 8 Posts Added" at bounding box center [249, 142] width 499 height 284
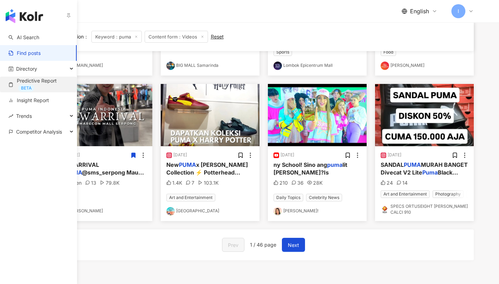
click at [42, 83] on link "Predictive Report BETA" at bounding box center [39, 84] width 63 height 14
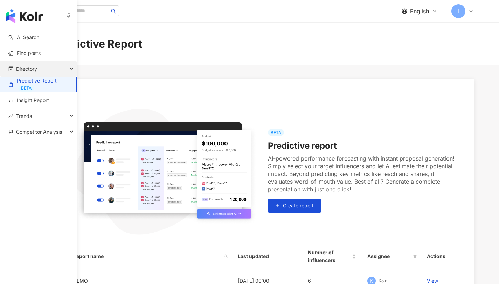
click at [34, 66] on span "Directory" at bounding box center [26, 69] width 21 height 16
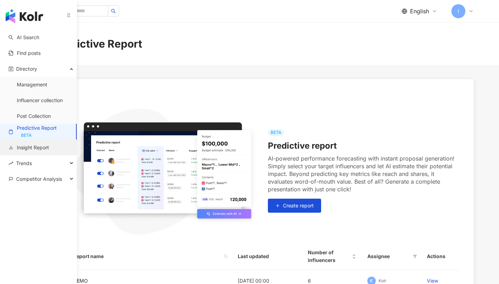
click at [40, 149] on link "Insight Report" at bounding box center [28, 147] width 41 height 7
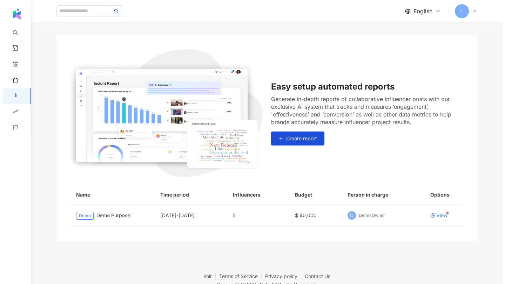
scroll to position [78, 0]
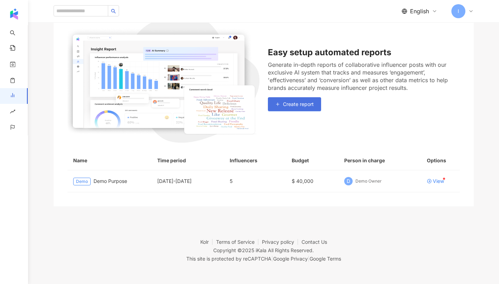
click at [298, 103] on span "Create report" at bounding box center [298, 105] width 31 height 6
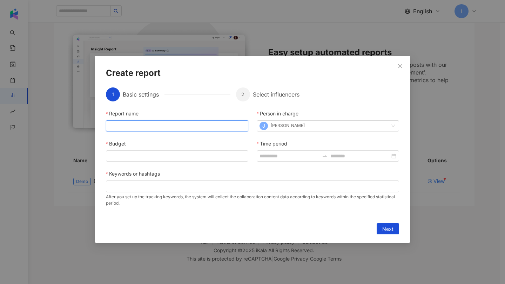
click at [170, 128] on input "Report name" at bounding box center [177, 126] width 142 height 11
click at [166, 129] on input "Report name" at bounding box center [177, 126] width 142 height 11
type input "*****"
click at [168, 153] on input "Budget" at bounding box center [177, 156] width 142 height 11
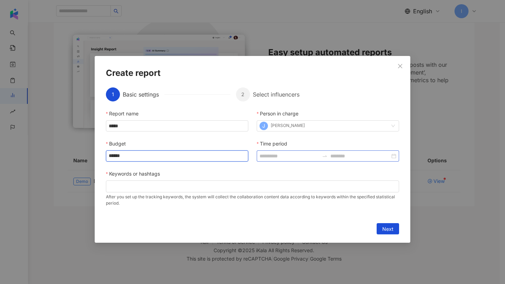
type input "******"
click at [281, 153] on input "Time period" at bounding box center [289, 156] width 60 height 8
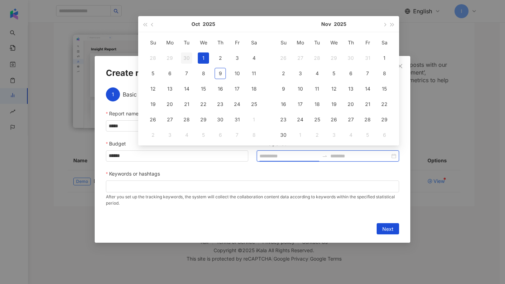
type input "**********"
click at [149, 25] on button "button" at bounding box center [153, 24] width 8 height 16
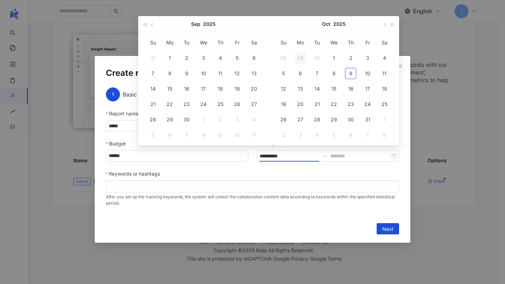
type input "**********"
click at [333, 58] on div "1" at bounding box center [333, 58] width 11 height 11
type input "**********"
click at [391, 25] on span "button" at bounding box center [392, 25] width 4 height 4
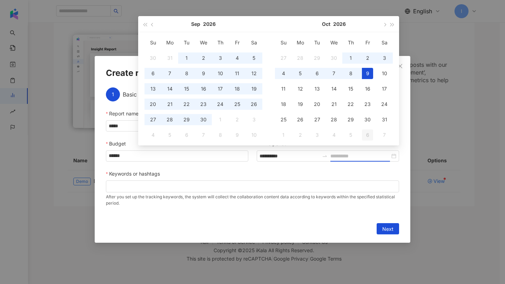
type input "**********"
click at [385, 79] on td "10" at bounding box center [384, 73] width 17 height 15
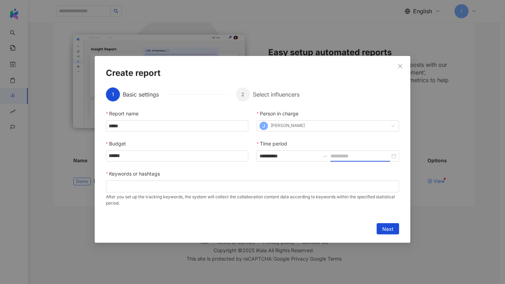
type input "**********"
click at [279, 191] on div at bounding box center [252, 187] width 293 height 12
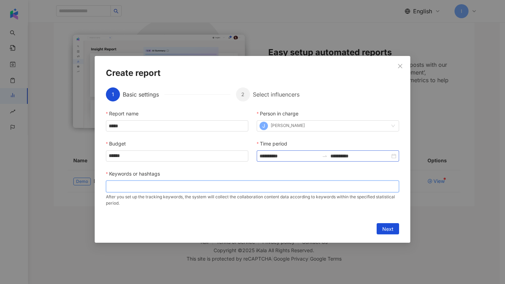
click at [392, 155] on div "**********" at bounding box center [327, 156] width 142 height 11
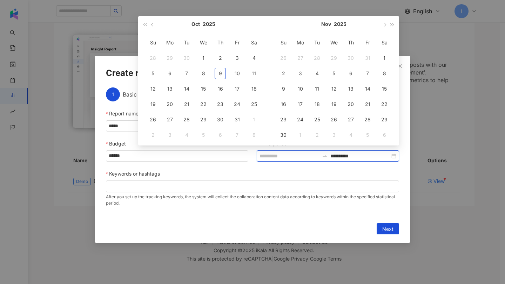
type input "**********"
click at [358, 180] on div "Keywords or hashtags" at bounding box center [252, 175] width 293 height 11
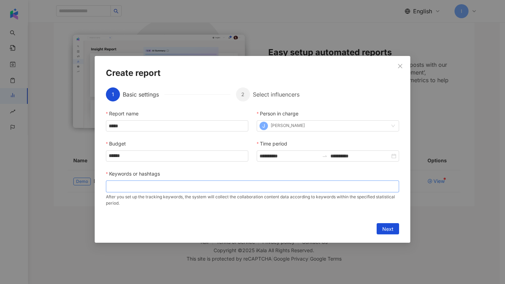
click at [331, 187] on div at bounding box center [252, 186] width 290 height 5
type input "********"
type input "*****"
click at [390, 229] on span "Next" at bounding box center [387, 229] width 11 height 11
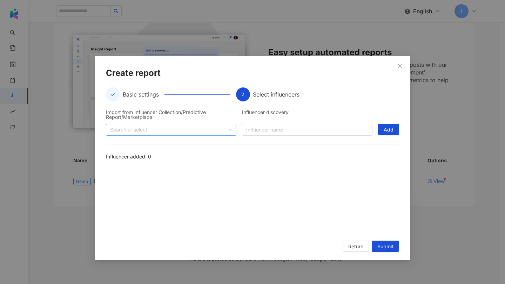
click at [203, 130] on div at bounding box center [167, 129] width 120 height 5
click at [119, 146] on span "Collection" at bounding box center [176, 145] width 117 height 11
click at [135, 148] on span "Collection" at bounding box center [131, 146] width 22 height 6
click at [130, 159] on span "Predictive Report" at bounding box center [140, 158] width 40 height 6
click at [115, 144] on span at bounding box center [112, 145] width 11 height 11
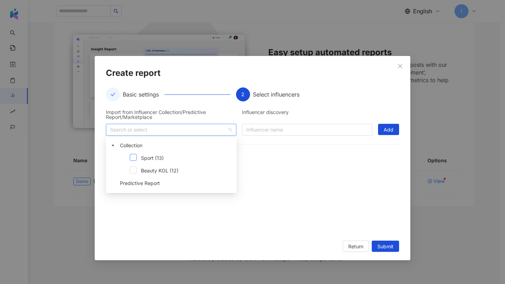
click at [132, 160] on span at bounding box center [133, 157] width 7 height 7
click at [366, 190] on div at bounding box center [252, 200] width 293 height 65
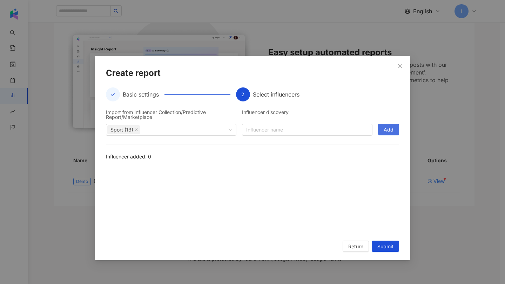
click at [393, 126] on button "Add" at bounding box center [388, 129] width 21 height 11
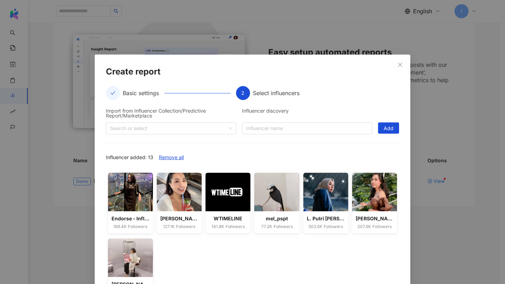
scroll to position [53, 0]
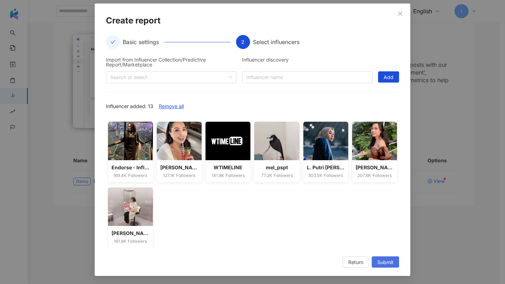
click at [383, 262] on span "Submit" at bounding box center [385, 262] width 16 height 11
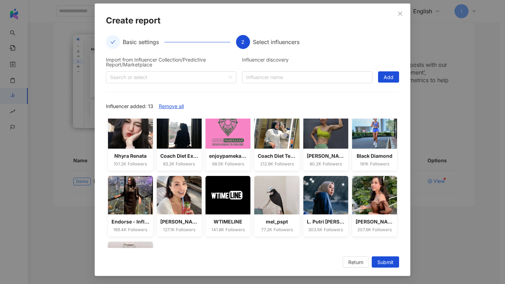
scroll to position [32, 0]
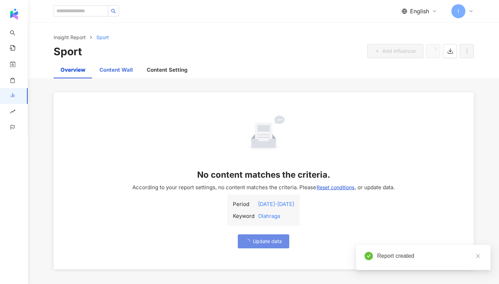
click at [107, 74] on div "Content Wall" at bounding box center [115, 70] width 47 height 17
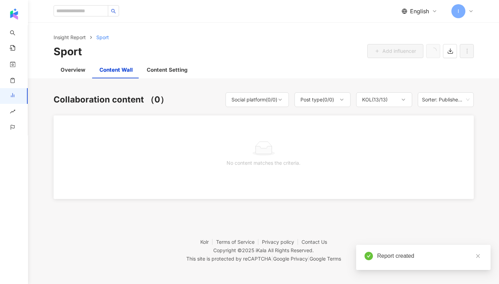
click at [109, 69] on div "Content Wall" at bounding box center [116, 70] width 33 height 8
click at [71, 70] on div "Overview" at bounding box center [73, 70] width 25 height 8
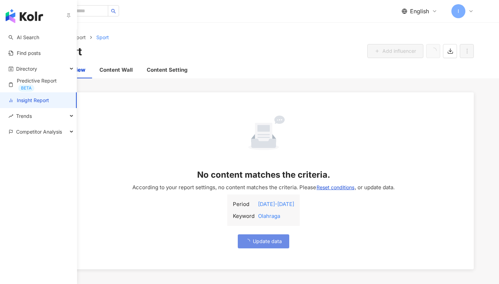
click at [28, 100] on link "Insight Report" at bounding box center [28, 100] width 41 height 7
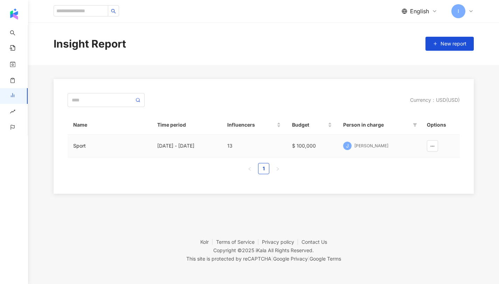
click at [351, 147] on span "J" at bounding box center [347, 146] width 8 height 8
click at [77, 145] on div "Sport" at bounding box center [109, 146] width 73 height 8
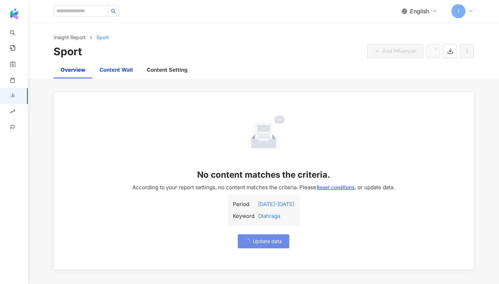
click at [116, 68] on div "Content Wall" at bounding box center [116, 70] width 33 height 8
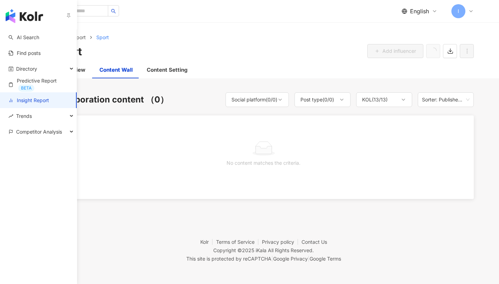
click at [27, 101] on link "Insight Report" at bounding box center [28, 100] width 41 height 7
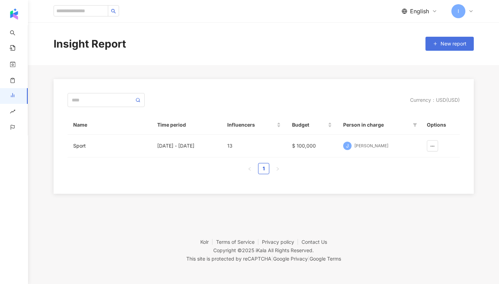
click at [434, 44] on line "button" at bounding box center [435, 44] width 3 height 0
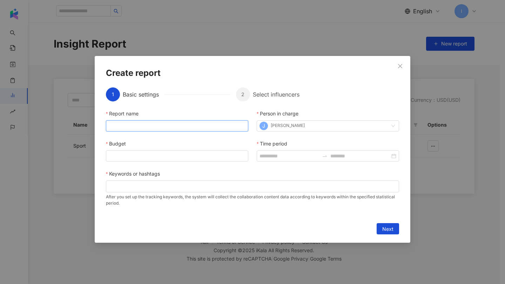
click at [162, 126] on input "Report name" at bounding box center [177, 126] width 142 height 11
click at [404, 63] on button "Close" at bounding box center [400, 66] width 14 height 14
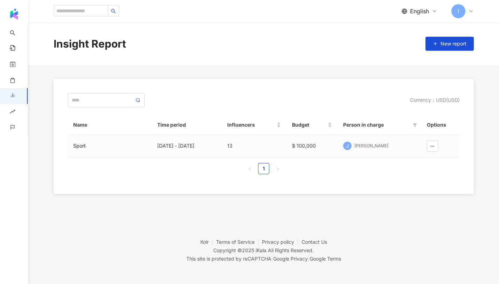
click at [169, 145] on div "10/1/25 - 10/10/26" at bounding box center [186, 146] width 59 height 8
click at [97, 147] on div "Sport" at bounding box center [109, 146] width 73 height 8
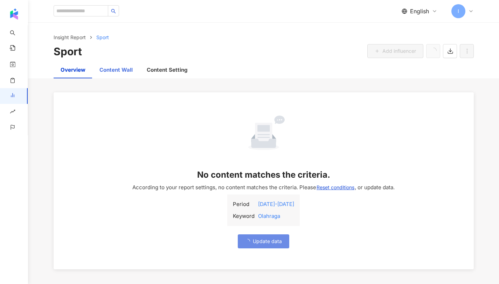
click at [118, 77] on div "Content Wall" at bounding box center [115, 70] width 47 height 17
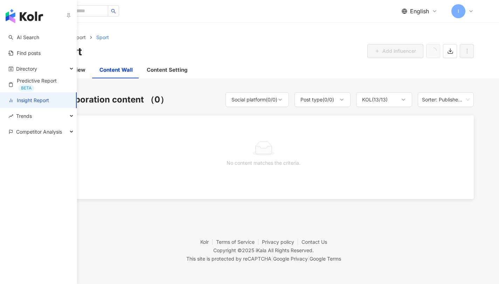
click at [14, 97] on link "Insight Report" at bounding box center [28, 100] width 41 height 7
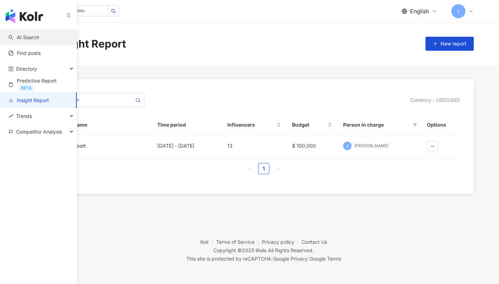
click at [30, 41] on link "AI Search" at bounding box center [23, 37] width 31 height 7
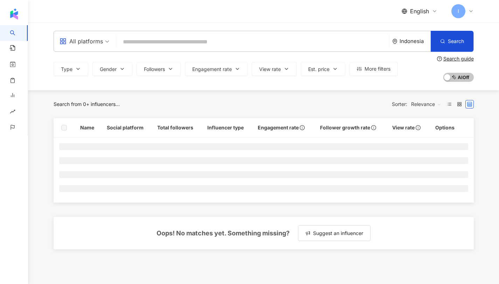
click at [167, 47] on input "search" at bounding box center [252, 41] width 267 height 13
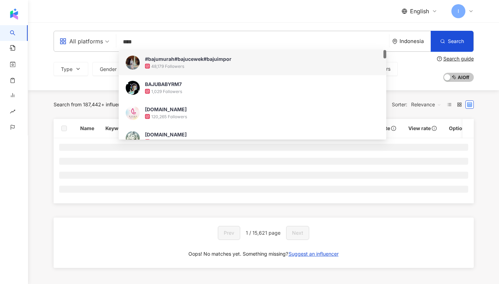
drag, startPoint x: 136, startPoint y: 41, endPoint x: 108, endPoint y: 40, distance: 27.7
click at [108, 40] on div "All platforms **** Indonesia Search ac2908be-b446-46ec-a8fe-5fd9e660f4be ec9a14…" at bounding box center [264, 41] width 420 height 21
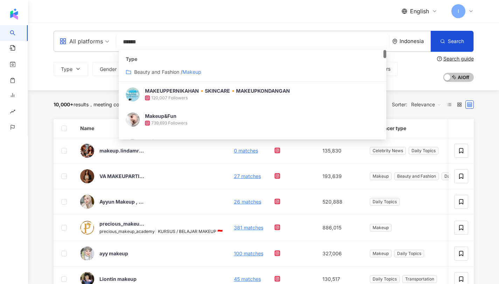
type input "******"
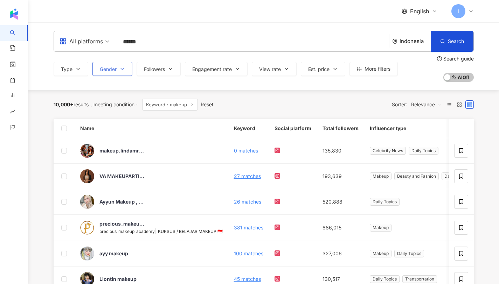
click at [102, 73] on button "Gender" at bounding box center [112, 69] width 40 height 14
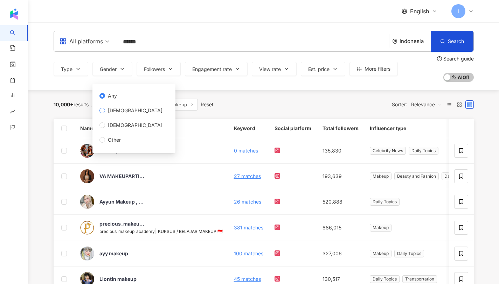
click at [109, 109] on span "Female" at bounding box center [135, 111] width 60 height 8
click at [61, 107] on span "10,000+" at bounding box center [64, 105] width 20 height 6
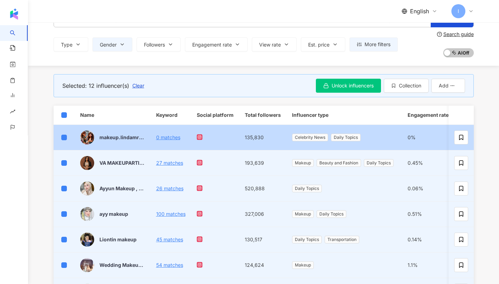
scroll to position [20, 0]
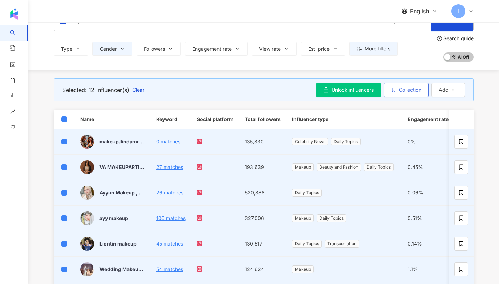
click at [404, 92] on span "Collection" at bounding box center [410, 90] width 22 height 6
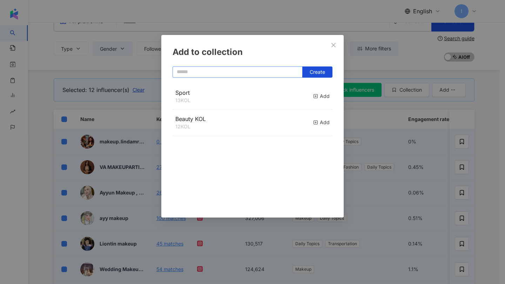
click at [208, 75] on input "text" at bounding box center [237, 72] width 130 height 11
type input "******"
click at [336, 44] on span "Close" at bounding box center [333, 45] width 14 height 6
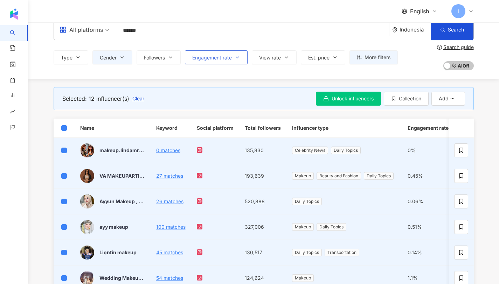
scroll to position [7, 0]
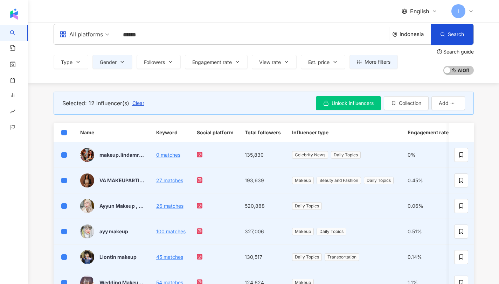
click at [399, 83] on div "Selected: 12 influencer(s) Clear Unlock influencers Collection Add" at bounding box center [264, 103] width 420 height 40
click at [59, 130] on th at bounding box center [64, 132] width 21 height 19
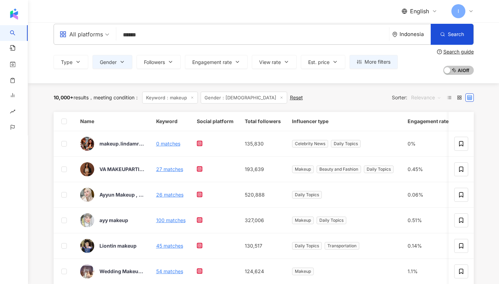
click at [411, 96] on div "Relevance" at bounding box center [426, 97] width 38 height 11
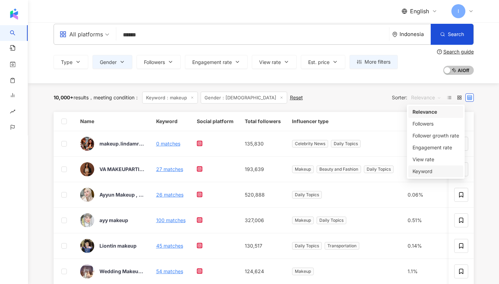
click at [421, 170] on div "Keyword" at bounding box center [436, 172] width 47 height 8
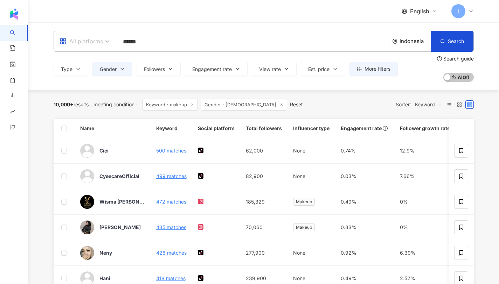
click at [94, 47] on span at bounding box center [85, 41] width 50 height 20
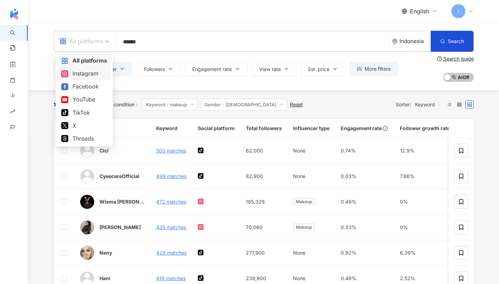
click at [92, 73] on div "Instagram" at bounding box center [84, 73] width 46 height 9
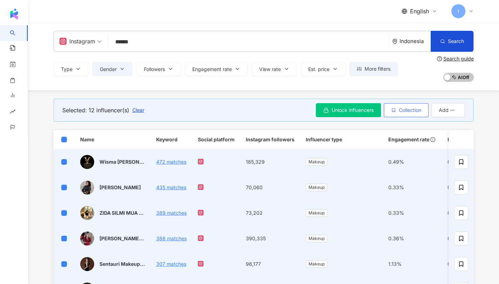
click at [406, 110] on span "Collection" at bounding box center [410, 111] width 22 height 6
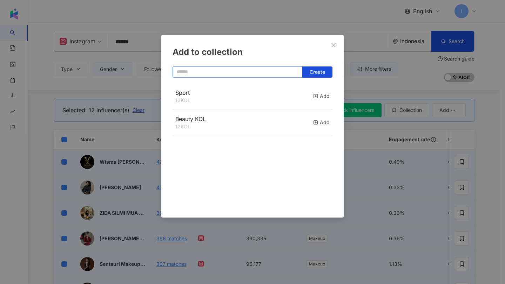
click at [212, 73] on input "text" at bounding box center [237, 72] width 130 height 11
type input "*"
click at [315, 119] on div "Add" at bounding box center [321, 123] width 16 height 8
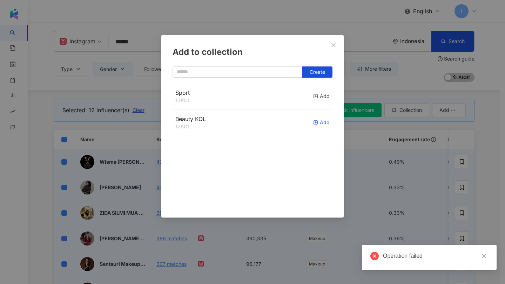
click at [314, 120] on div "Add" at bounding box center [321, 123] width 16 height 8
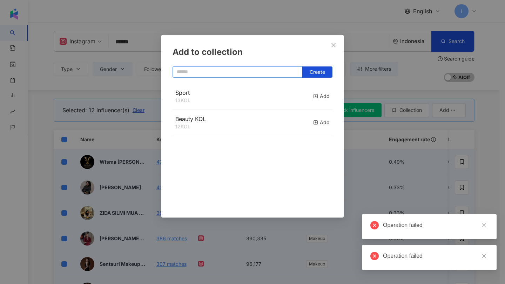
click at [245, 74] on input "text" at bounding box center [237, 72] width 130 height 11
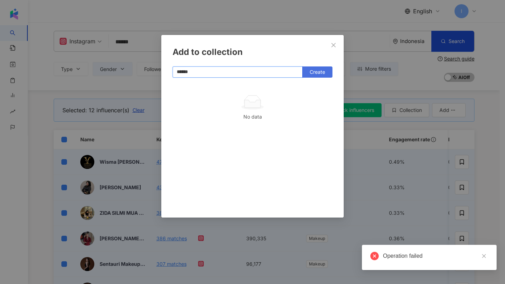
click at [331, 73] on button "Create" at bounding box center [317, 72] width 30 height 11
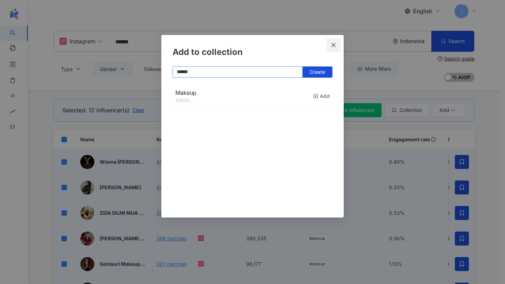
type input "******"
click at [329, 48] on button "Close" at bounding box center [333, 45] width 14 height 14
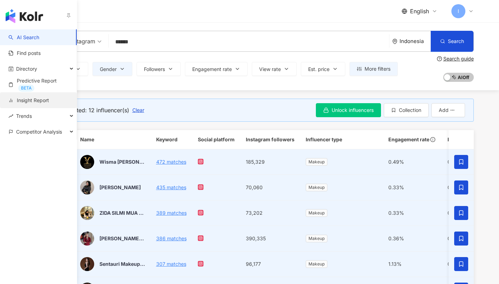
click at [28, 97] on link "Insight Report" at bounding box center [28, 100] width 41 height 7
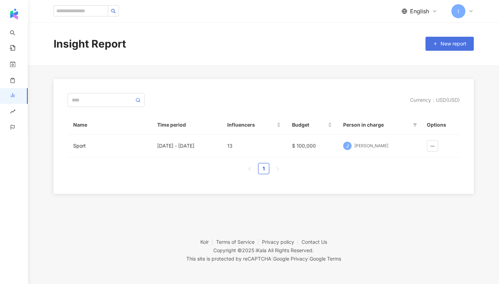
click at [433, 42] on icon "button" at bounding box center [435, 43] width 5 height 5
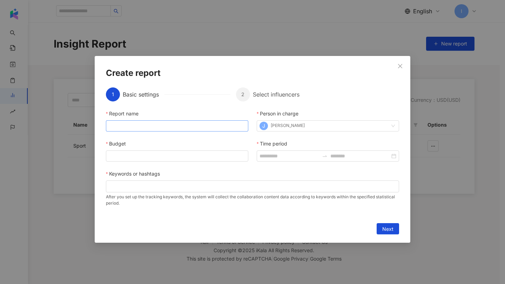
click at [138, 132] on div "Report name Person in charge J Jennifer Wen Budget Time period Keywords or hash…" at bounding box center [252, 162] width 293 height 105
click at [129, 123] on input "Report name" at bounding box center [177, 126] width 142 height 11
type input "******"
click at [119, 166] on div "Report name ****** Person in charge J Jennifer Wen Budget Time period Keywords …" at bounding box center [252, 162] width 293 height 105
click at [119, 156] on input "Budget" at bounding box center [177, 156] width 142 height 11
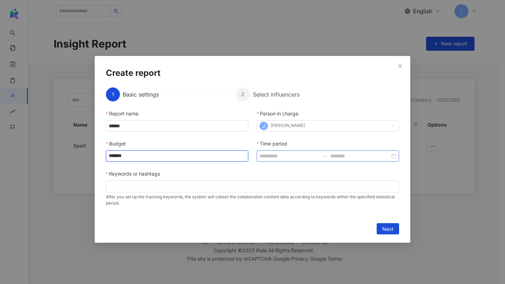
type input "*******"
click at [279, 155] on input "Time period" at bounding box center [289, 156] width 60 height 8
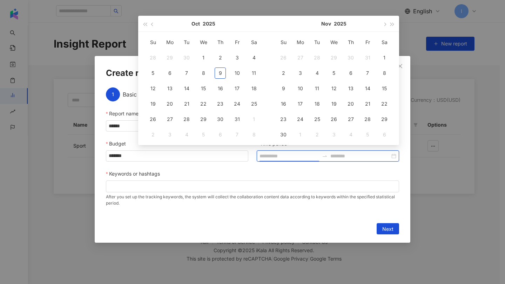
type input "**********"
click at [144, 22] on span "button" at bounding box center [145, 24] width 4 height 4
type input "**********"
click at [364, 59] on div "1" at bounding box center [367, 57] width 11 height 11
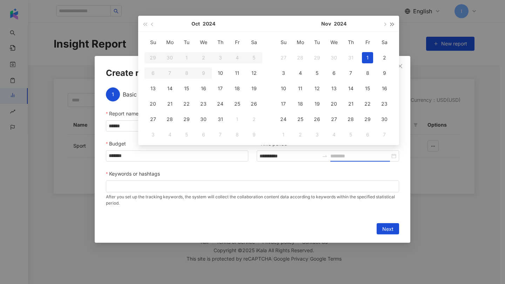
click at [392, 25] on span "button" at bounding box center [392, 24] width 4 height 4
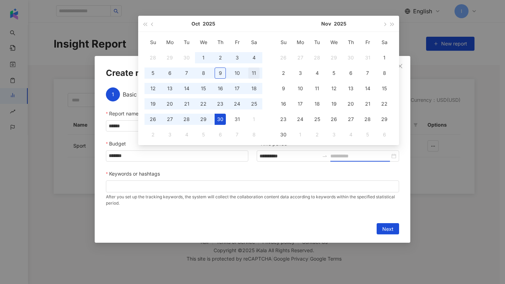
type input "**********"
click at [220, 116] on div "30" at bounding box center [219, 119] width 11 height 11
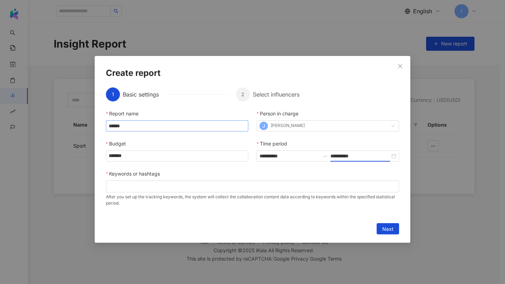
type input "**********"
click at [240, 186] on div at bounding box center [252, 186] width 290 height 5
type input "******"
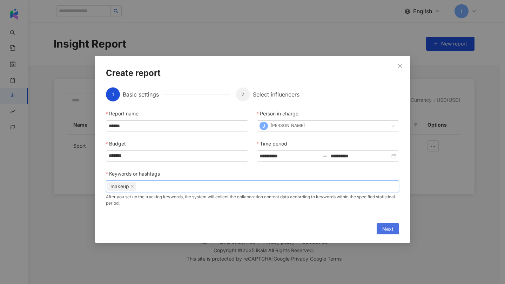
click at [391, 229] on span "Next" at bounding box center [387, 229] width 11 height 11
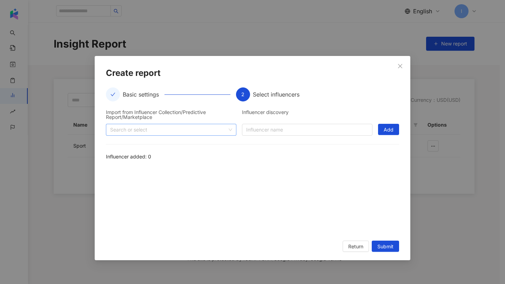
click at [223, 131] on div at bounding box center [167, 129] width 120 height 5
click at [117, 150] on span at bounding box center [112, 145] width 11 height 11
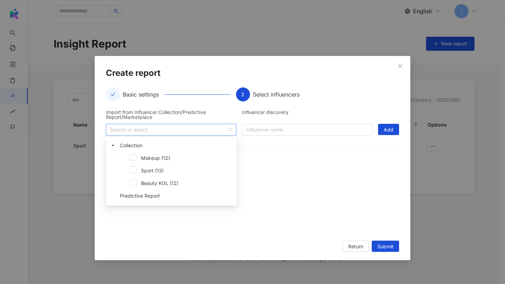
click at [137, 162] on div "Makeup (12)" at bounding box center [171, 159] width 128 height 13
click at [130, 157] on div "Makeup (12)" at bounding box center [171, 159] width 128 height 13
click at [129, 156] on span at bounding box center [123, 158] width 11 height 11
click at [136, 160] on span at bounding box center [133, 157] width 7 height 7
click at [325, 185] on div at bounding box center [252, 200] width 293 height 65
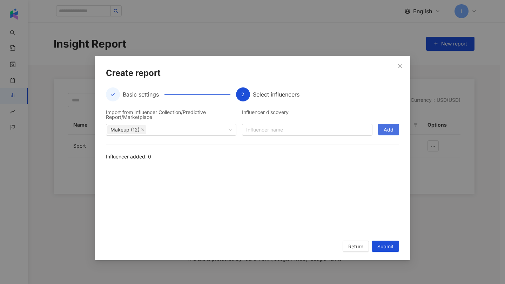
click at [385, 130] on span "Add" at bounding box center [388, 129] width 10 height 11
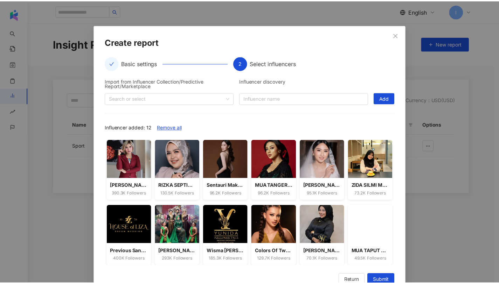
scroll to position [49, 0]
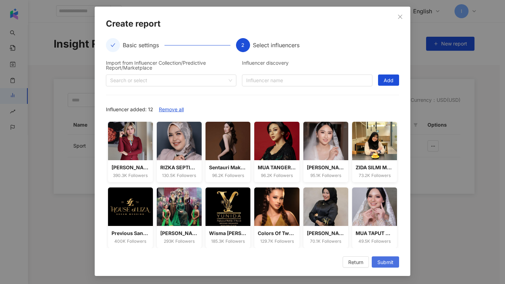
click at [386, 260] on span "Submit" at bounding box center [385, 262] width 16 height 11
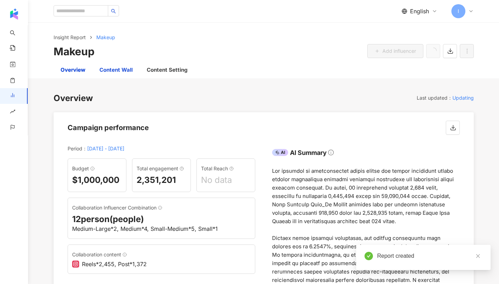
click at [125, 66] on div "Content Wall" at bounding box center [116, 70] width 33 height 8
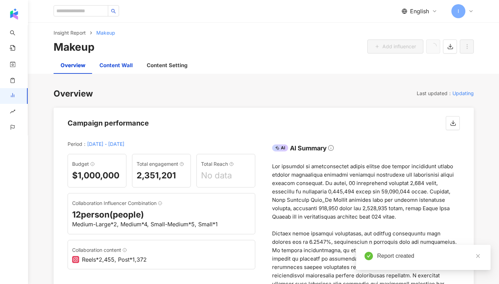
click at [120, 69] on div "Content Wall" at bounding box center [116, 65] width 33 height 8
click at [118, 65] on div "Content Wall" at bounding box center [116, 65] width 33 height 8
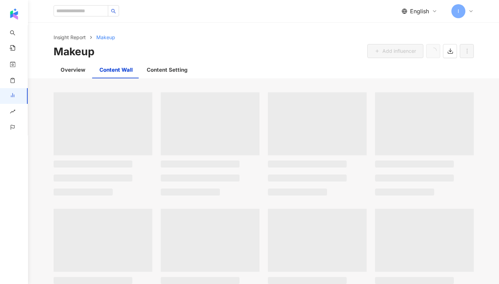
click at [142, 105] on span at bounding box center [103, 123] width 99 height 63
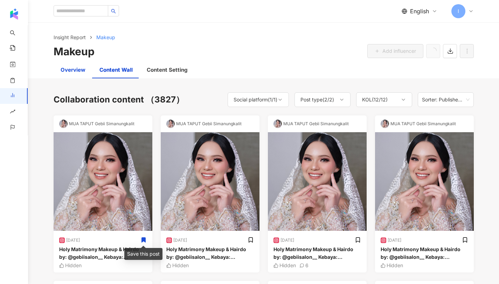
click at [76, 71] on div "Overview" at bounding box center [73, 70] width 25 height 8
click at [75, 70] on div "Overview" at bounding box center [73, 70] width 25 height 8
